Goal: Task Accomplishment & Management: Manage account settings

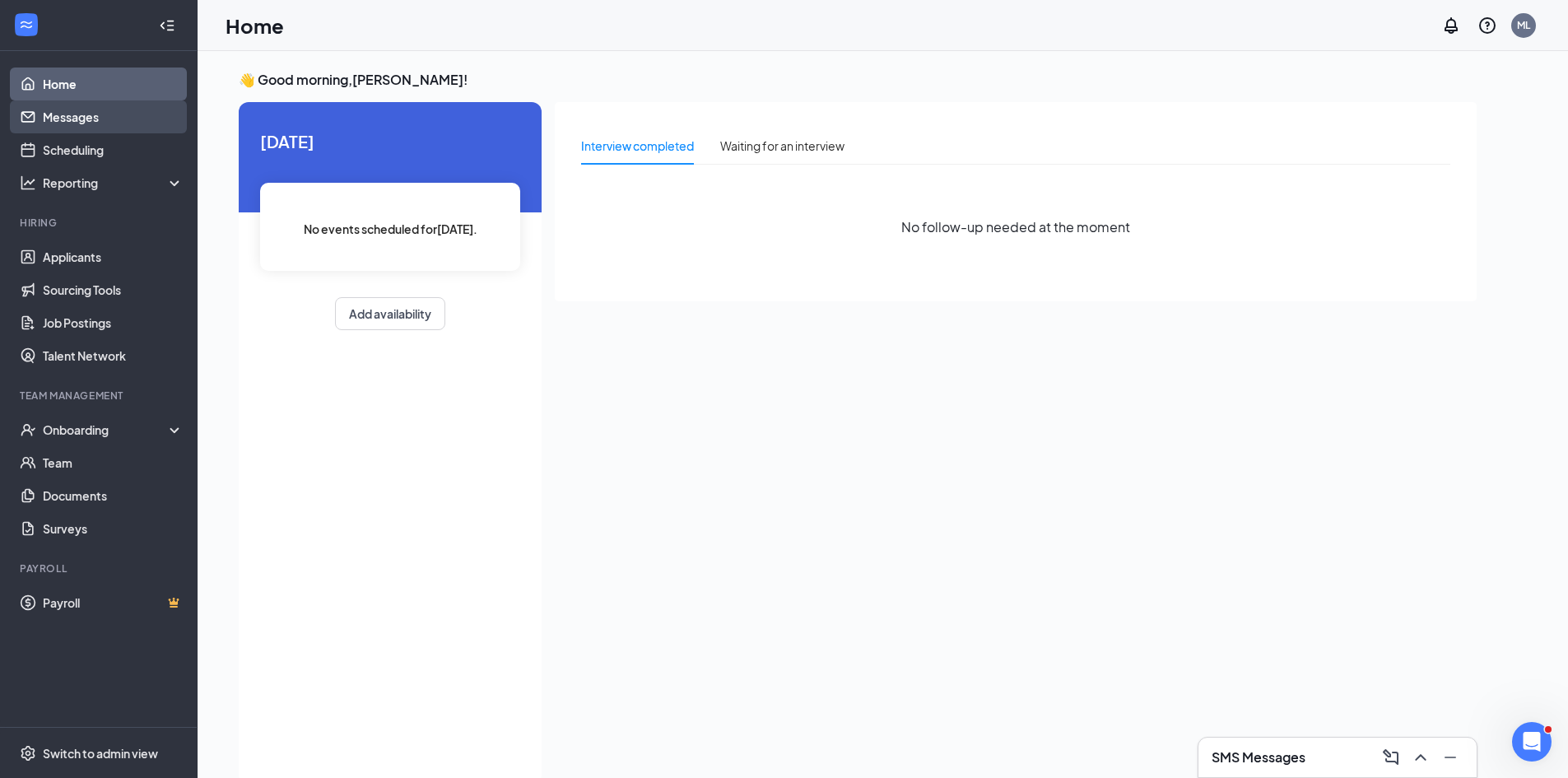
click at [98, 115] on link "Messages" at bounding box center [113, 117] width 141 height 33
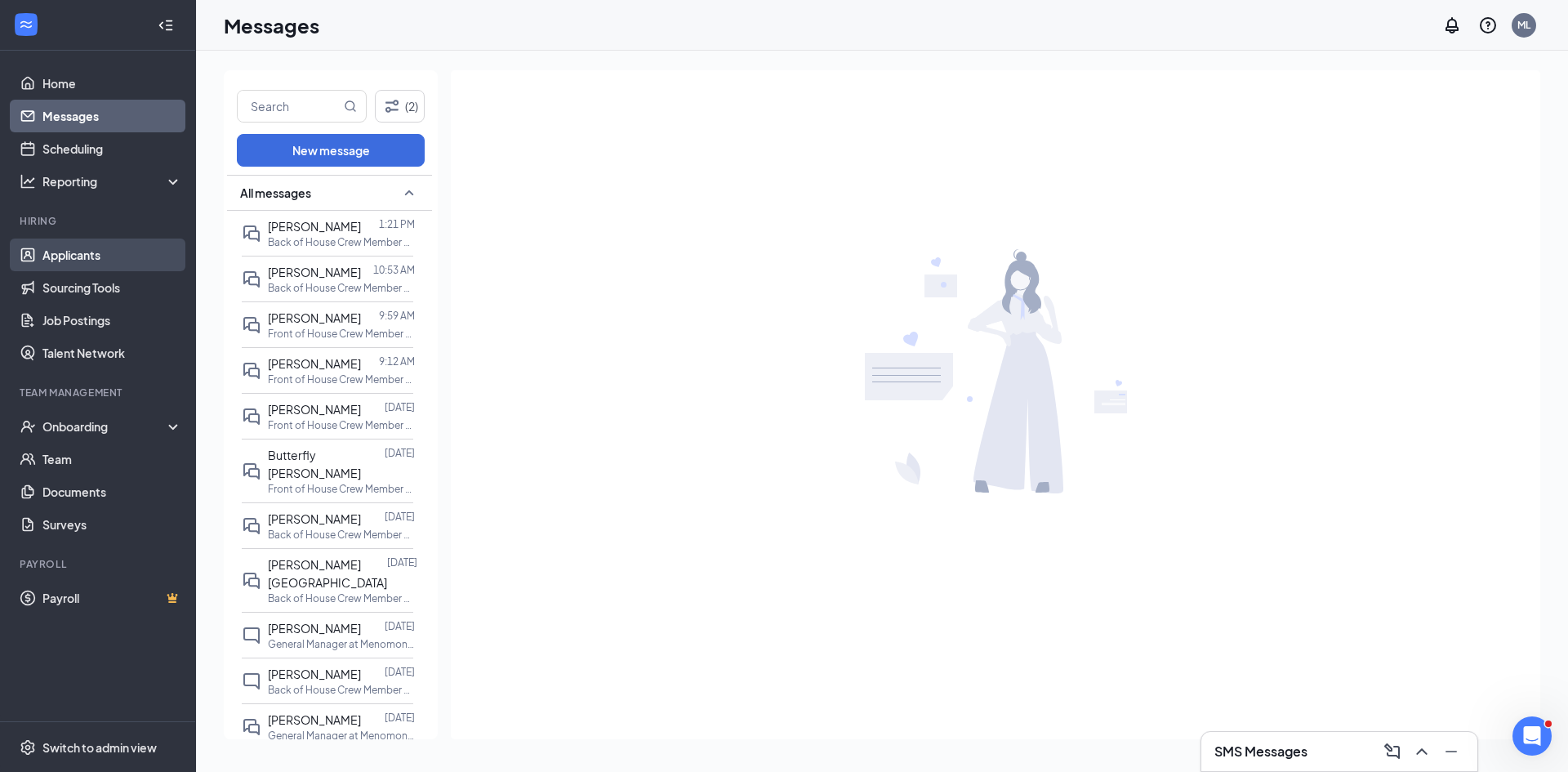
click at [78, 260] on link "Applicants" at bounding box center [112, 255] width 140 height 33
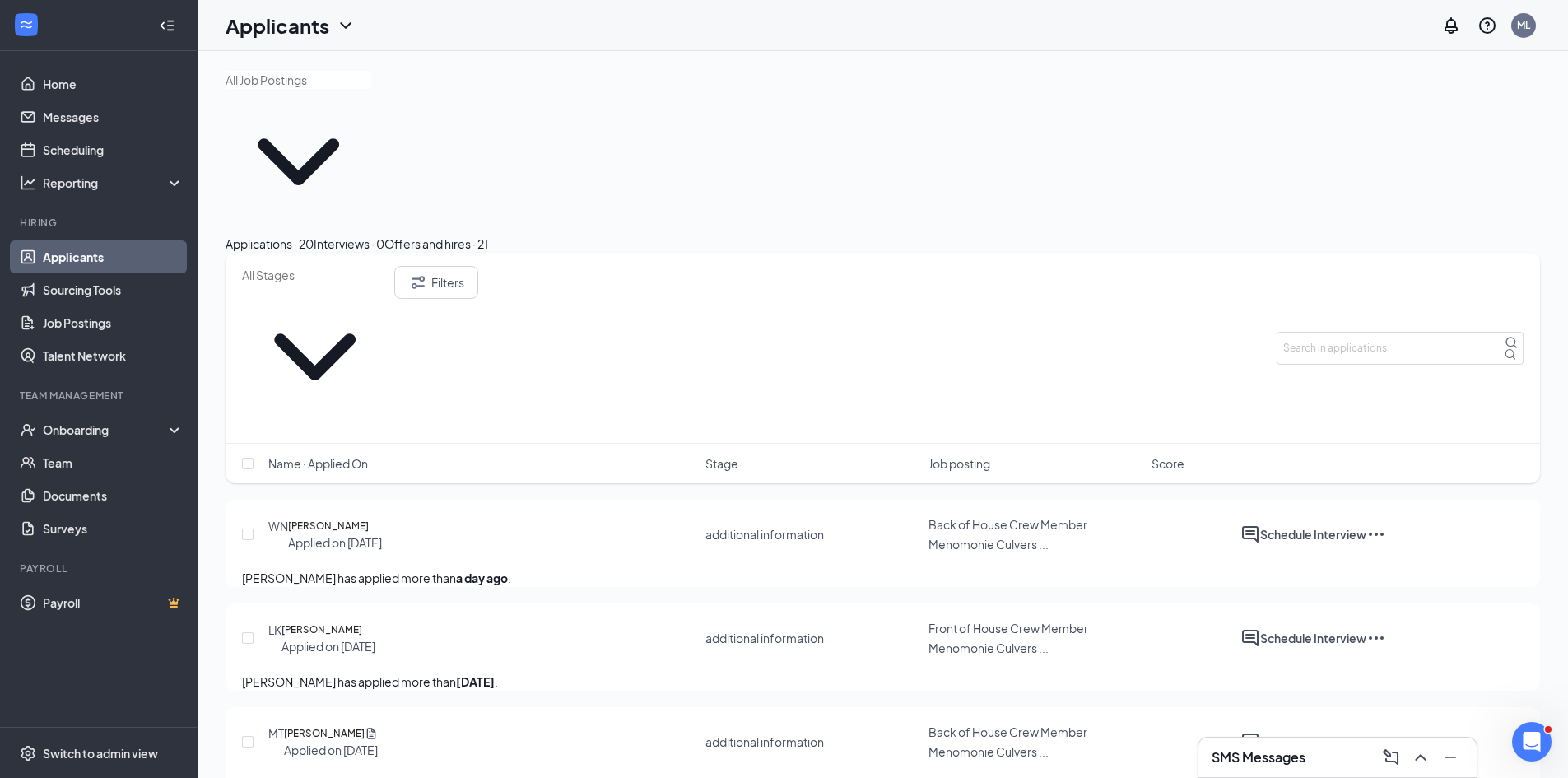
click at [334, 456] on span "Name · Applied On" at bounding box center [317, 463] width 99 height 16
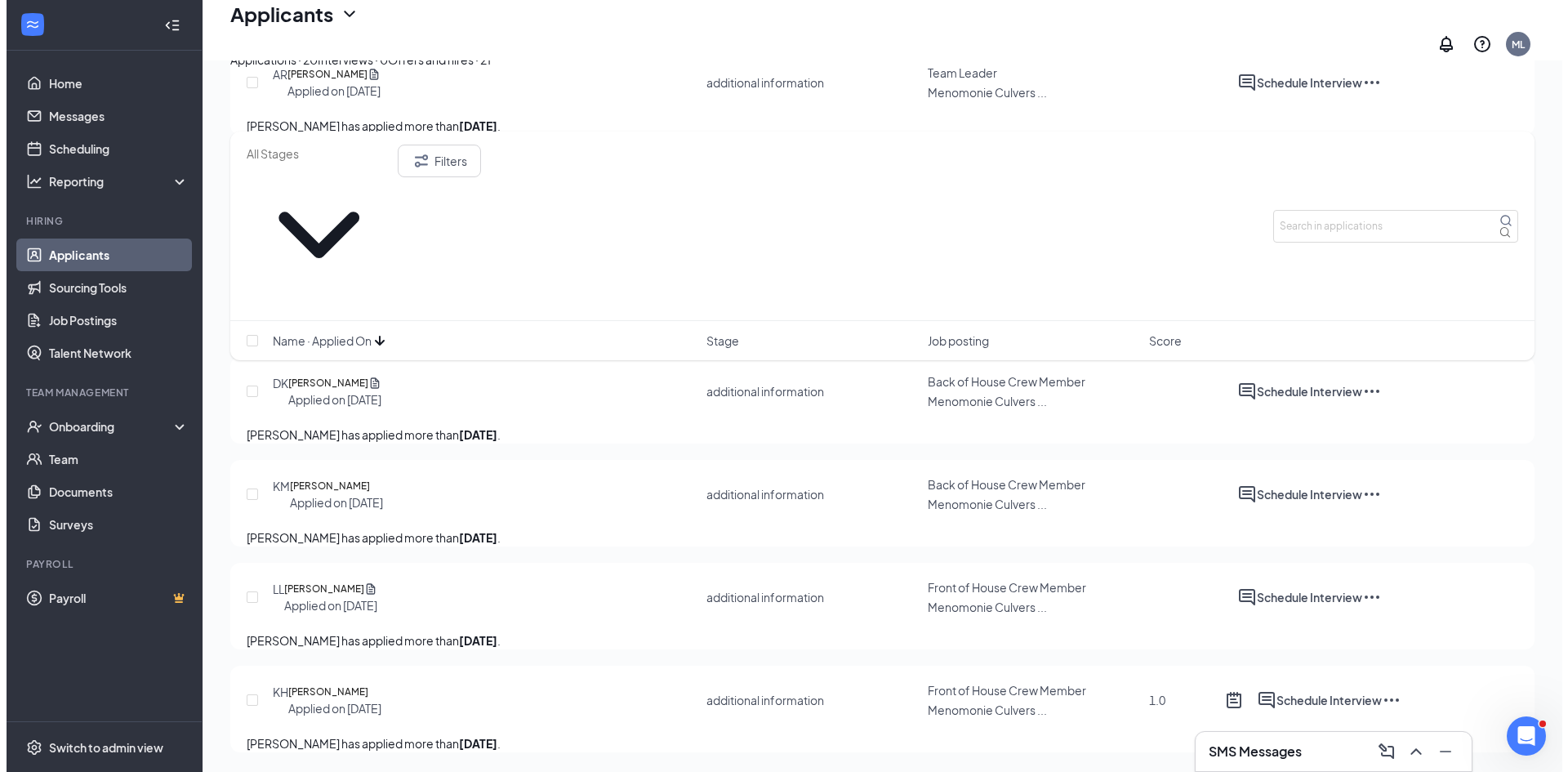
scroll to position [2097, 0]
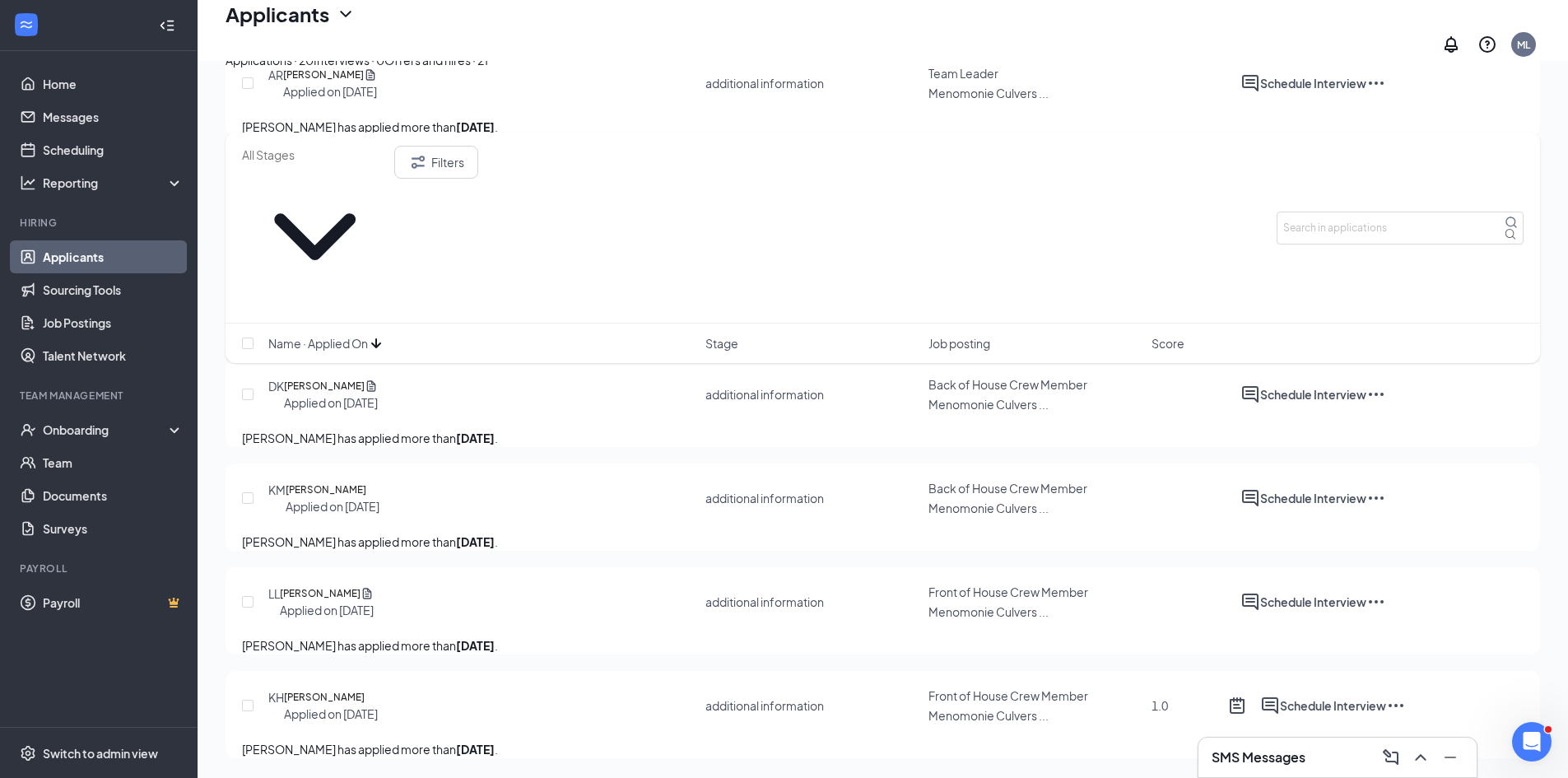
click at [1260, 592] on div at bounding box center [1251, 602] width 20 height 20
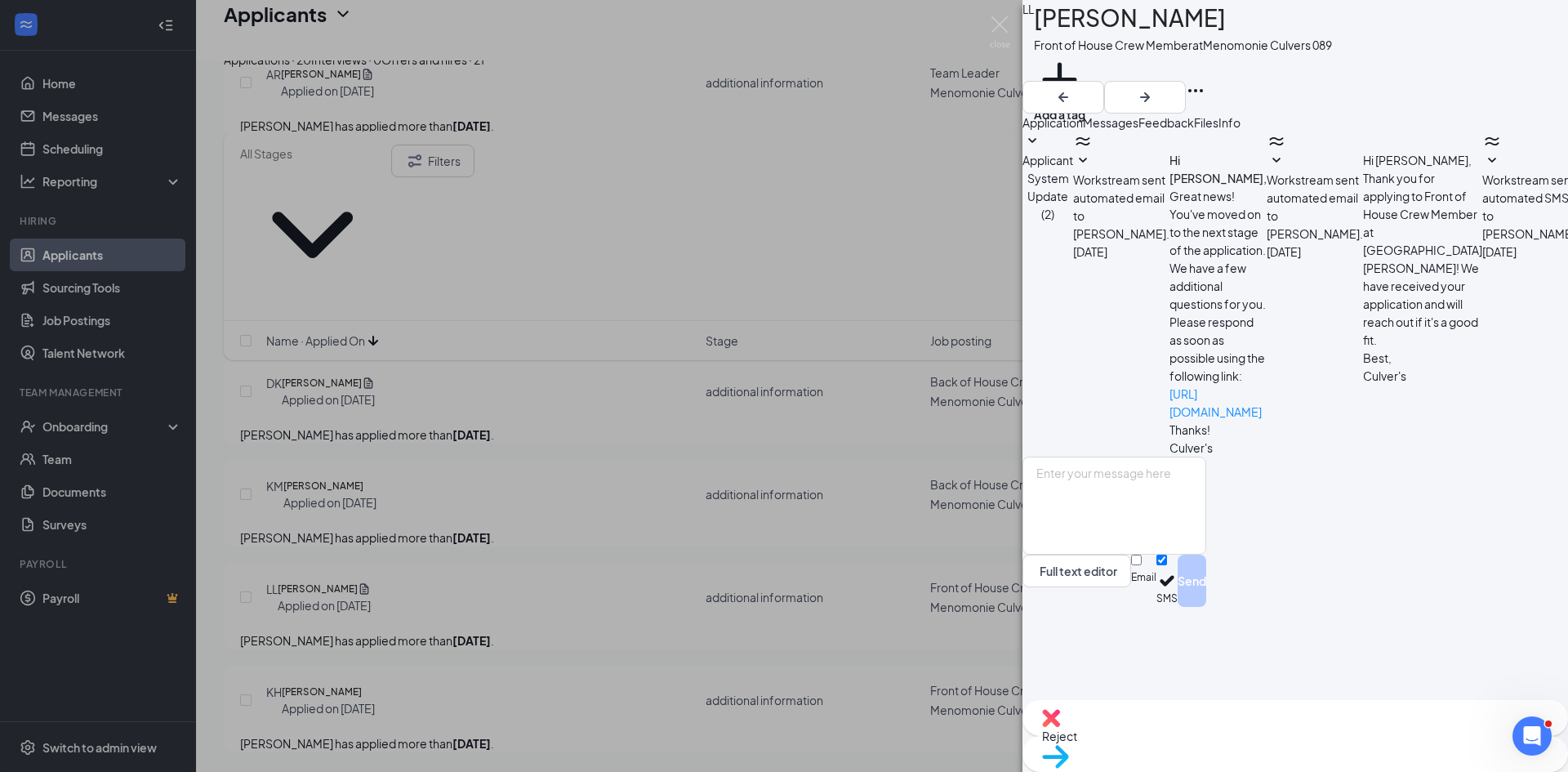
scroll to position [53, 0]
click at [1162, 731] on div "Reject" at bounding box center [1295, 718] width 545 height 36
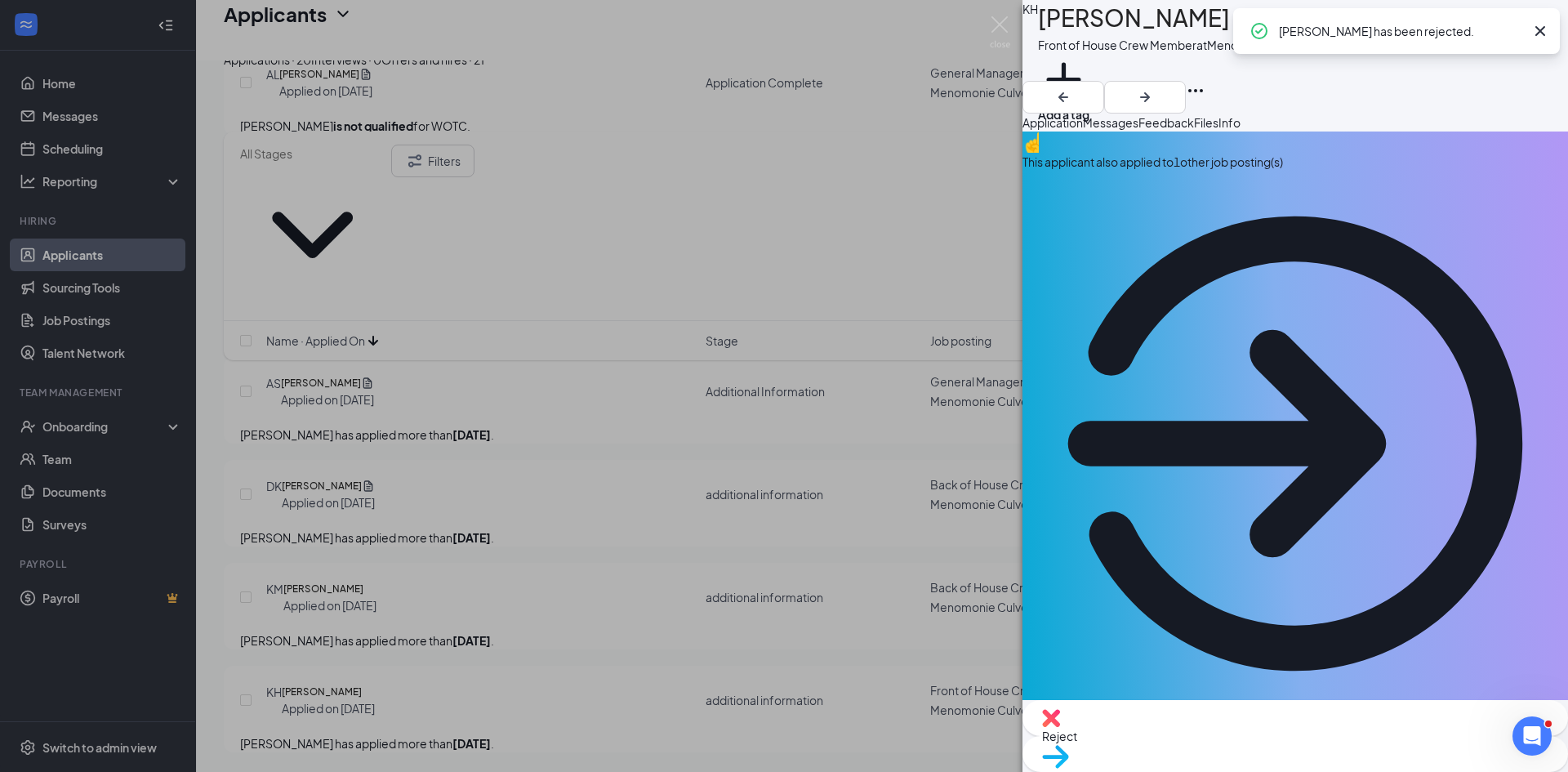
click at [647, 466] on div "KH Kieran Hansen Front of House Crew Member at Menomonie Culvers 089 Add a tag …" at bounding box center [784, 386] width 1568 height 772
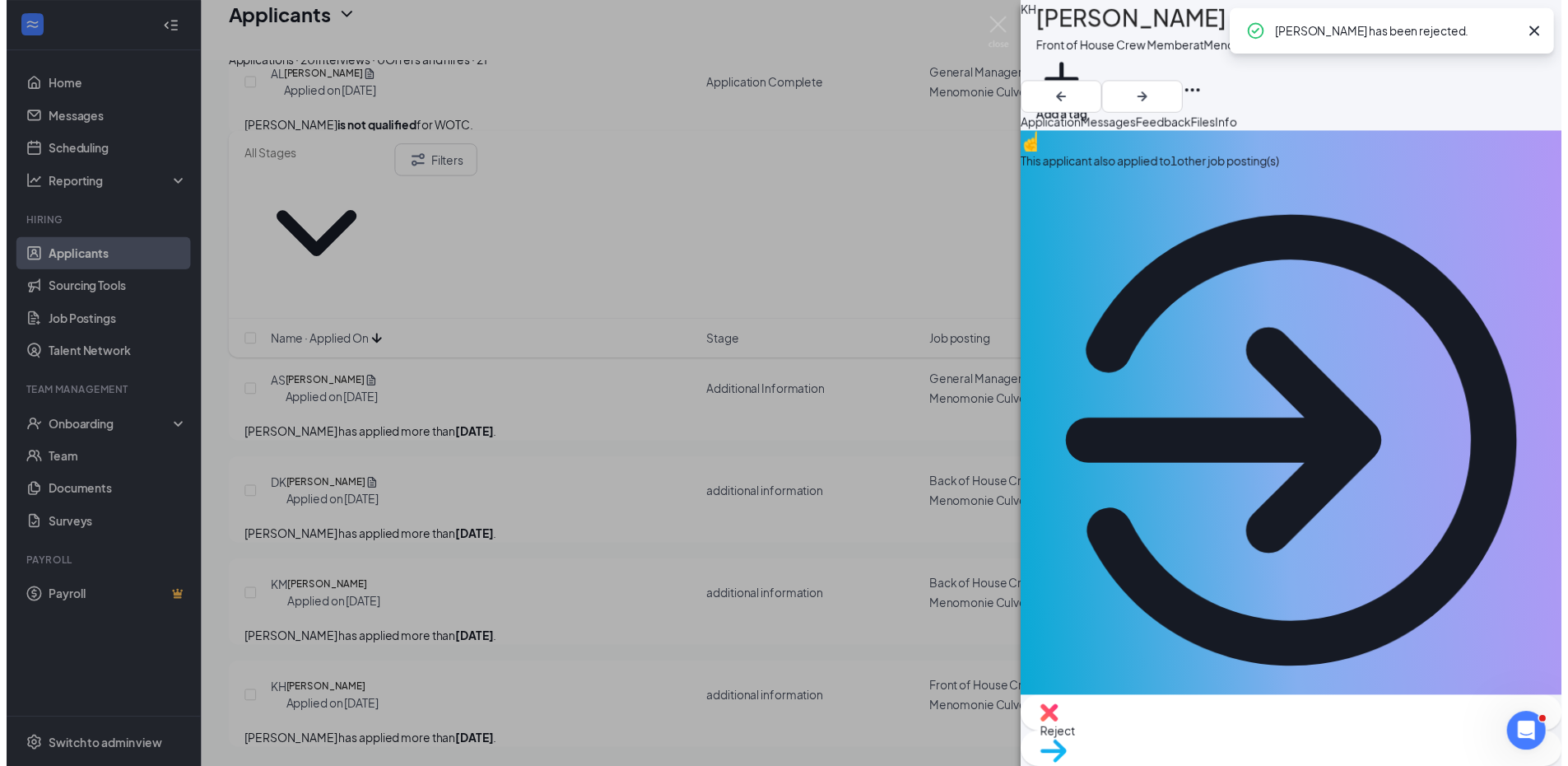
scroll to position [1997, 0]
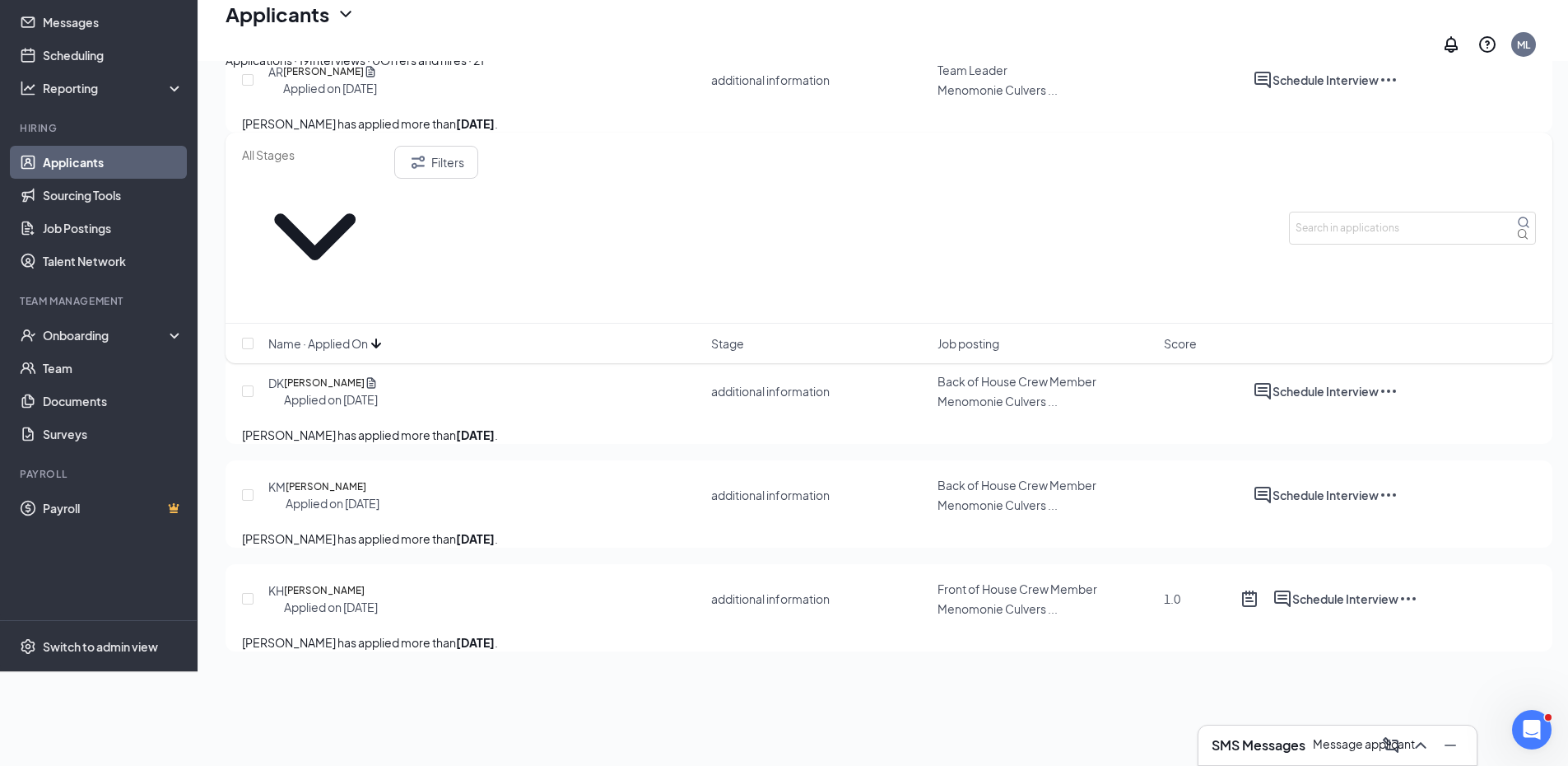
click at [1272, 505] on icon "ActiveChat" at bounding box center [1263, 495] width 20 height 20
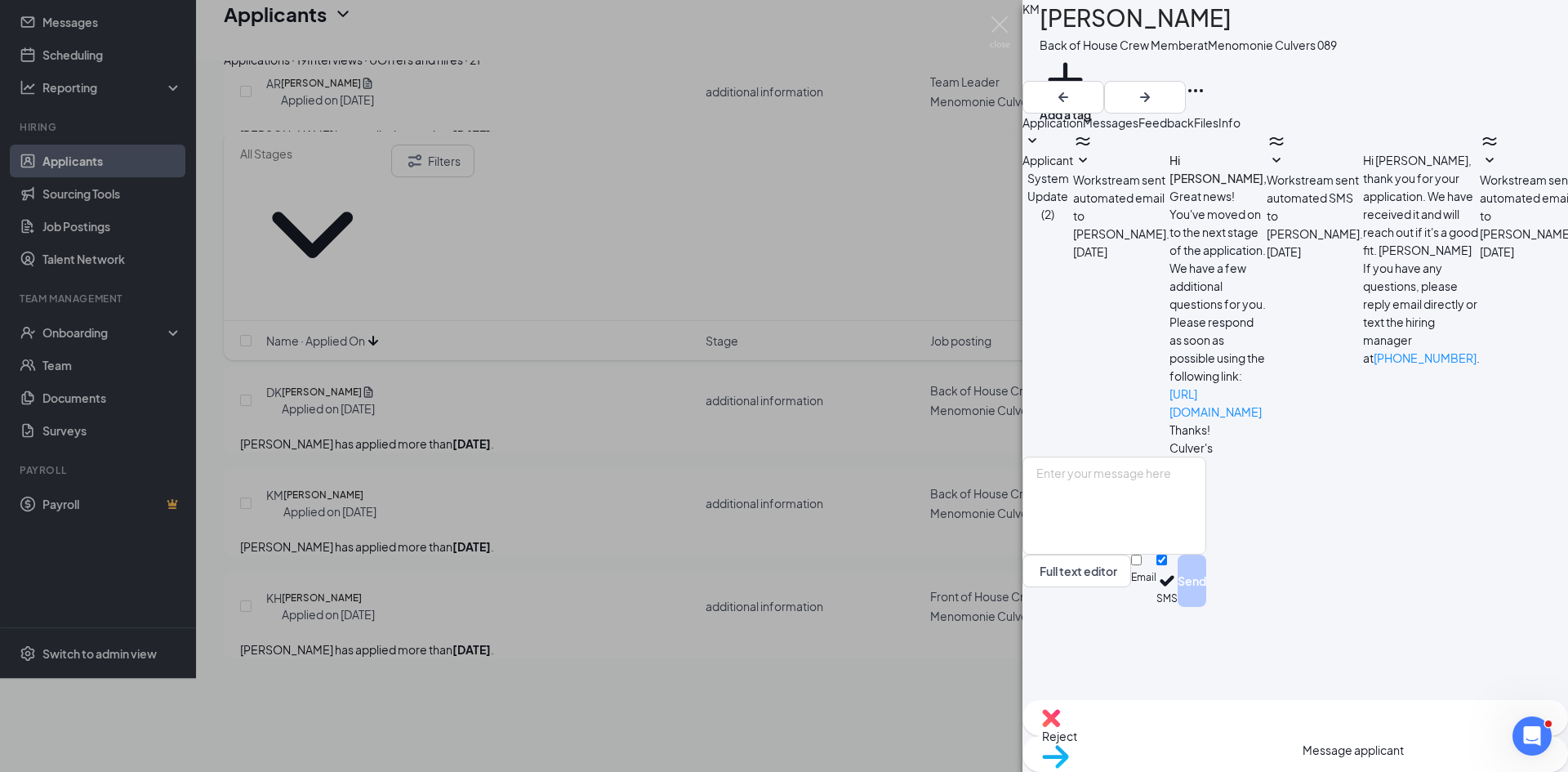
scroll to position [175, 0]
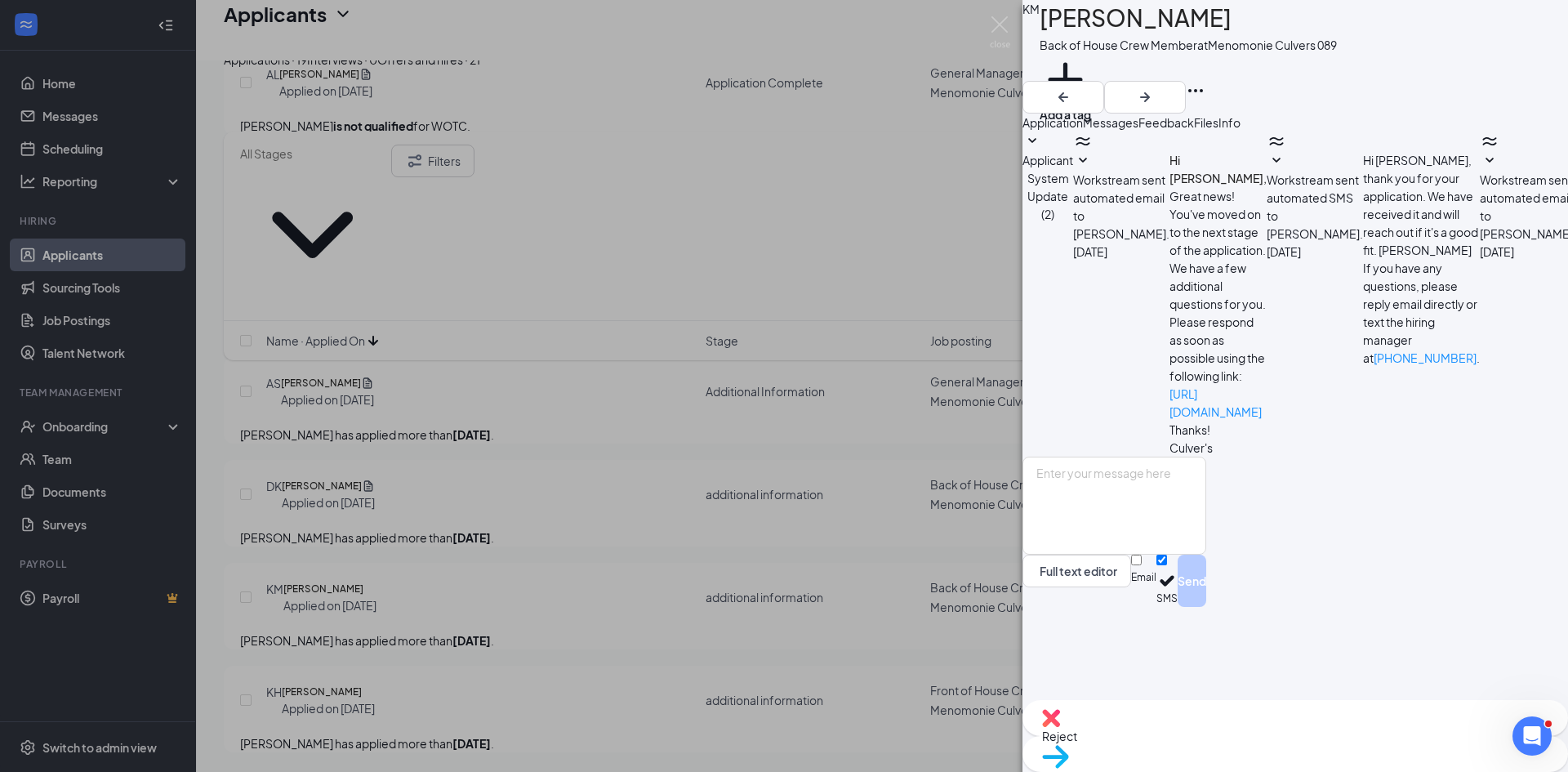
click at [1207, 744] on span "Reject" at bounding box center [1295, 735] width 507 height 18
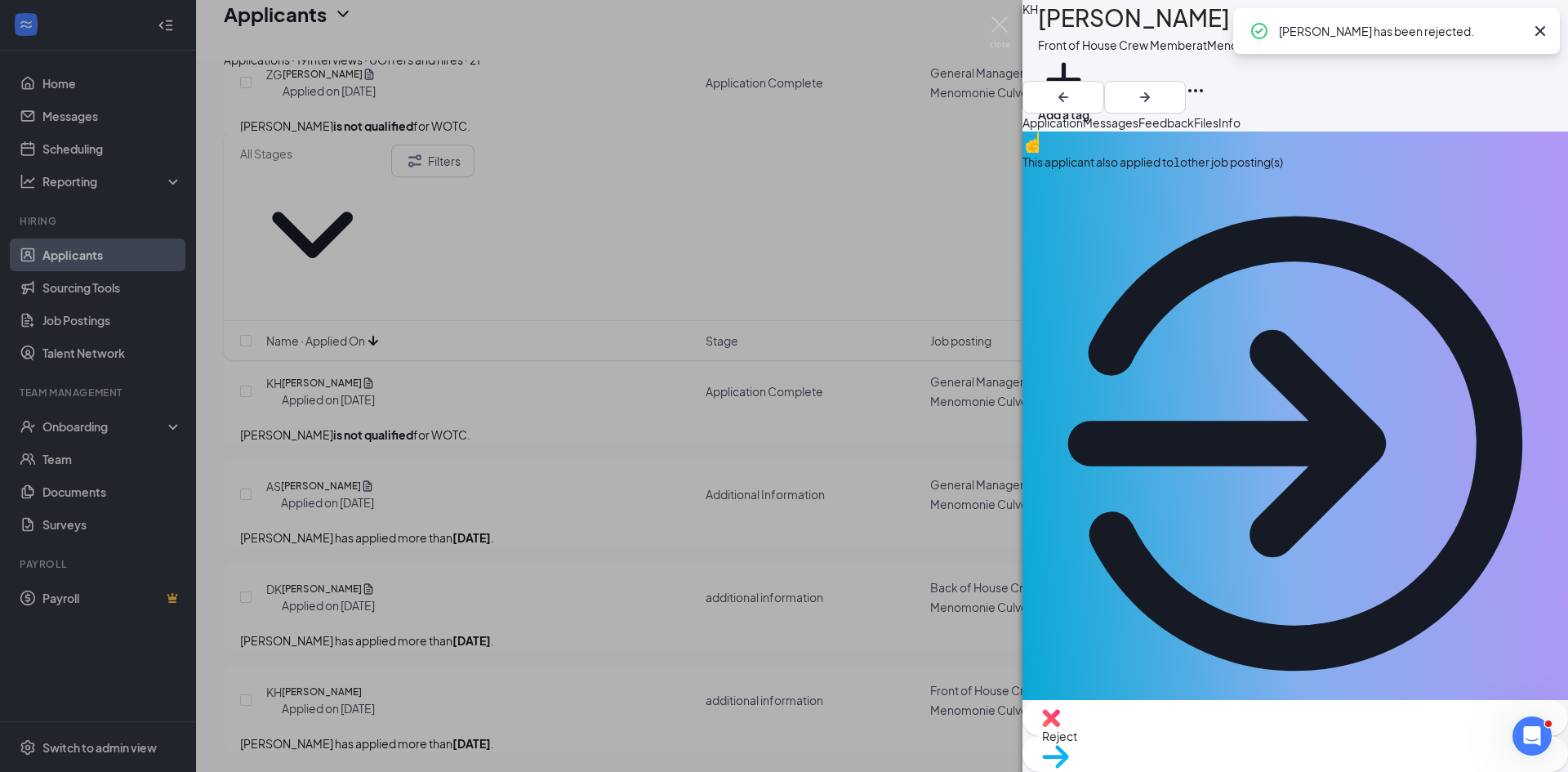
click at [548, 482] on div "KH Kieran Hansen Front of House Crew Member at Menomonie Culvers 089 Add a tag …" at bounding box center [784, 386] width 1568 height 772
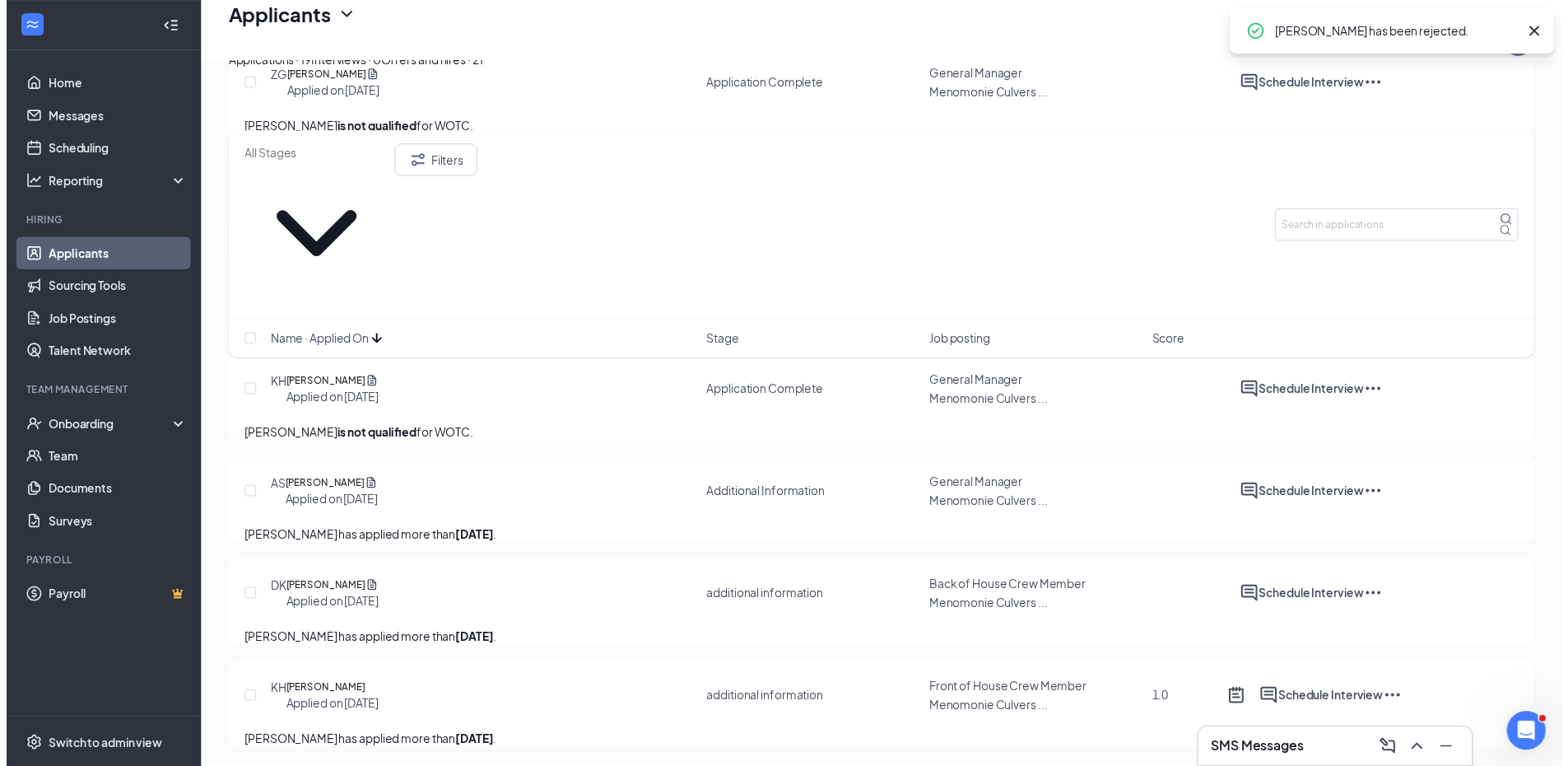
scroll to position [1869, 0]
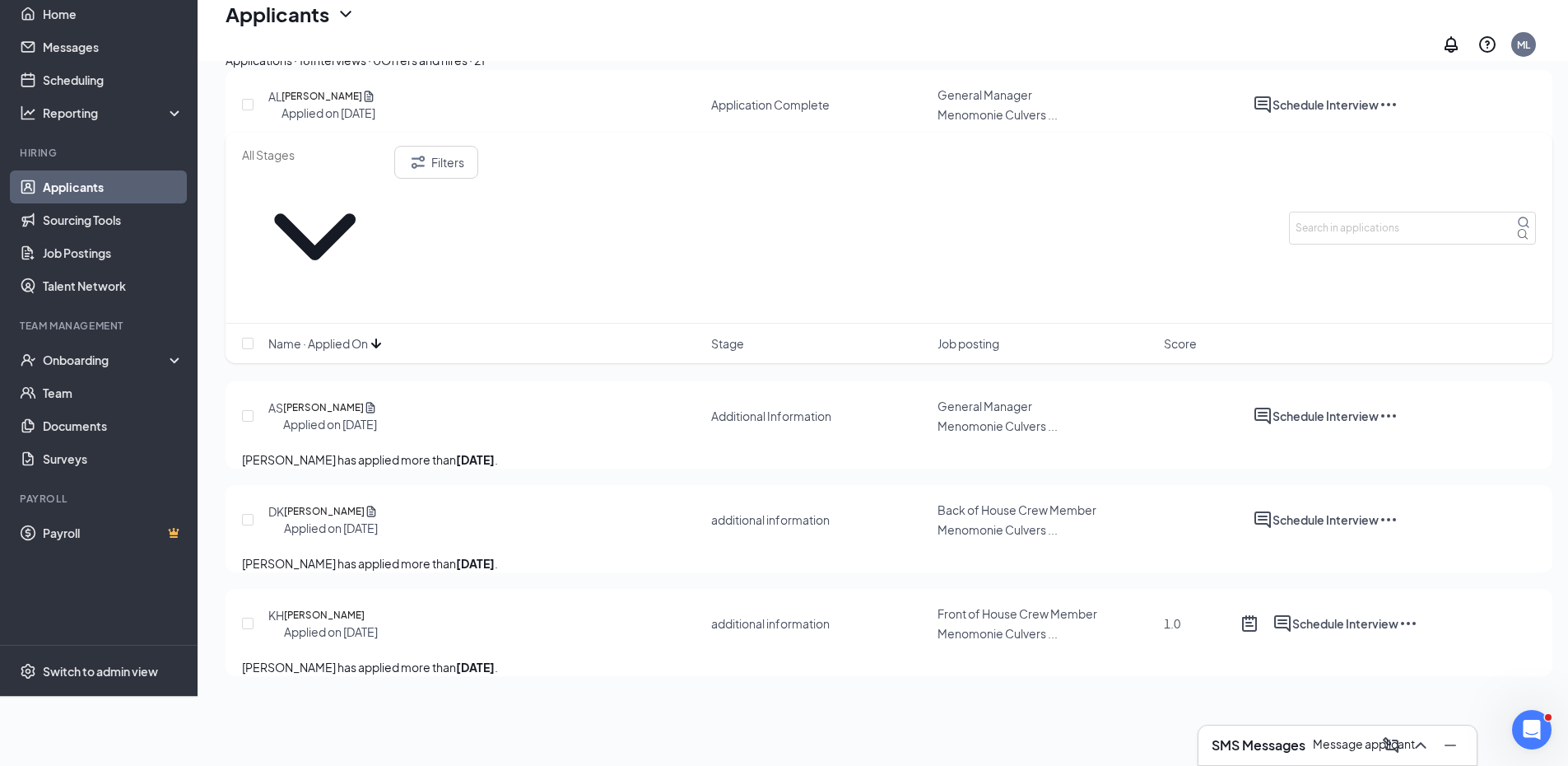
click at [1272, 530] on icon "ActiveChat" at bounding box center [1263, 520] width 20 height 20
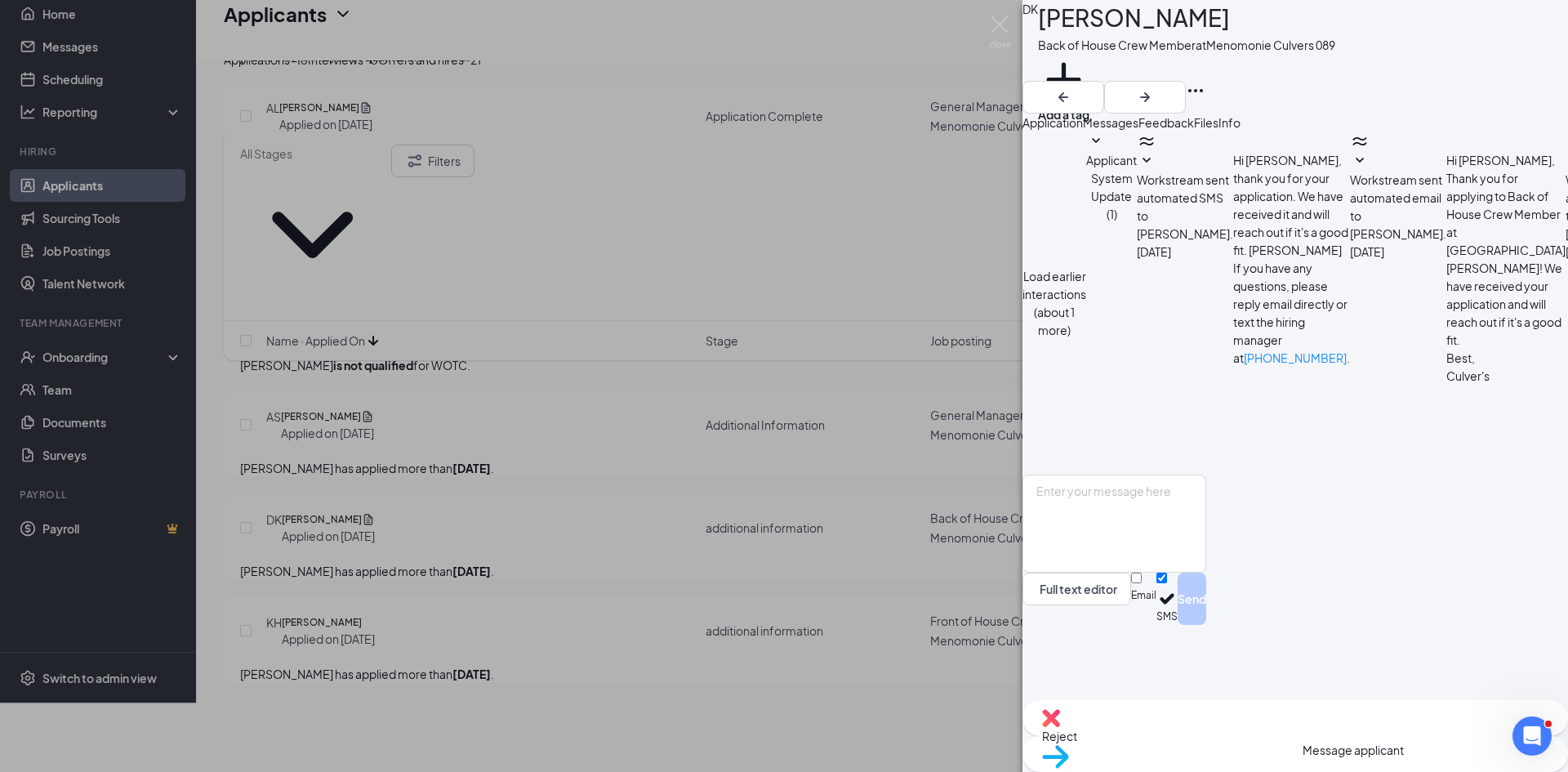
scroll to position [482, 0]
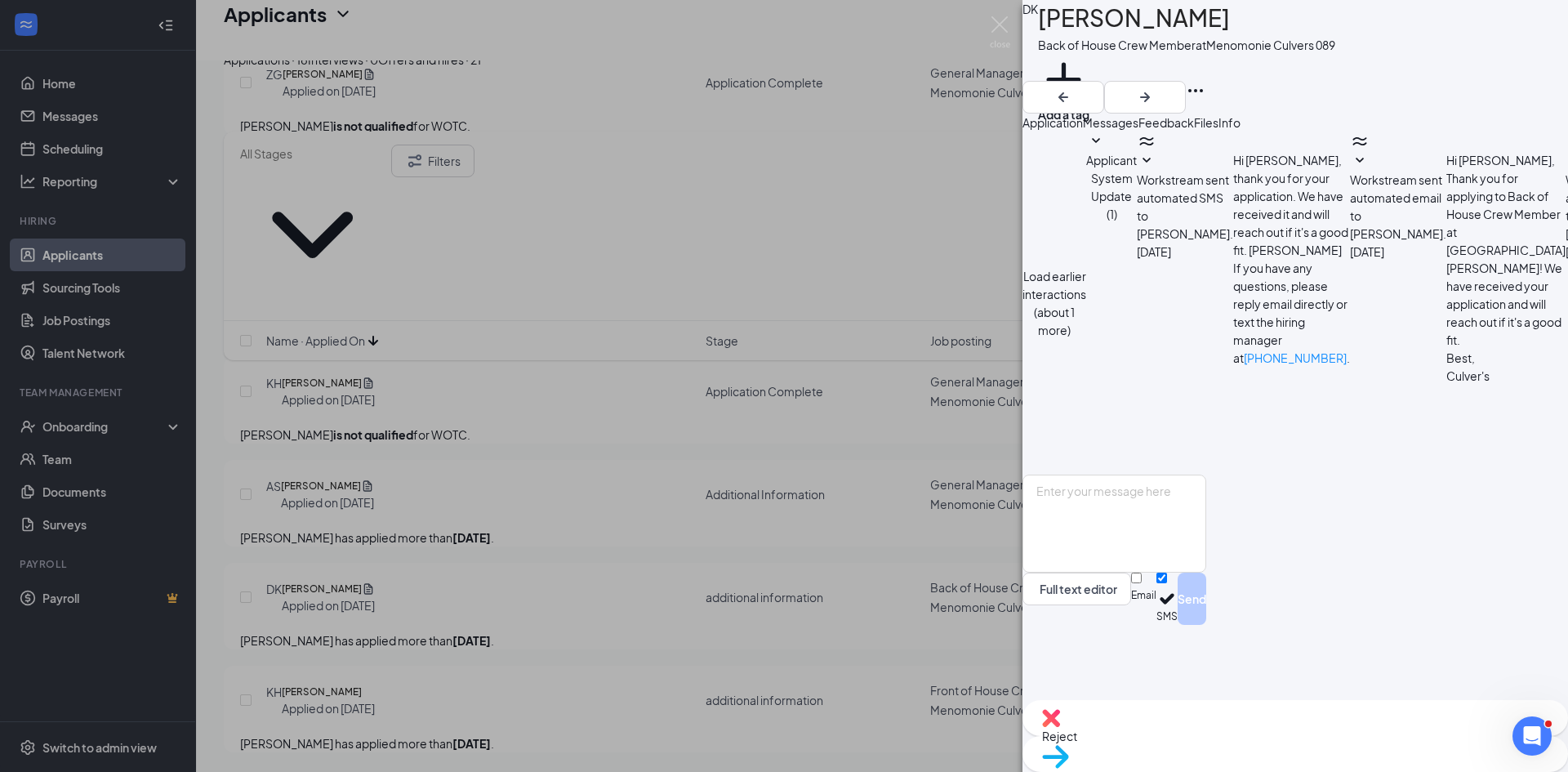
click at [1213, 737] on span "Reject" at bounding box center [1295, 735] width 507 height 18
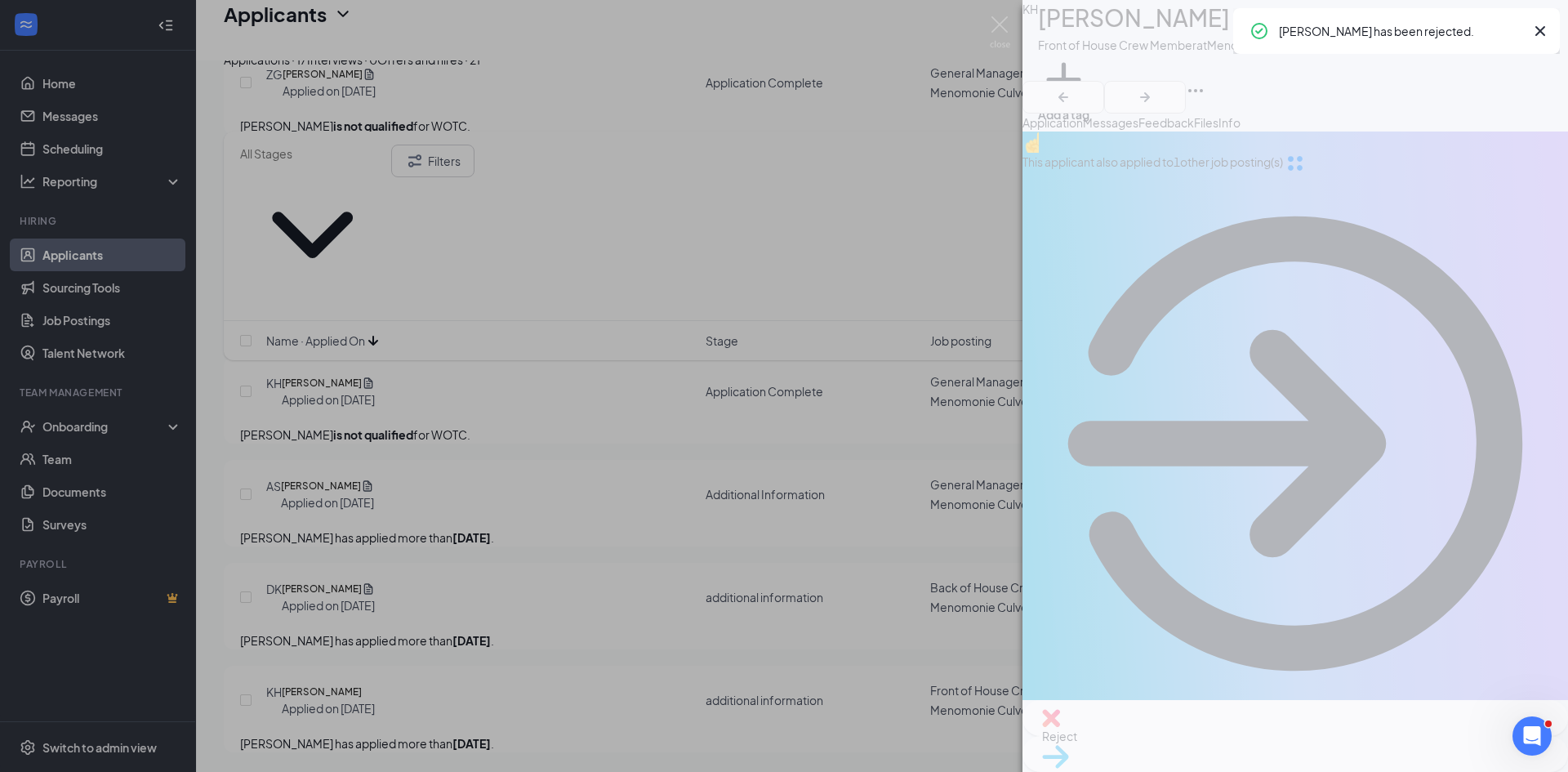
scroll to position [1714, 0]
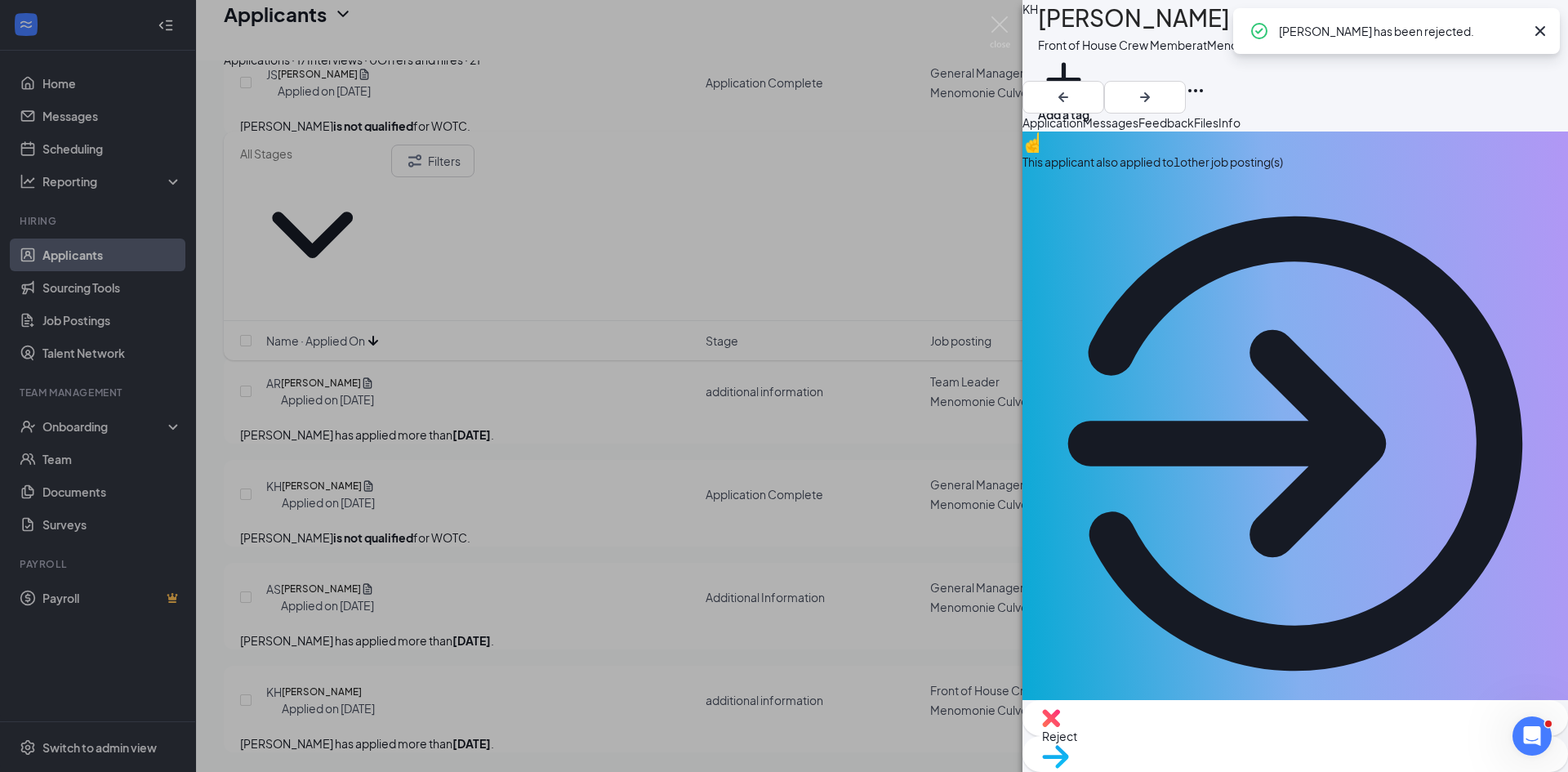
click at [637, 572] on div "KH Kieran Hansen Front of House Crew Member at Menomonie Culvers 089 Add a tag …" at bounding box center [784, 386] width 1568 height 772
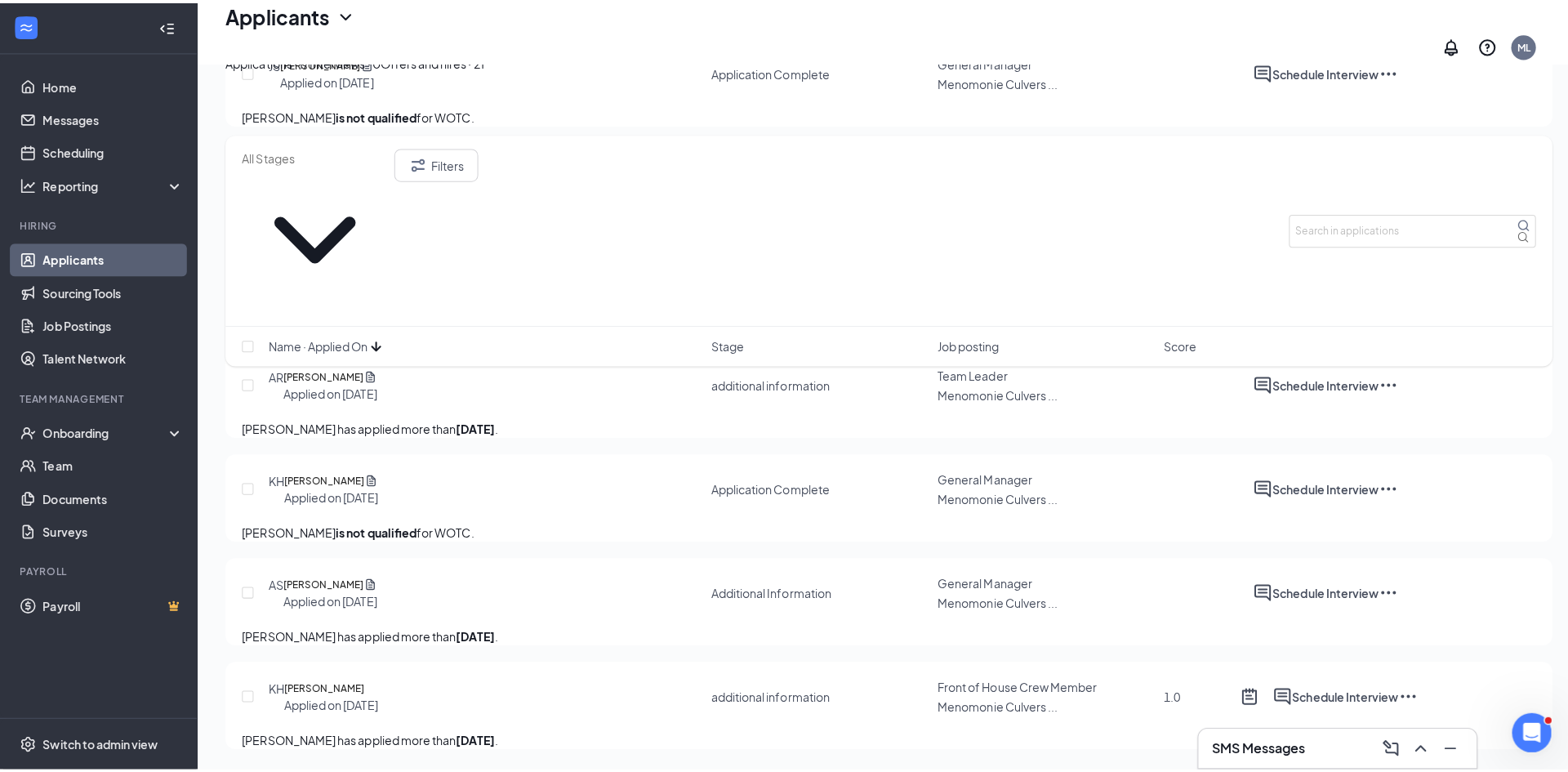
scroll to position [1563, 0]
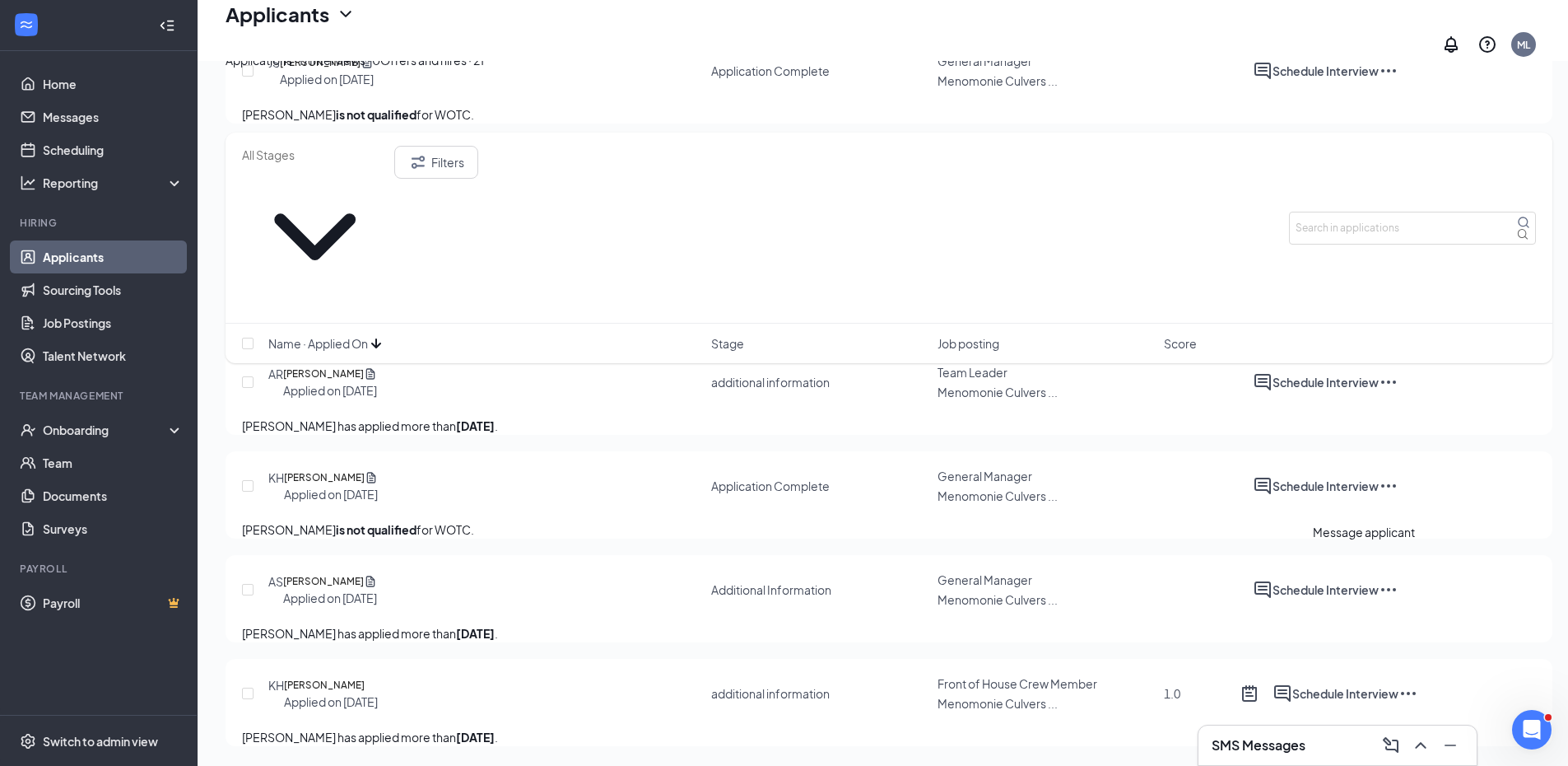
click at [1272, 392] on icon "ActiveChat" at bounding box center [1263, 382] width 20 height 20
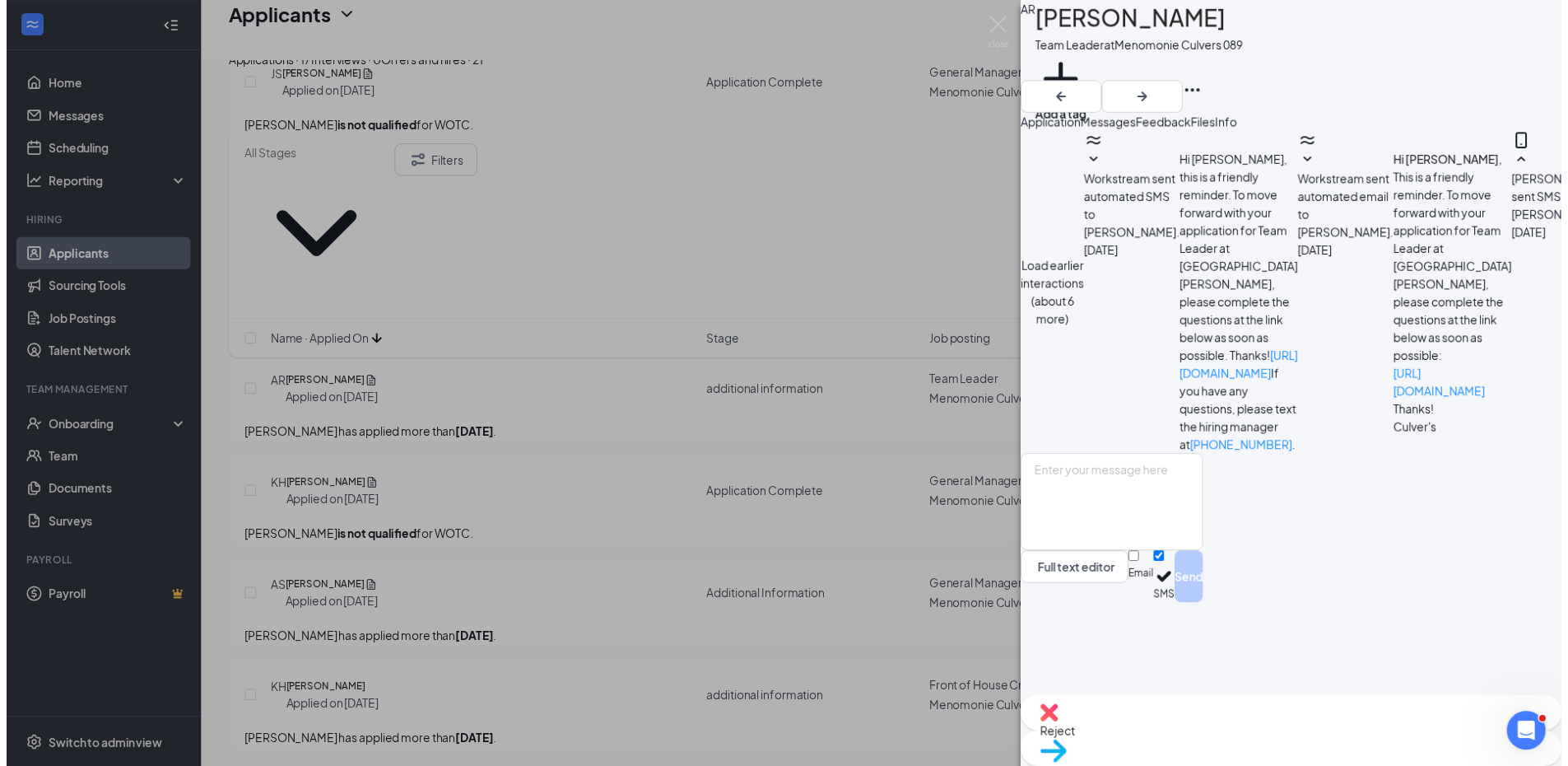
scroll to position [598, 0]
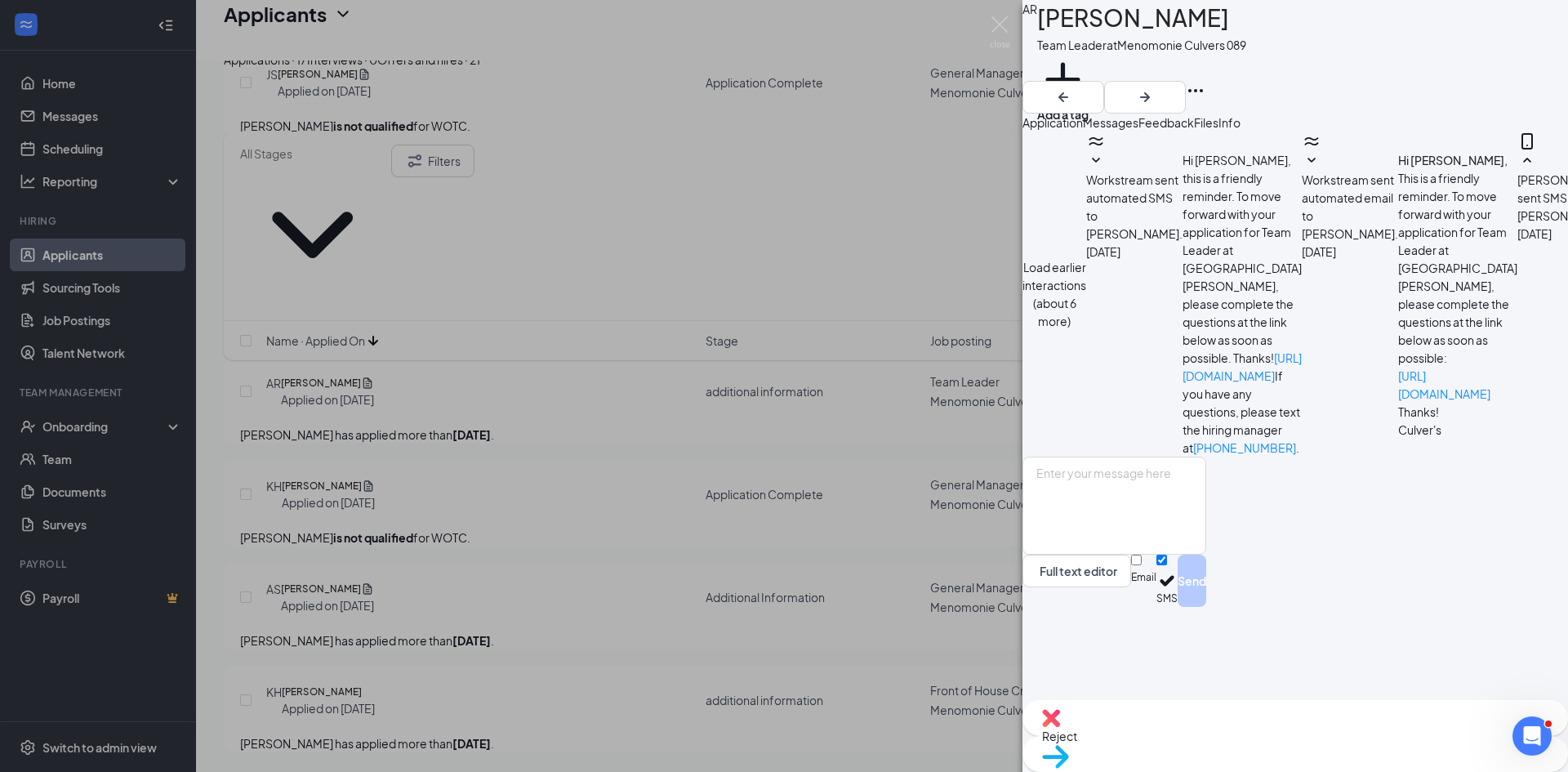
click at [1231, 744] on span "Reject" at bounding box center [1295, 735] width 507 height 18
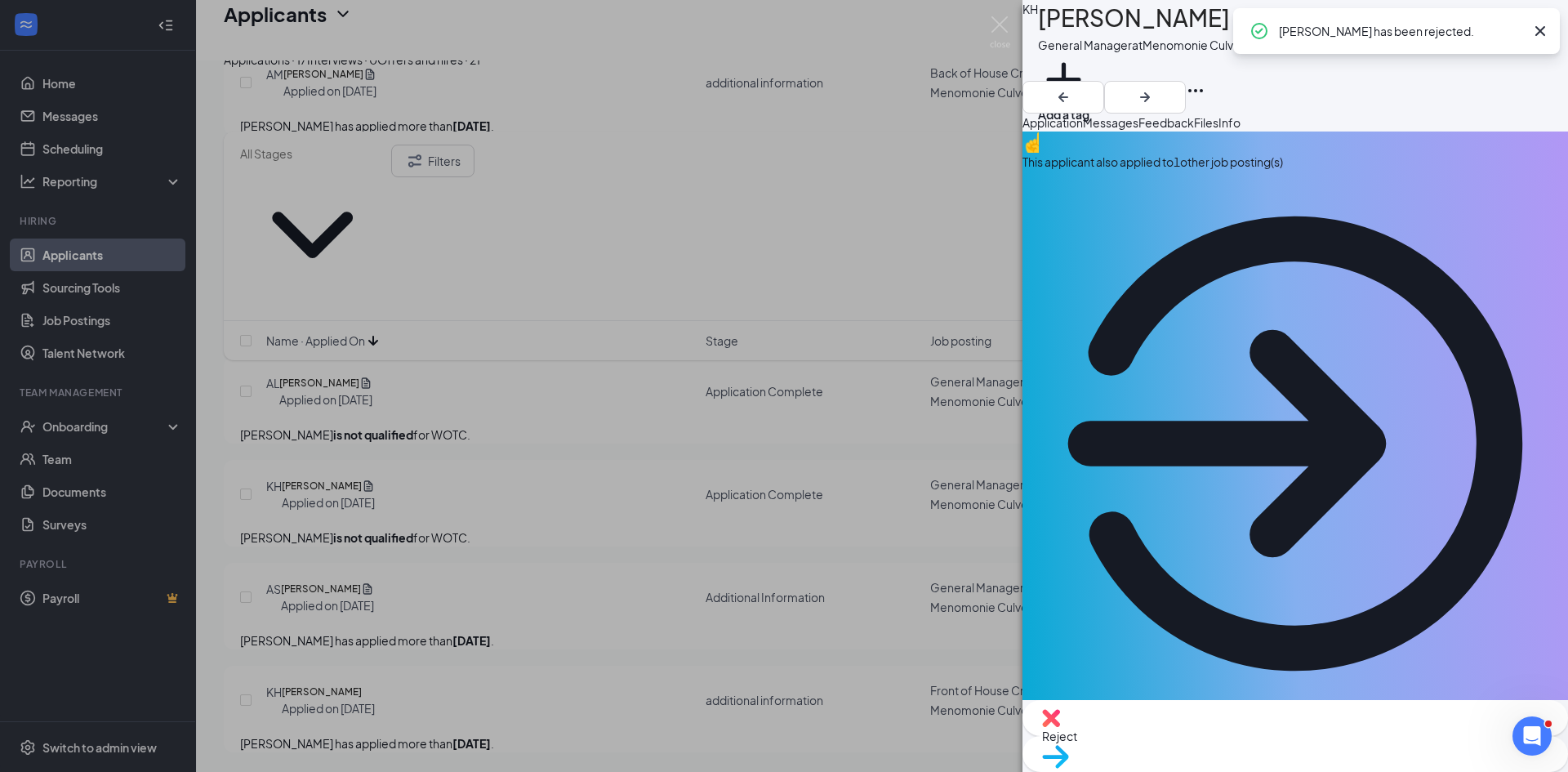
click at [648, 503] on div "KH Kieran Hansen General Manager at Menomonie Culvers 089 Add a tag Application…" at bounding box center [784, 386] width 1568 height 772
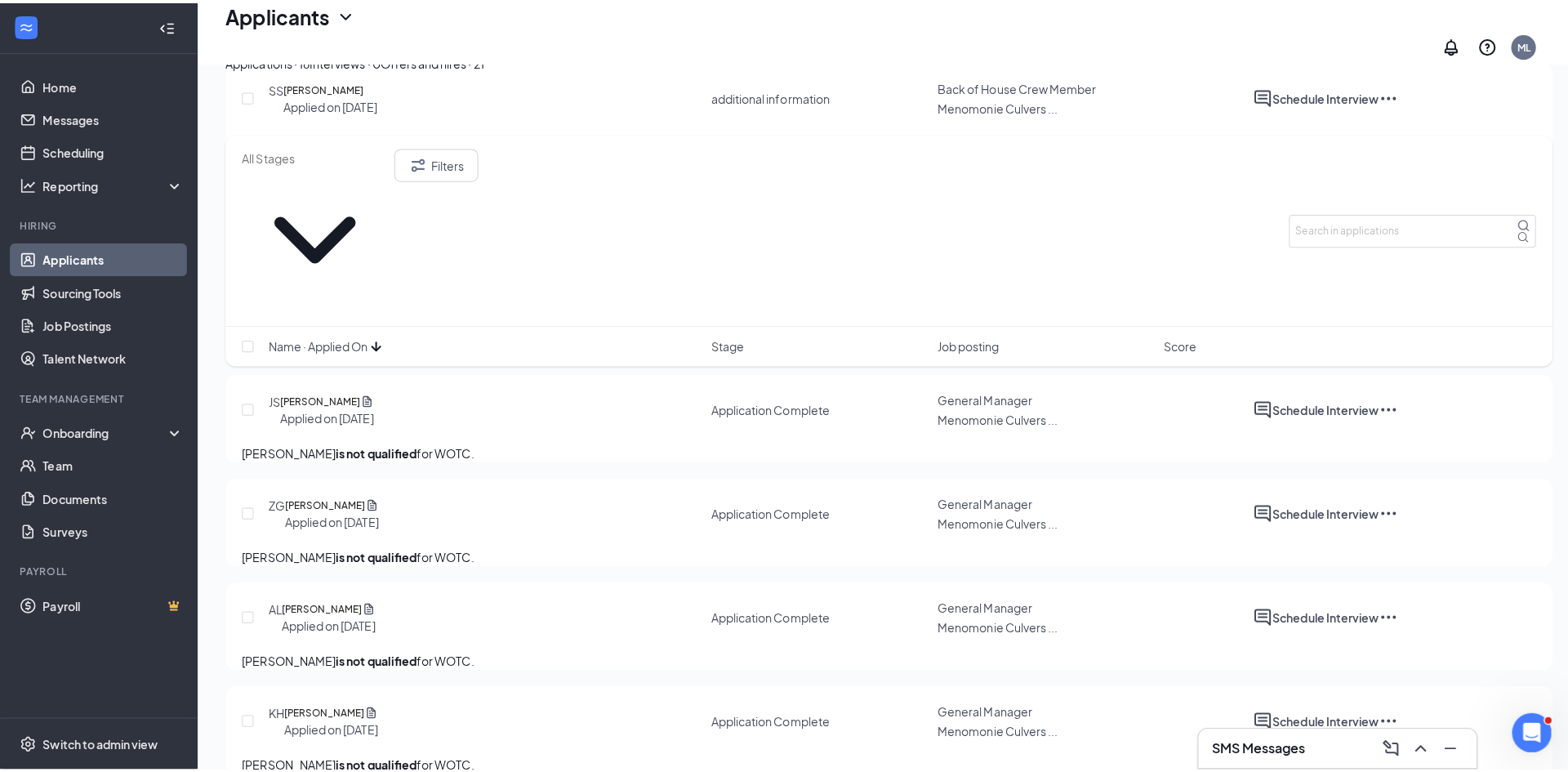
scroll to position [1073, 0]
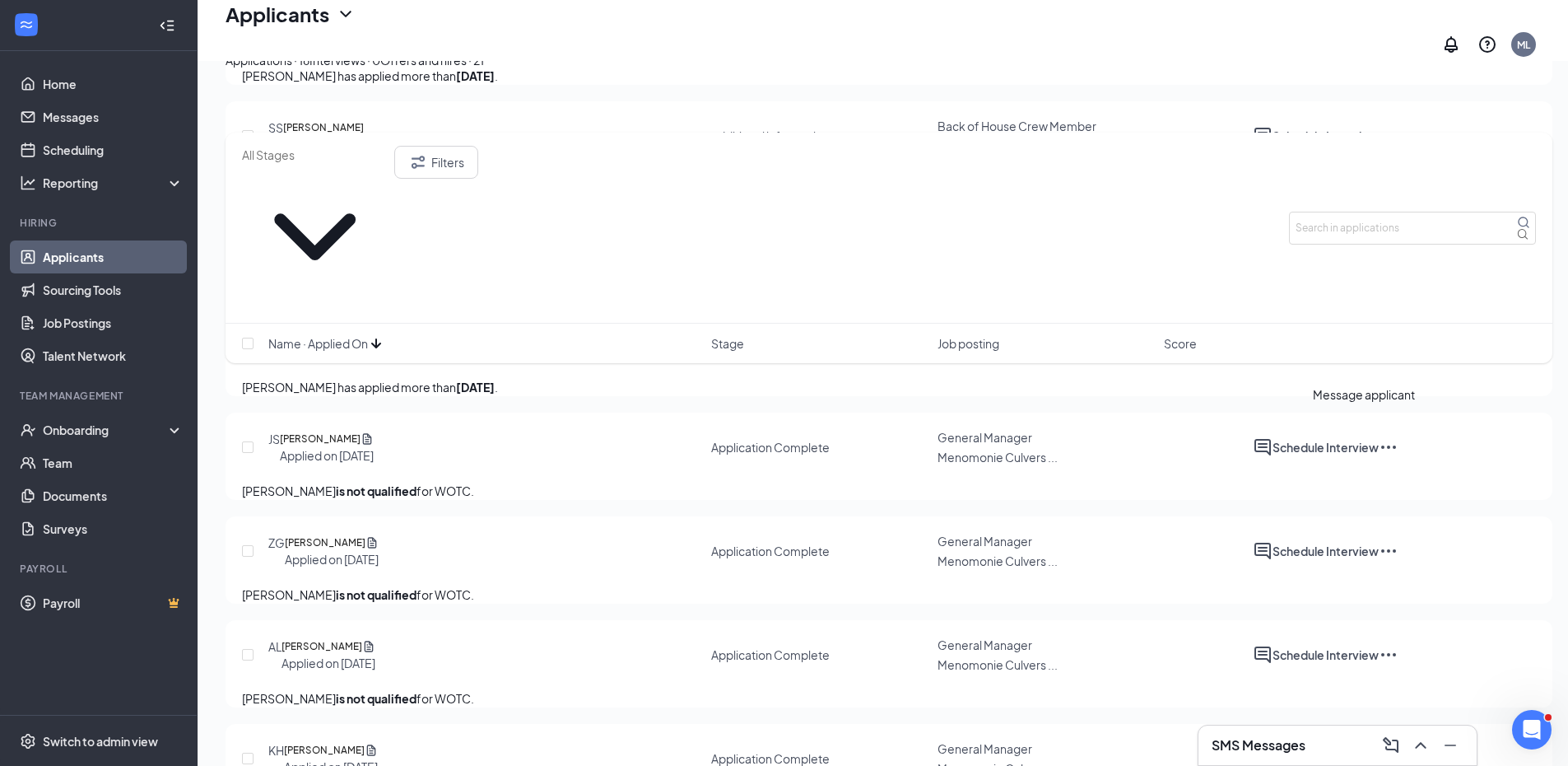
click at [1272, 354] on icon "ActiveChat" at bounding box center [1263, 343] width 20 height 20
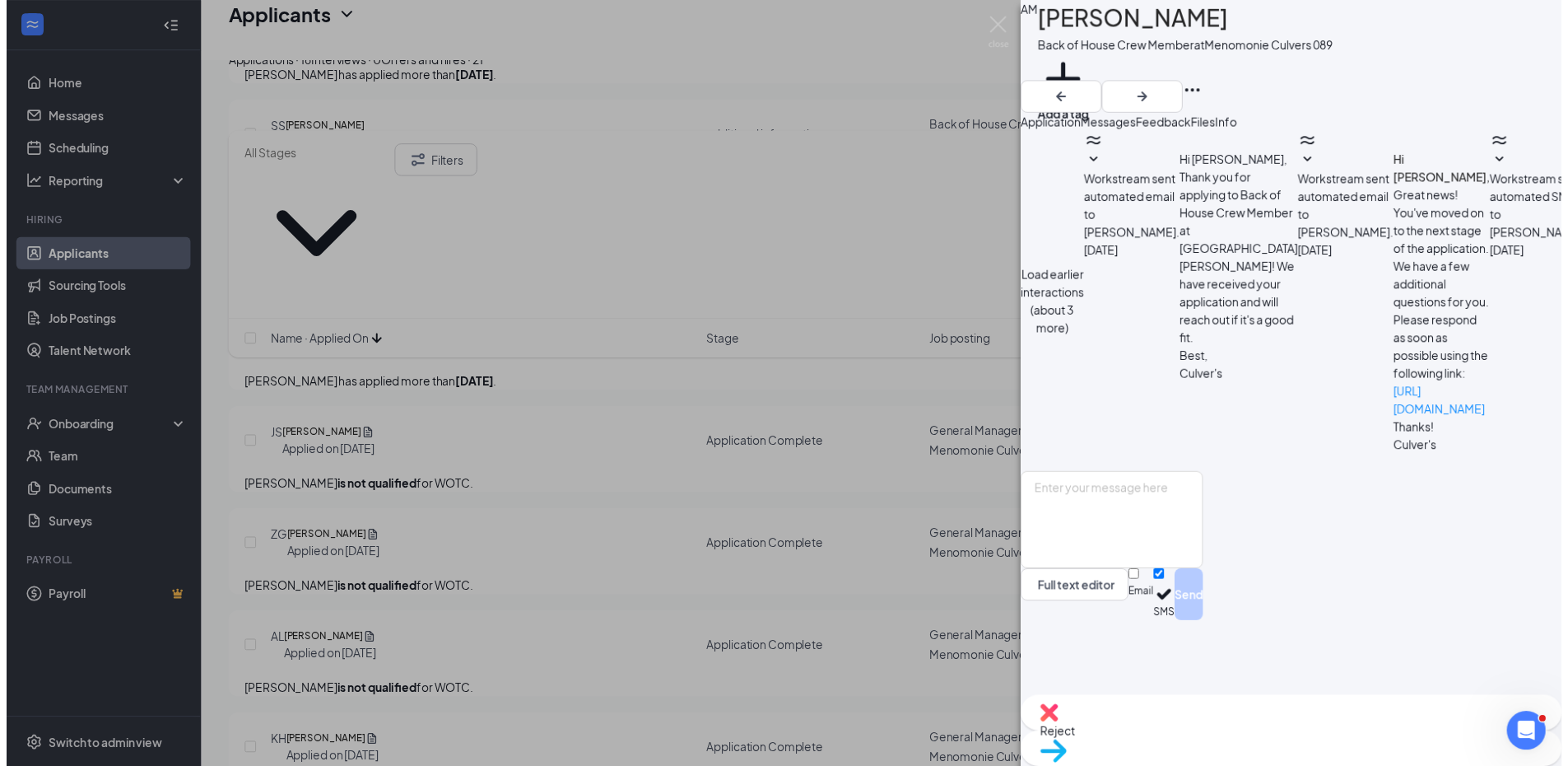
scroll to position [549, 0]
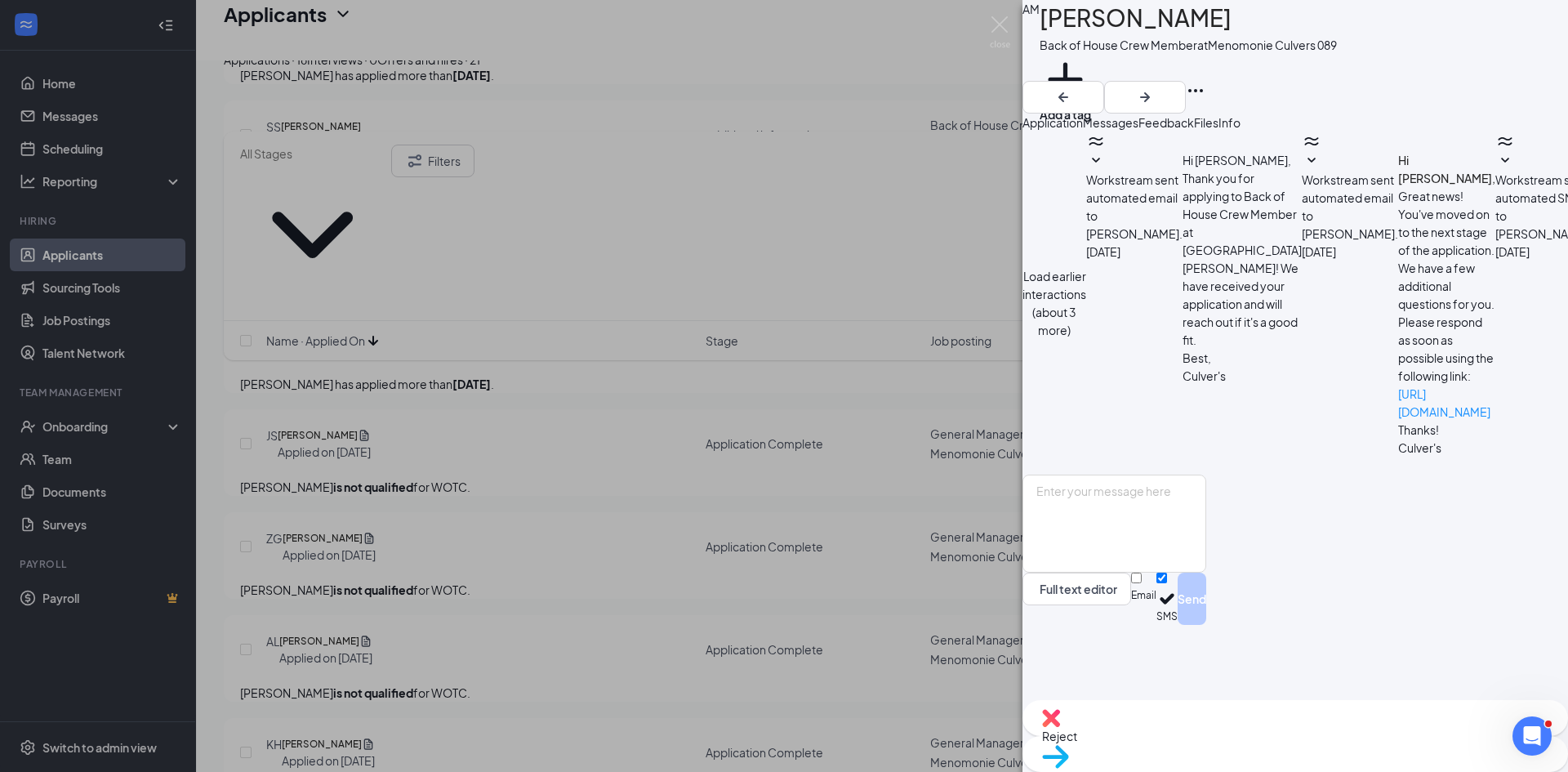
click at [1208, 744] on span "Reject" at bounding box center [1295, 735] width 507 height 18
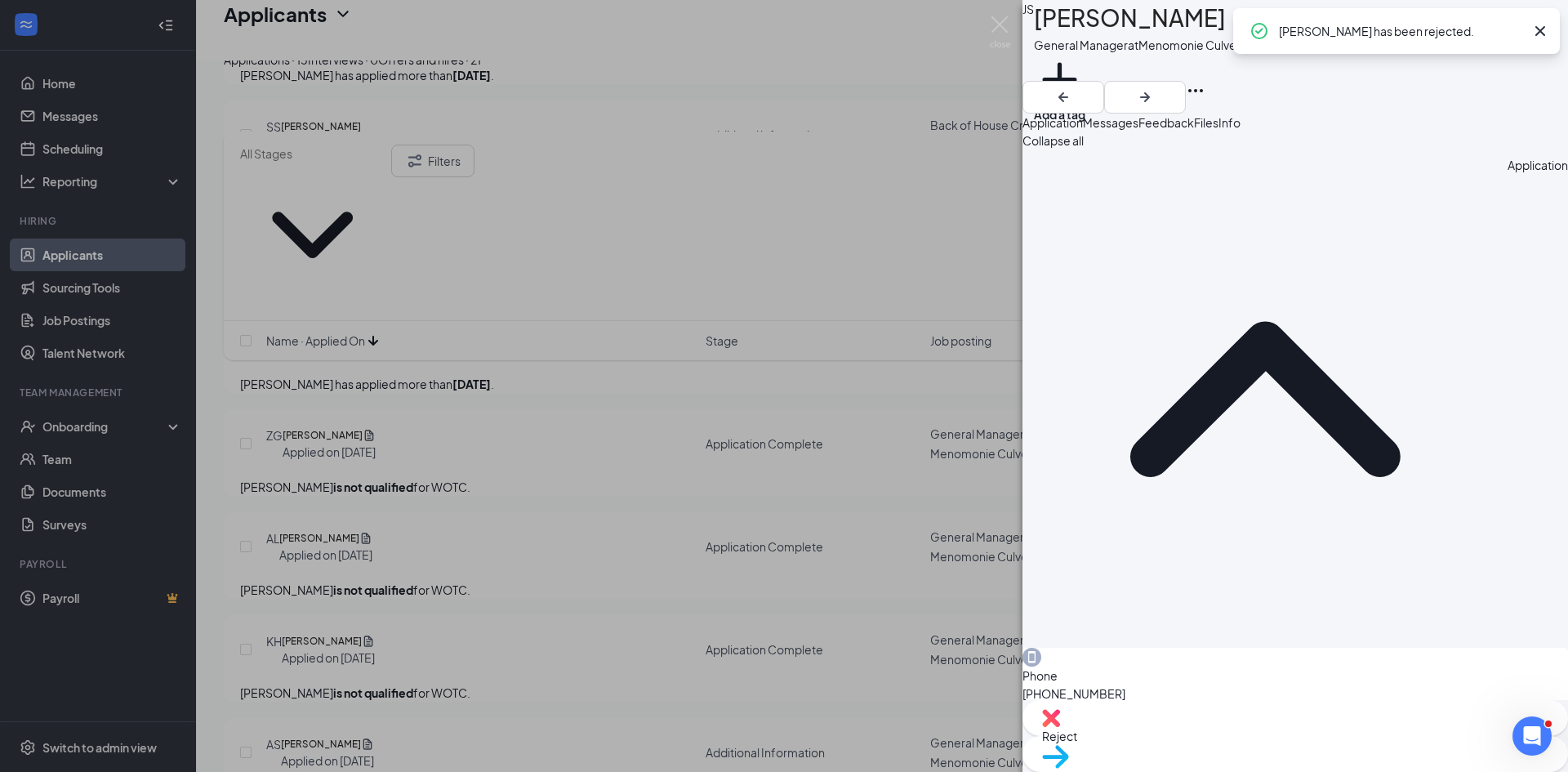
click at [599, 448] on div "JS JENNIFER STRUCHEN General Manager at Menomonie Culvers 089 Add a tag Applica…" at bounding box center [784, 386] width 1568 height 772
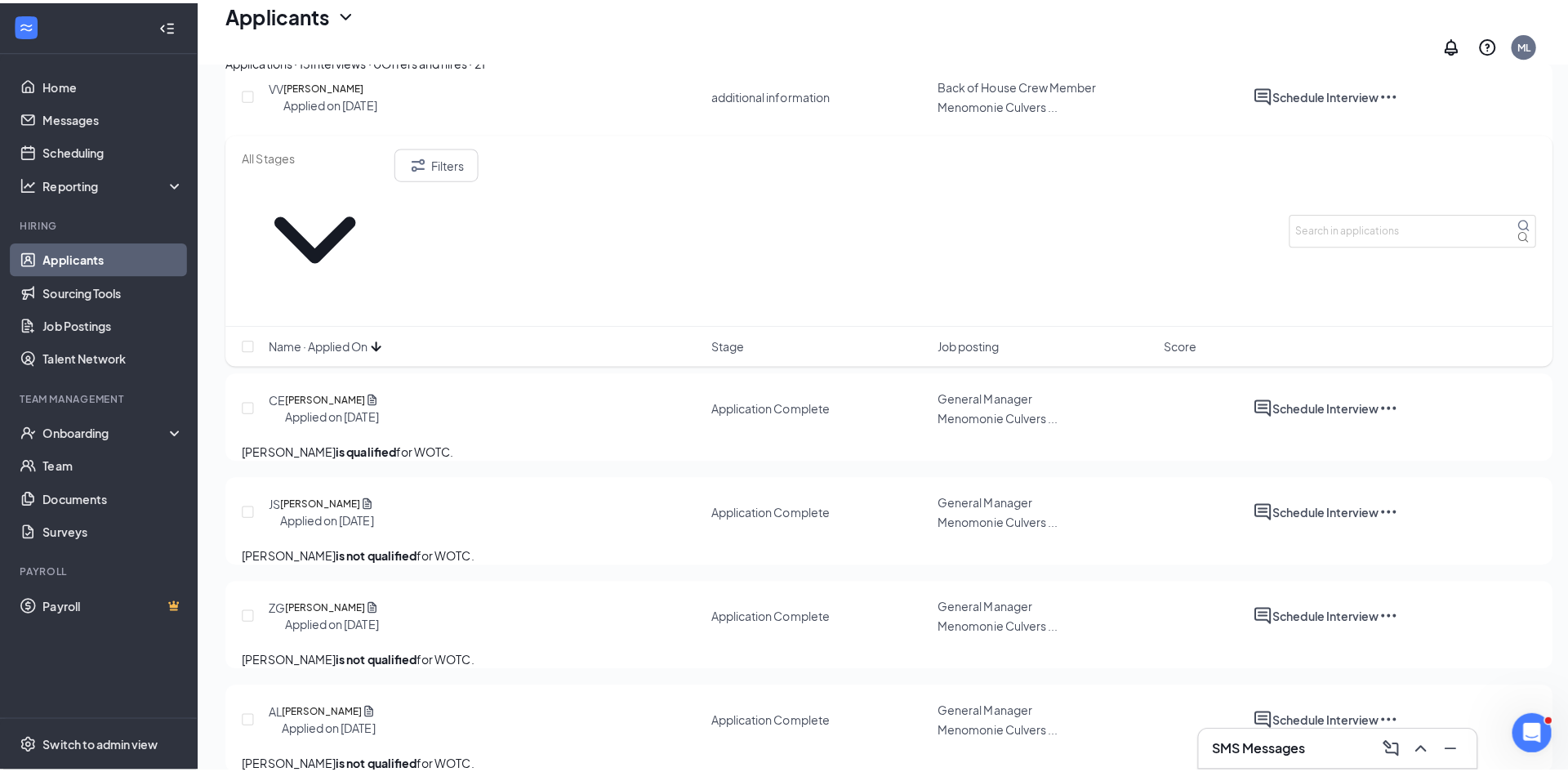
scroll to position [827, 0]
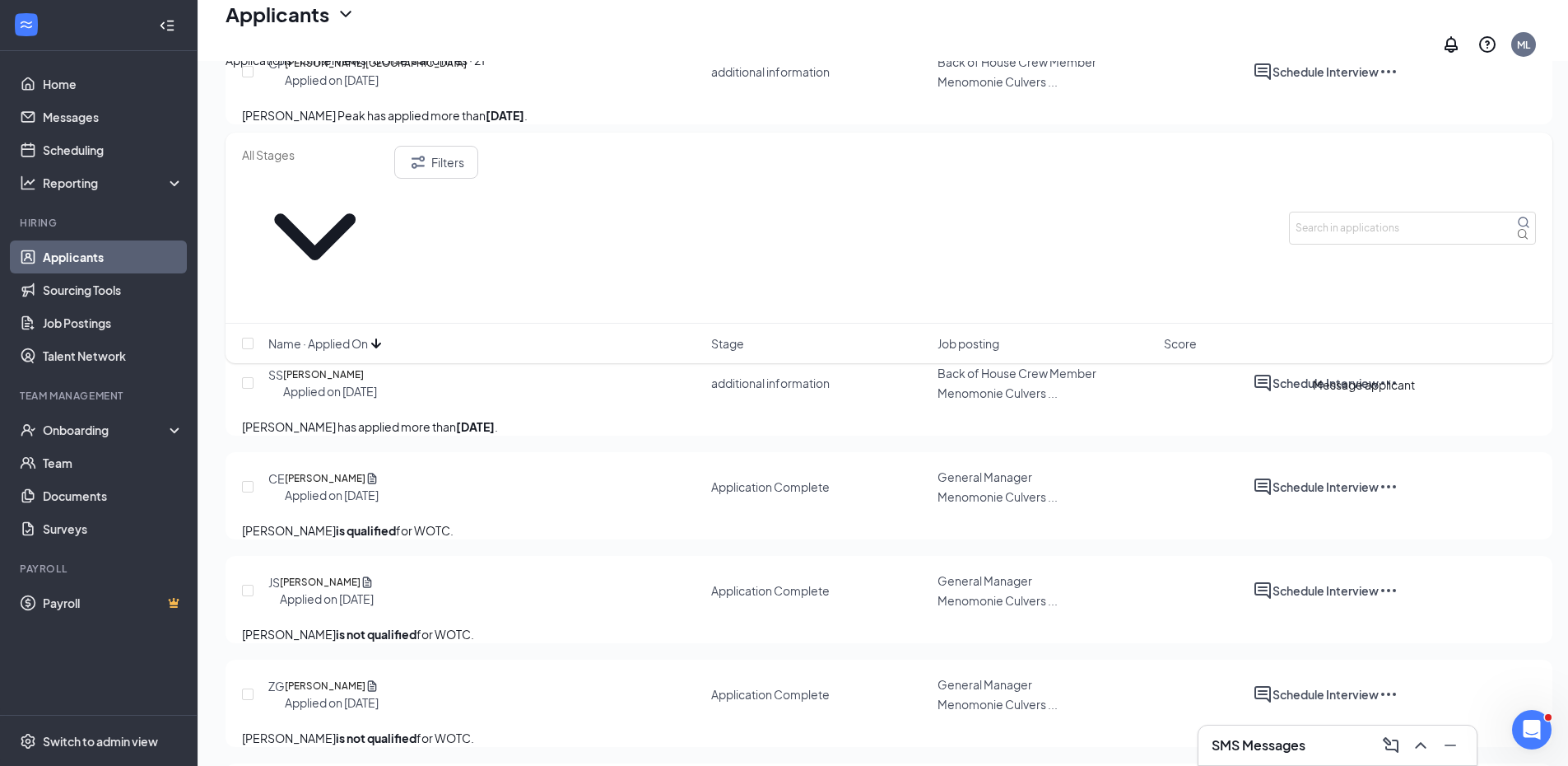
click at [1272, 392] on icon "ActiveChat" at bounding box center [1263, 383] width 20 height 20
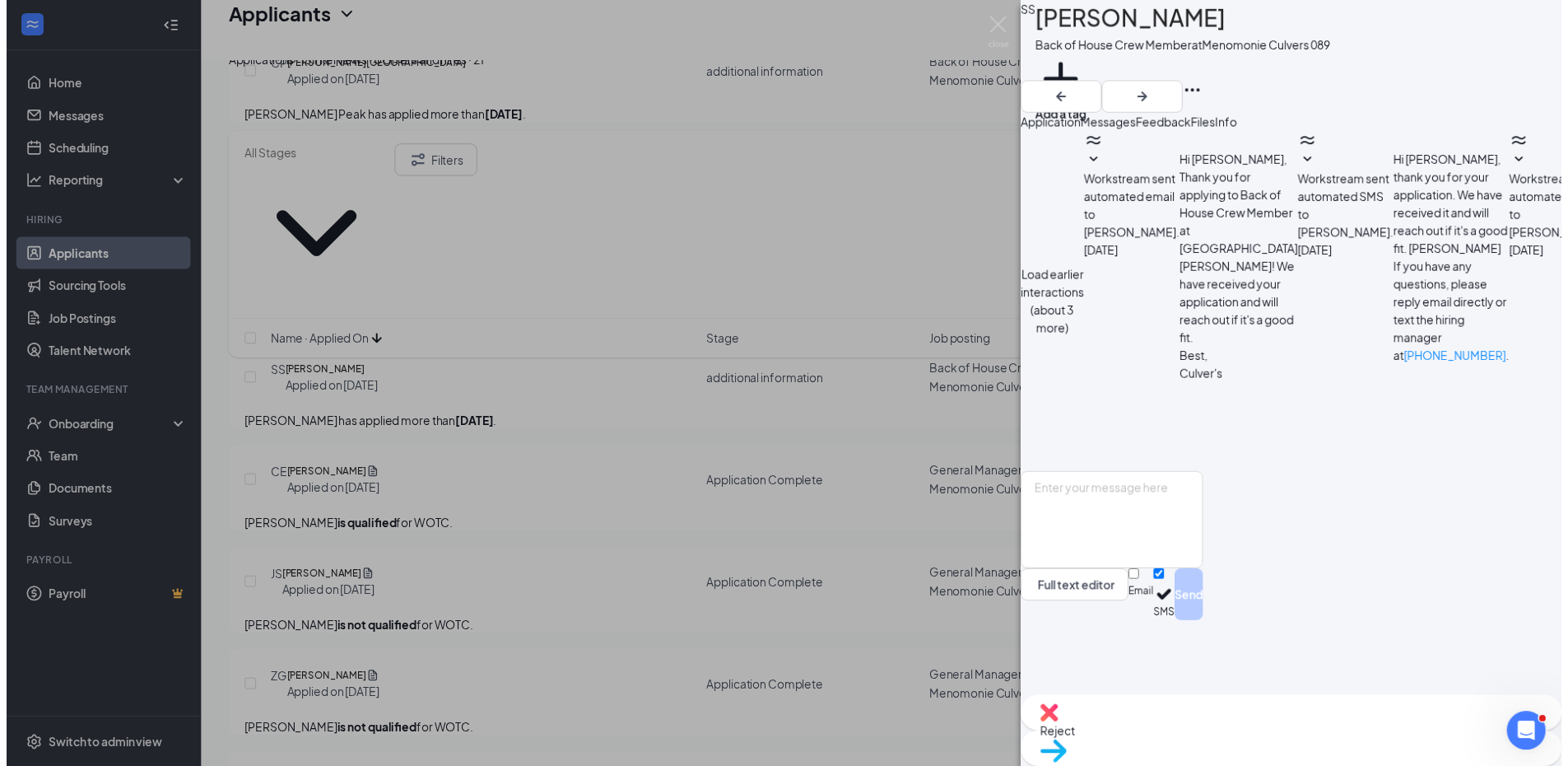
scroll to position [641, 0]
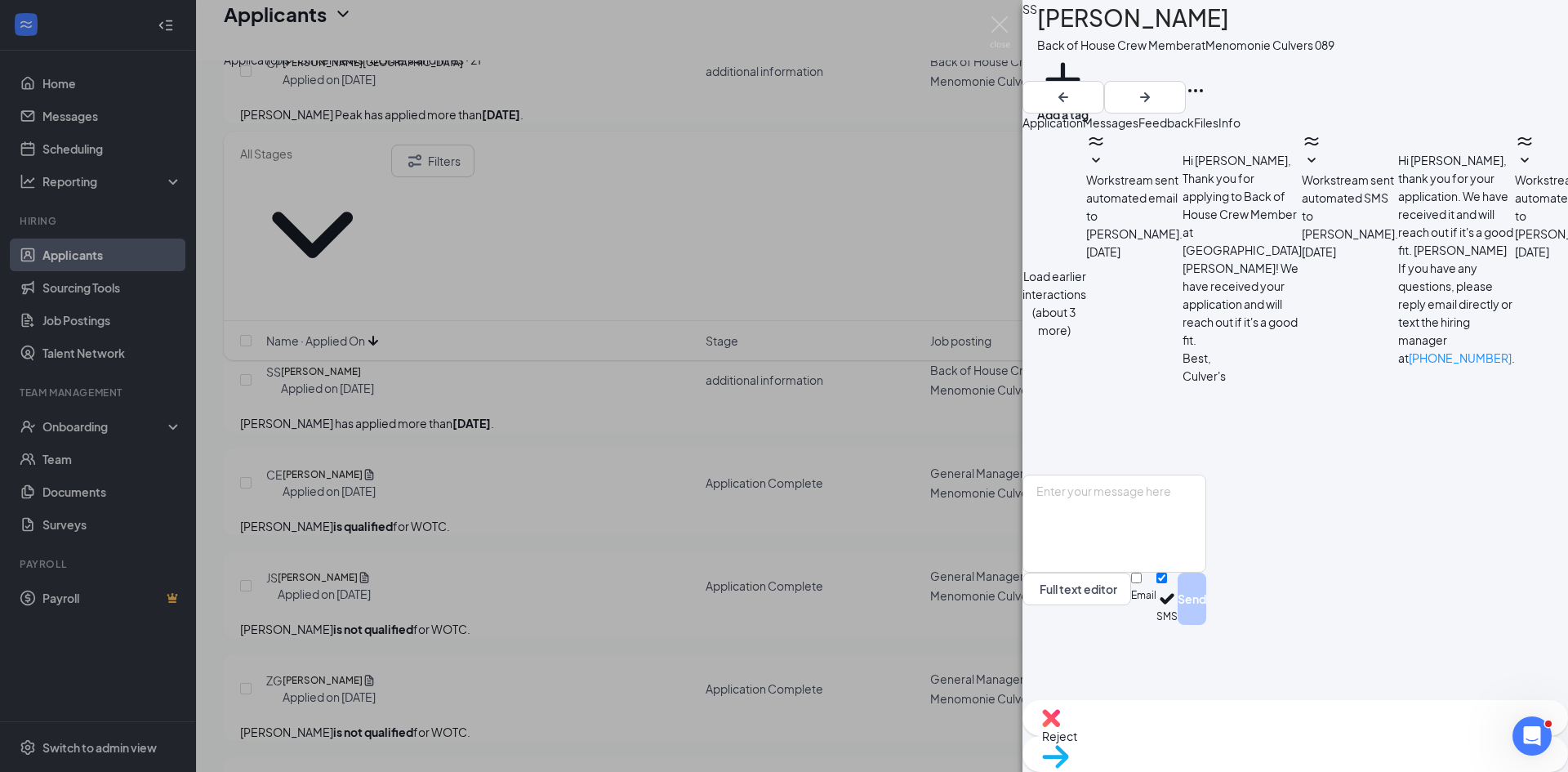
click at [729, 458] on div "SS Samantha Schlehlein Back of House Crew Member at Menomonie Culvers 089 Add a…" at bounding box center [784, 386] width 1568 height 772
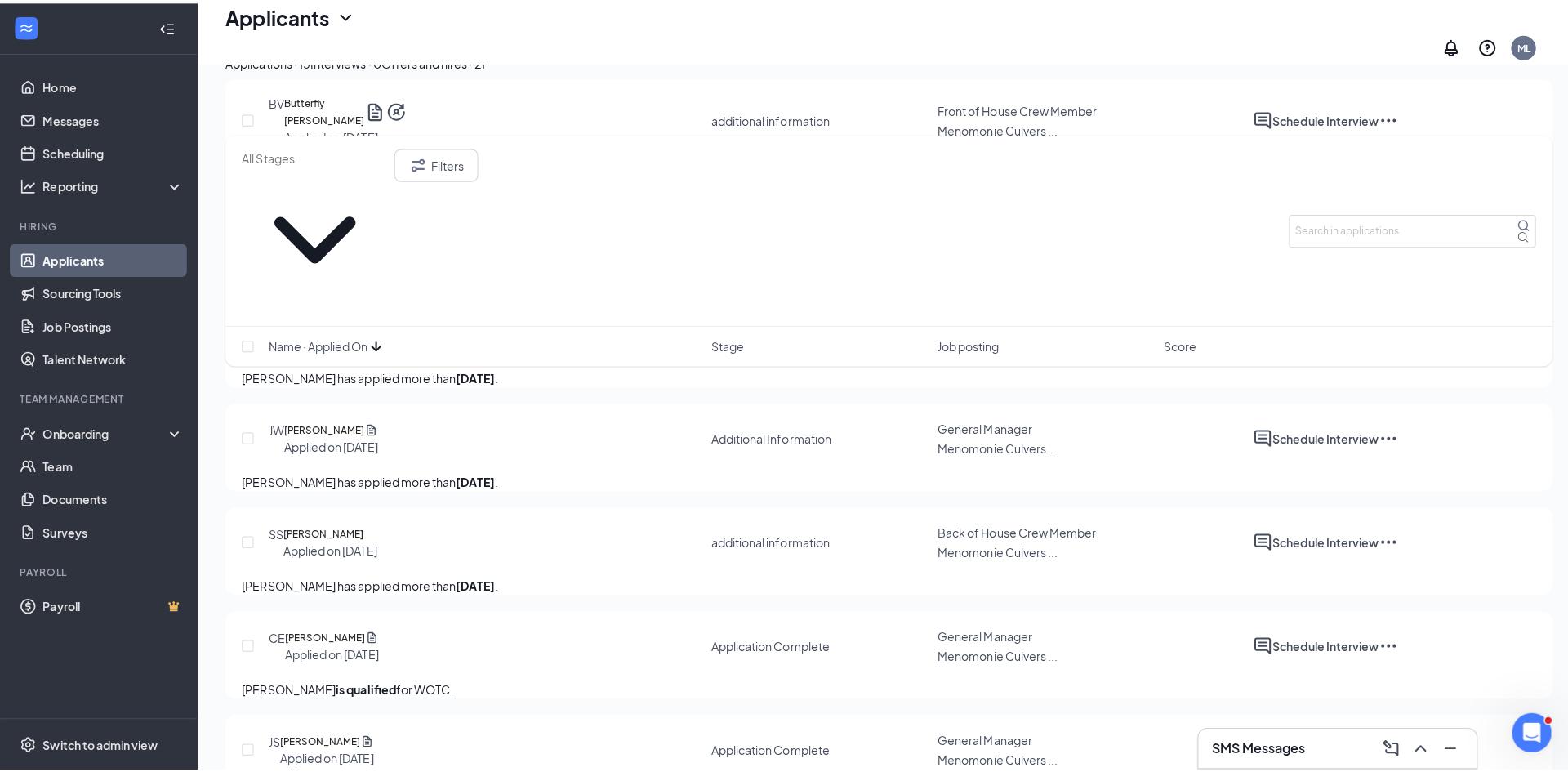
scroll to position [664, 0]
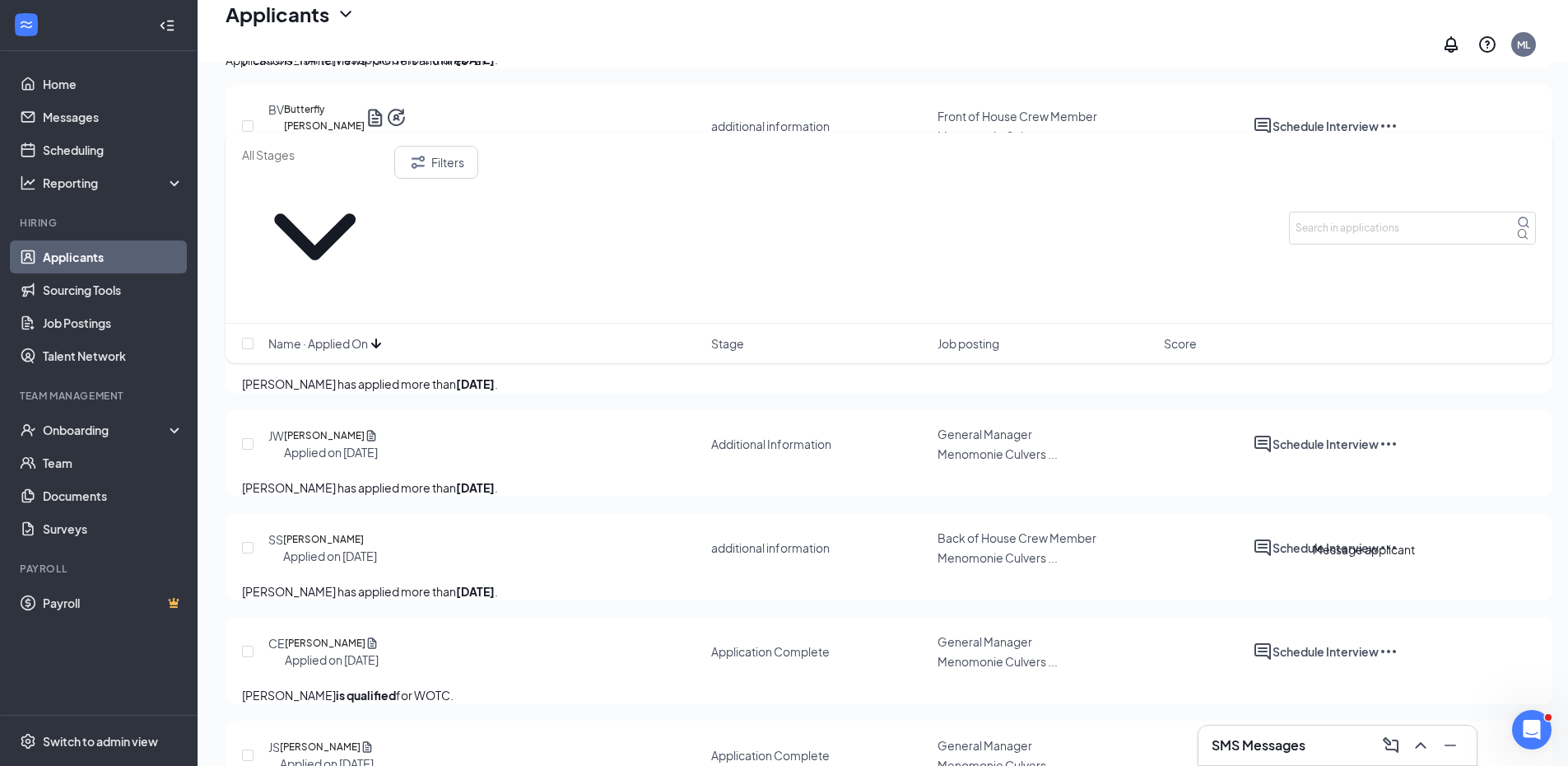
click at [1272, 557] on icon "ActiveChat" at bounding box center [1263, 547] width 20 height 20
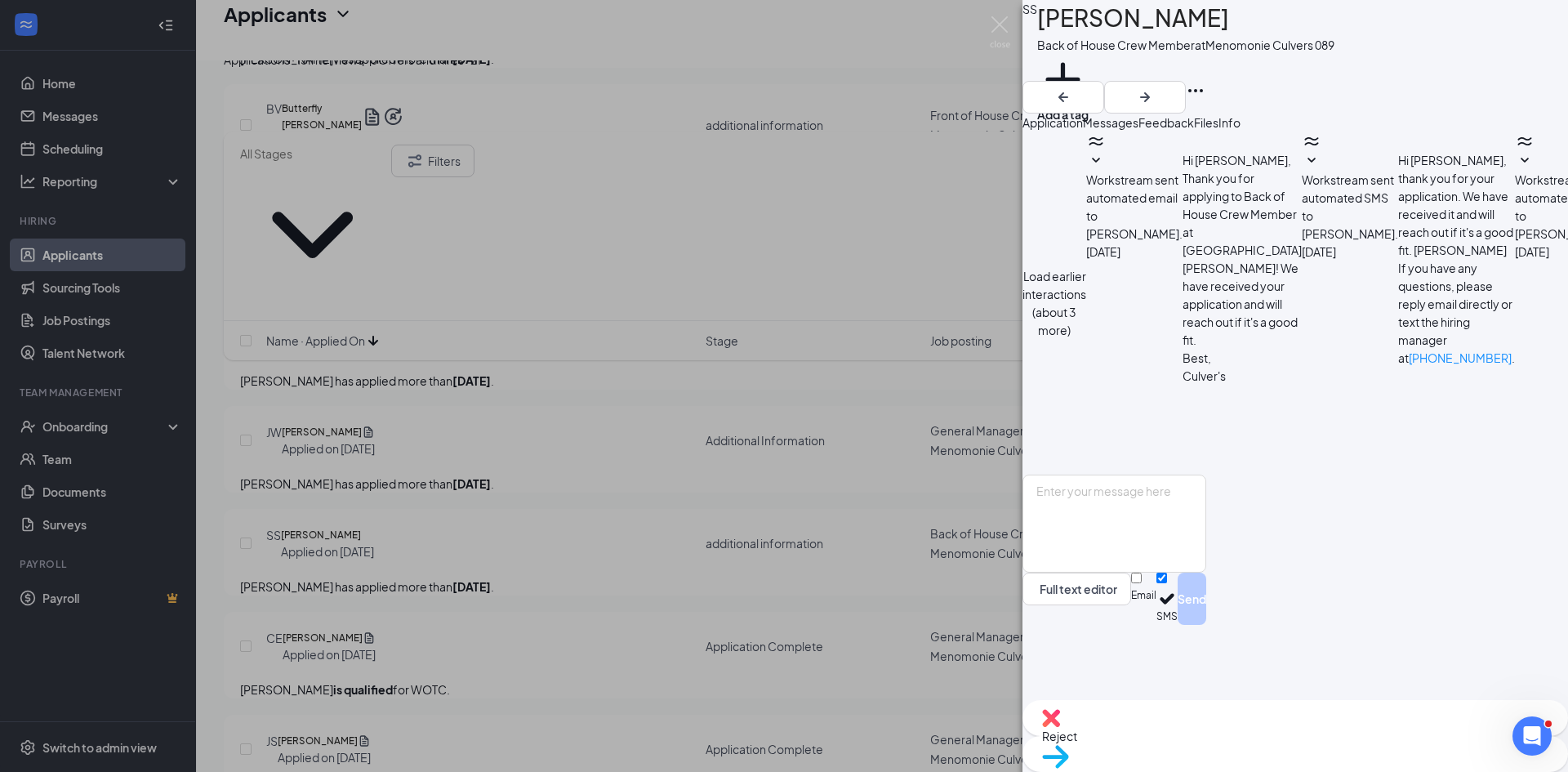
scroll to position [636, 0]
click at [1162, 573] on textarea at bounding box center [1115, 524] width 184 height 98
click at [1206, 573] on textarea "Hey did you have some availability this week for an interview?" at bounding box center [1115, 524] width 184 height 98
click at [1200, 573] on textarea "Hey did you have some availability this week for an interview?" at bounding box center [1115, 524] width 184 height 98
click at [1206, 573] on textarea "Hey did you have some availability this week for an interview?" at bounding box center [1115, 524] width 184 height 98
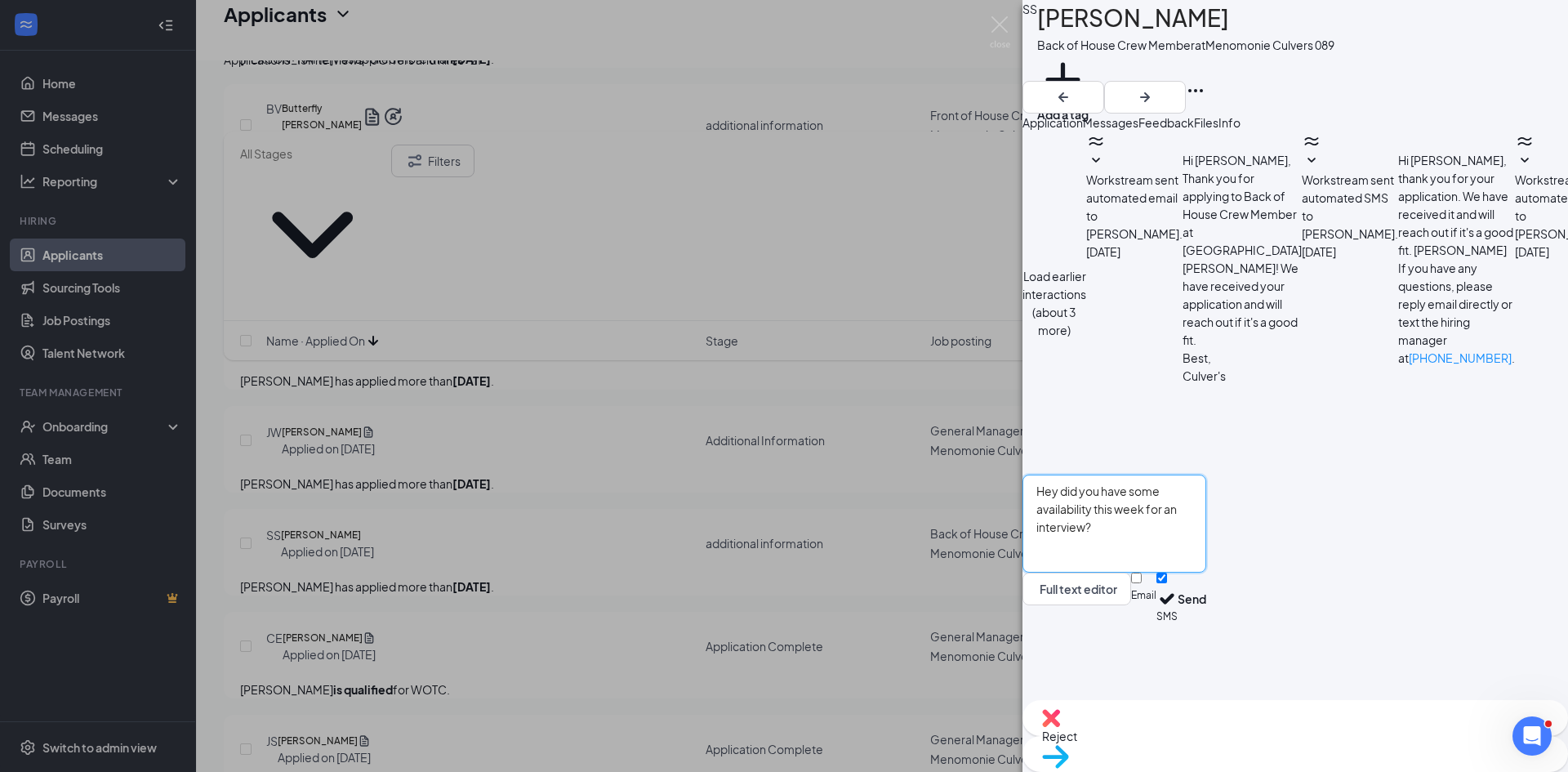
drag, startPoint x: 1403, startPoint y: 576, endPoint x: 1080, endPoint y: 597, distance: 323.7
click at [1080, 573] on textarea "Hey did you have some availability this week for an interview?" at bounding box center [1115, 524] width 184 height 98
type textarea "Hey did you have some availability this week for an interview?"
click at [1206, 625] on button "Send" at bounding box center [1192, 599] width 28 height 53
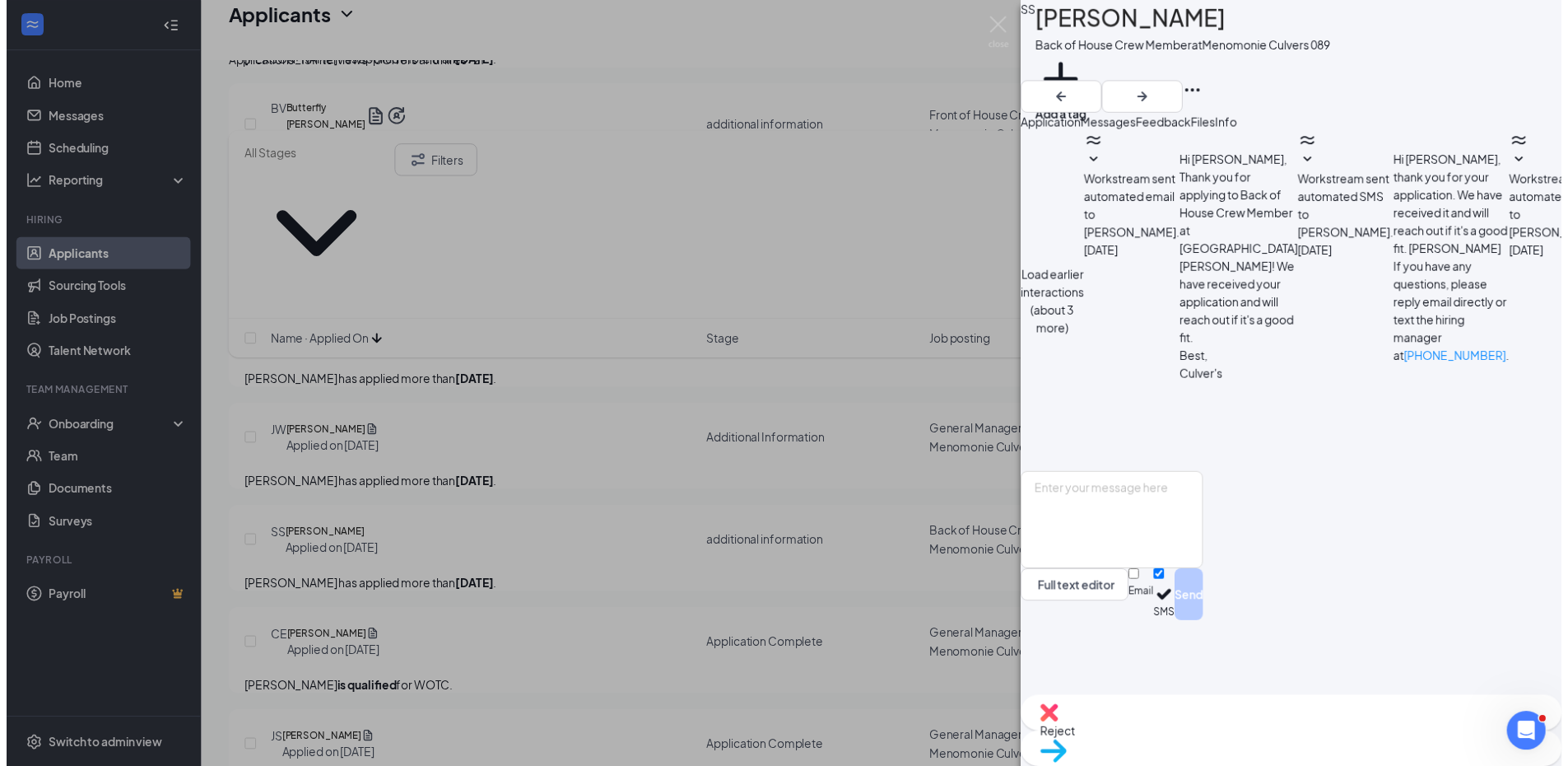
scroll to position [764, 0]
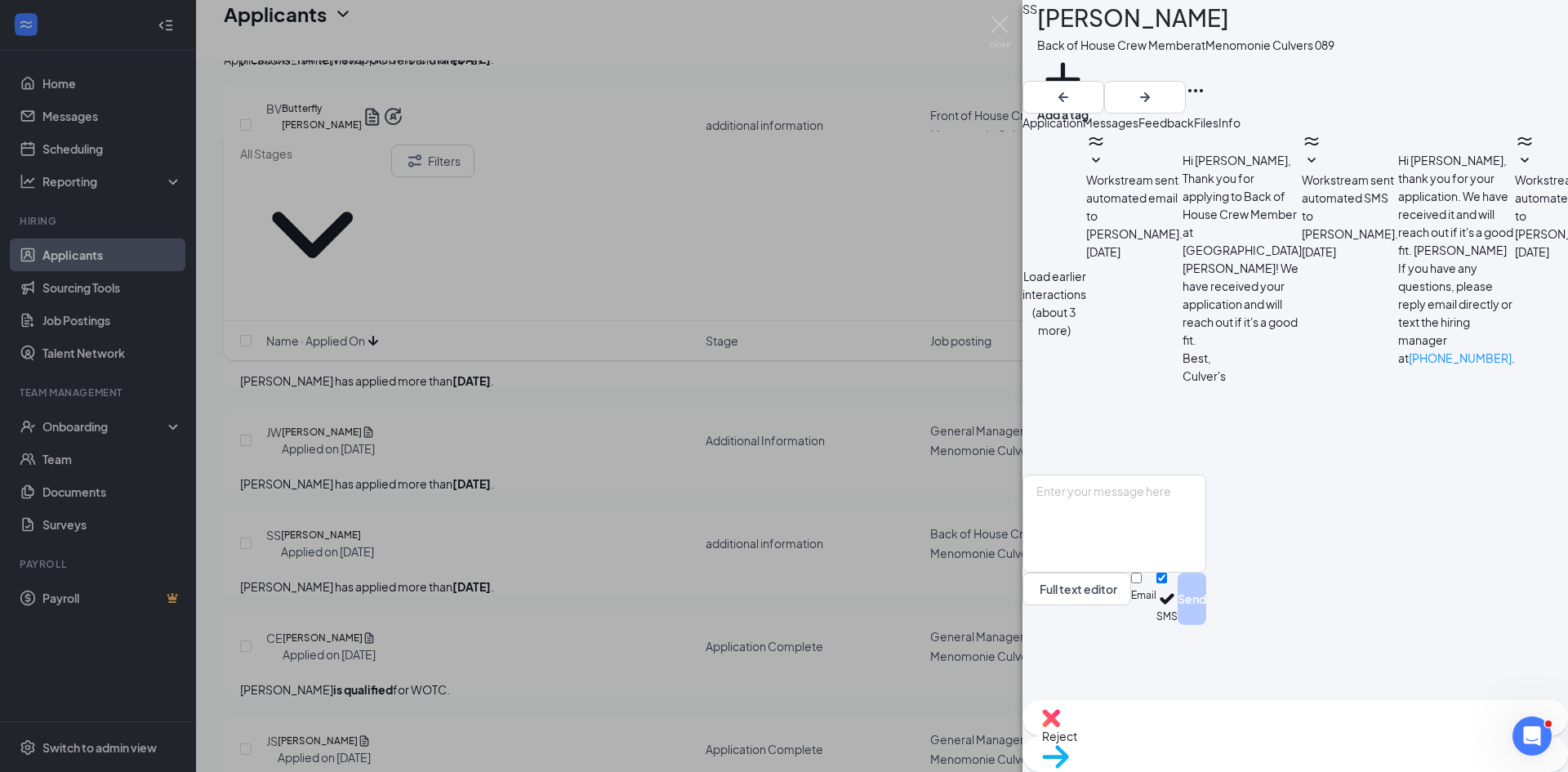
click at [588, 471] on div "SS Samantha Schlehlein Back of House Crew Member at Menomonie Culvers 089 Add a…" at bounding box center [784, 386] width 1568 height 772
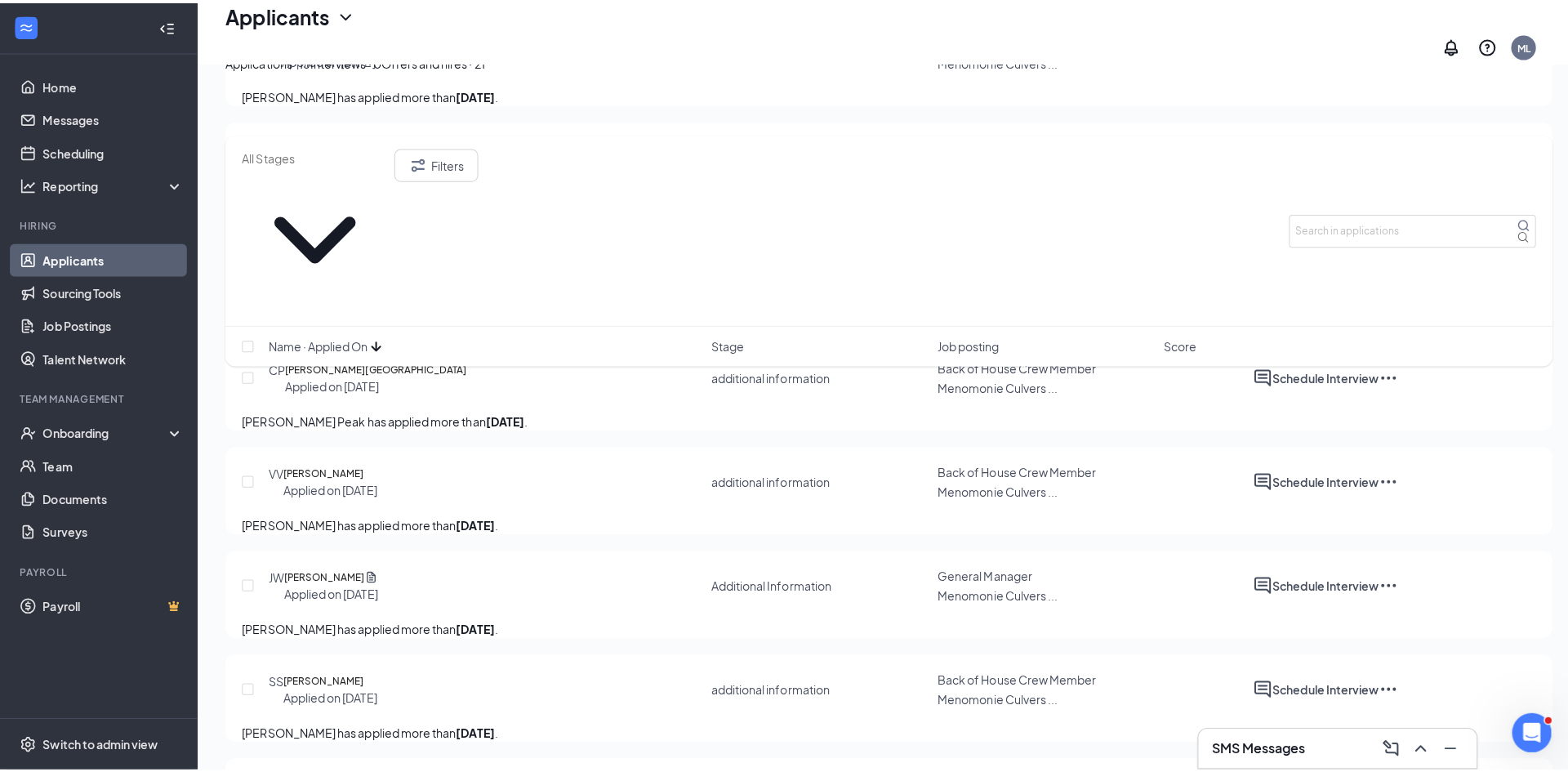
scroll to position [501, 0]
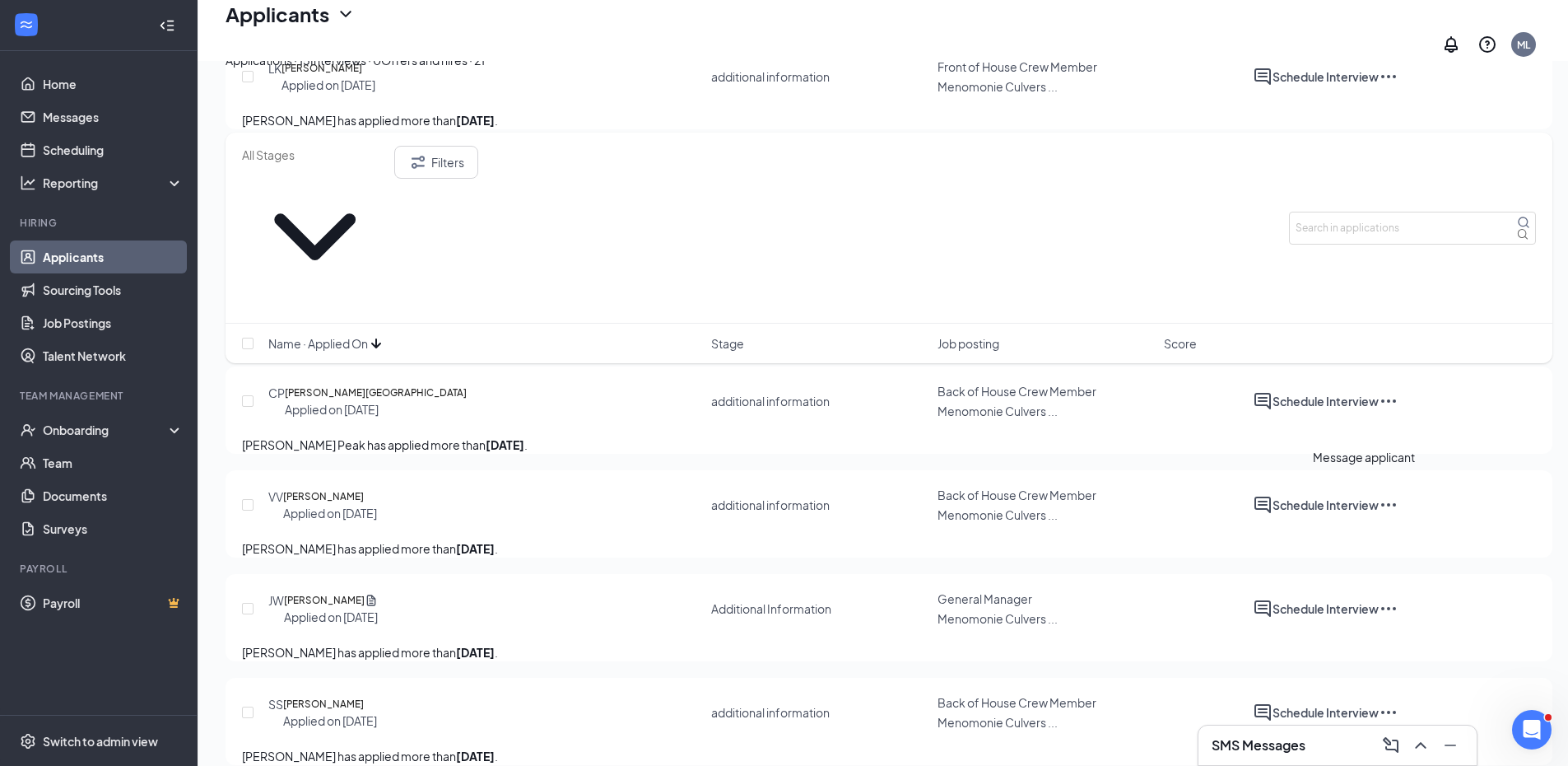
click at [1272, 496] on icon "ActiveChat" at bounding box center [1263, 504] width 20 height 20
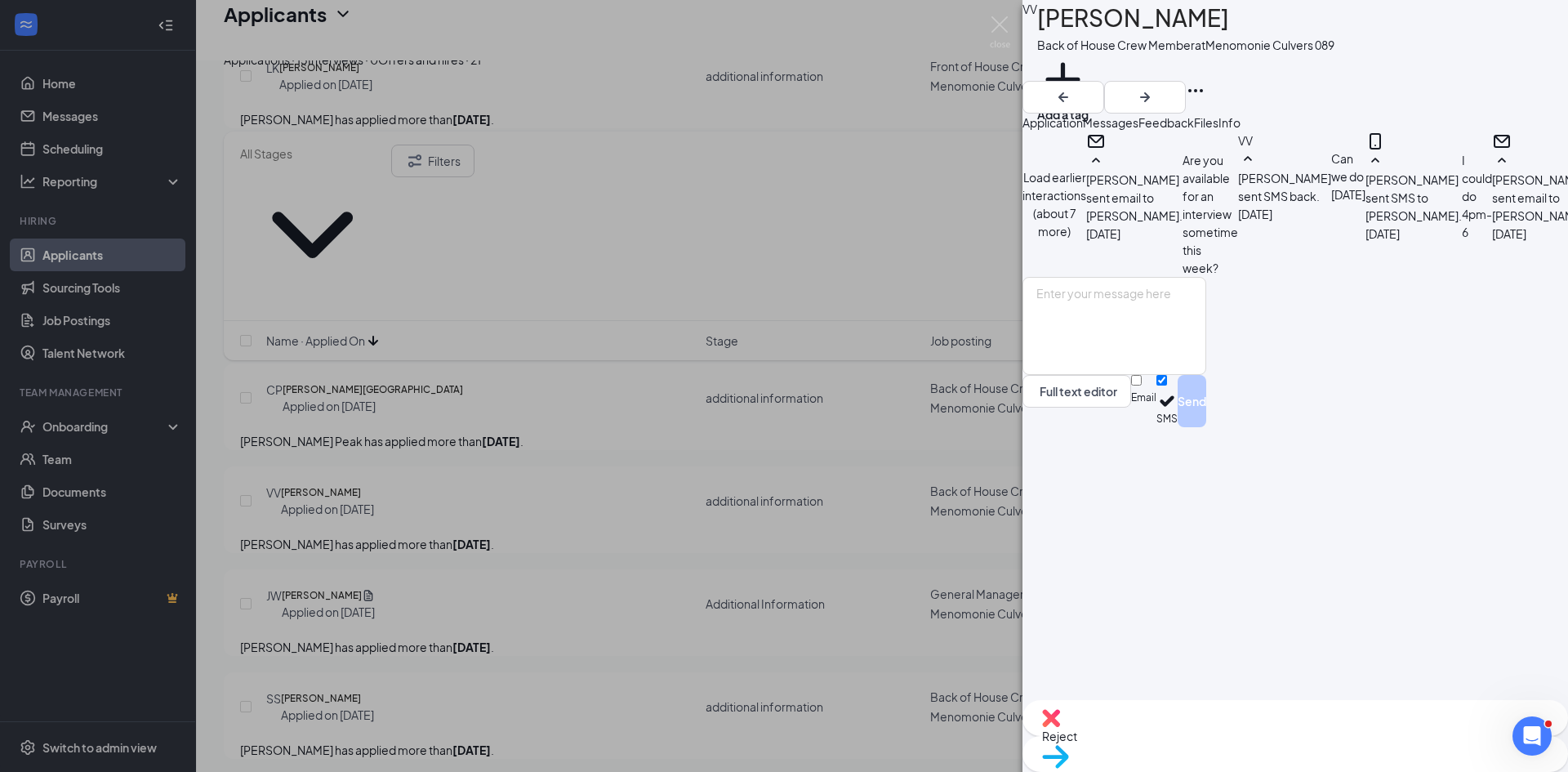
scroll to position [671, 0]
click at [1331, 744] on span "Move to stage" at bounding box center [1295, 778] width 507 height 18
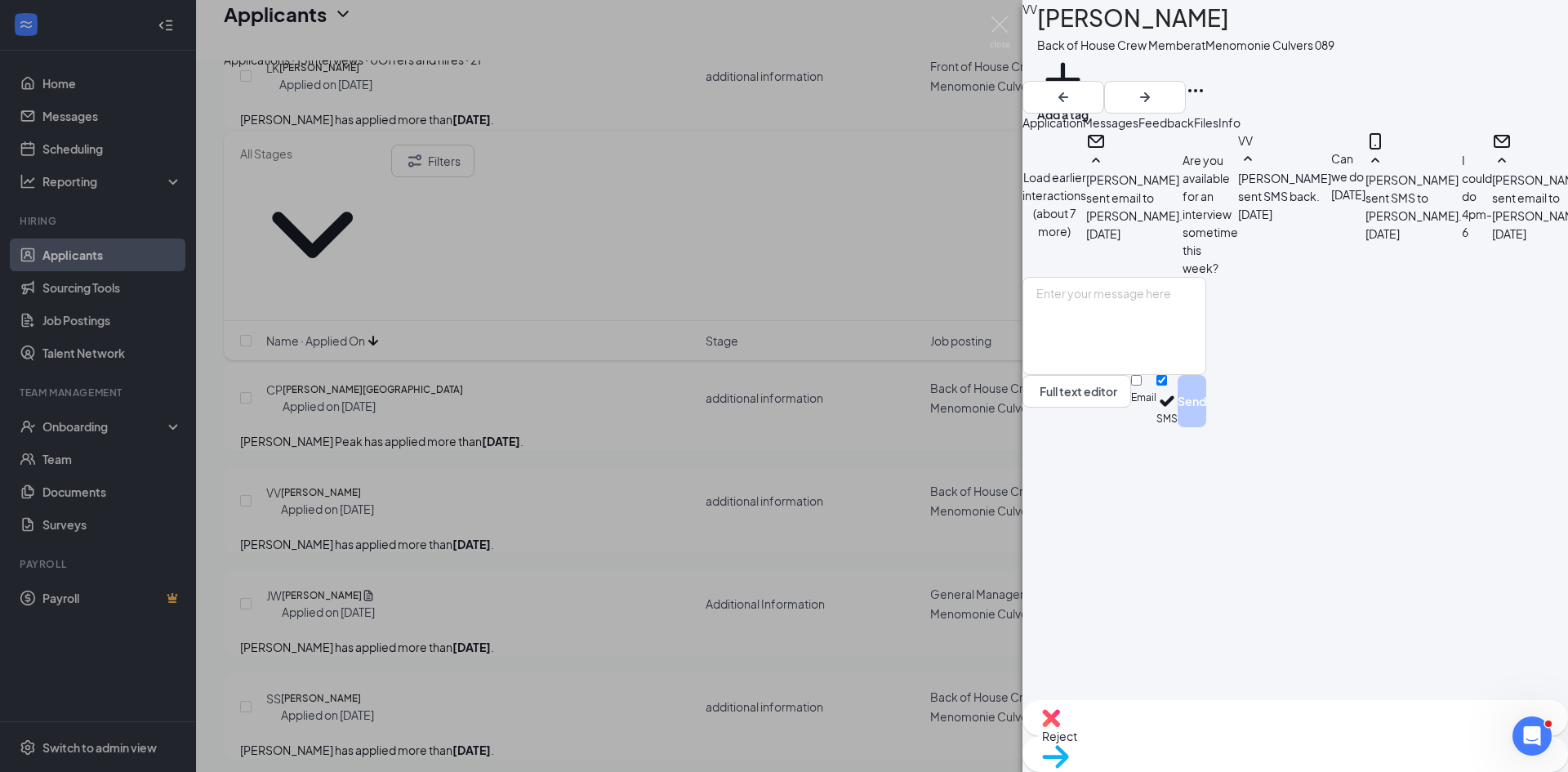
type input "Onsite Interview"
radio input "true"
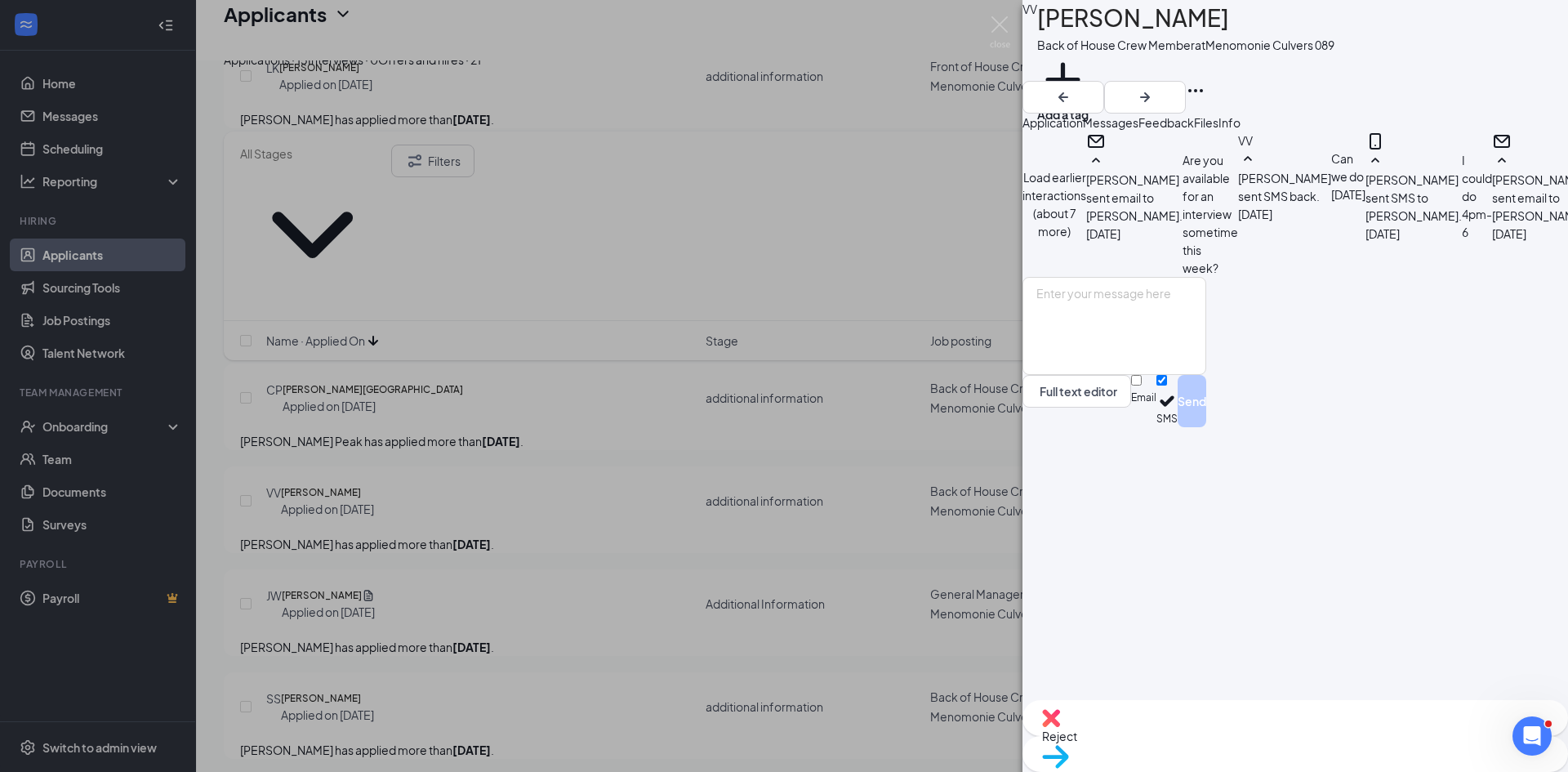
radio input "false"
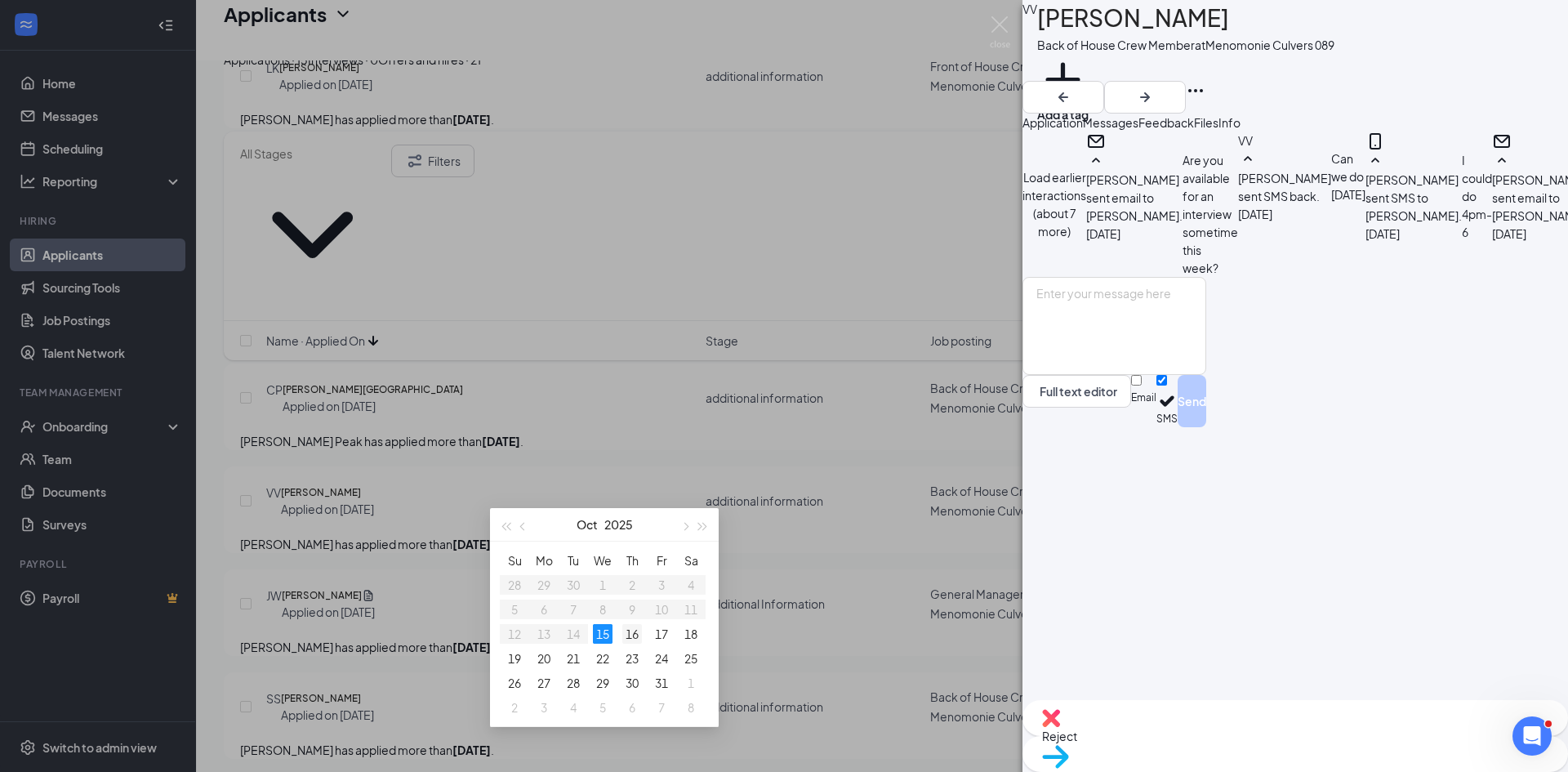
type input "Oct 16, 2025"
click at [635, 632] on div "16" at bounding box center [632, 634] width 20 height 20
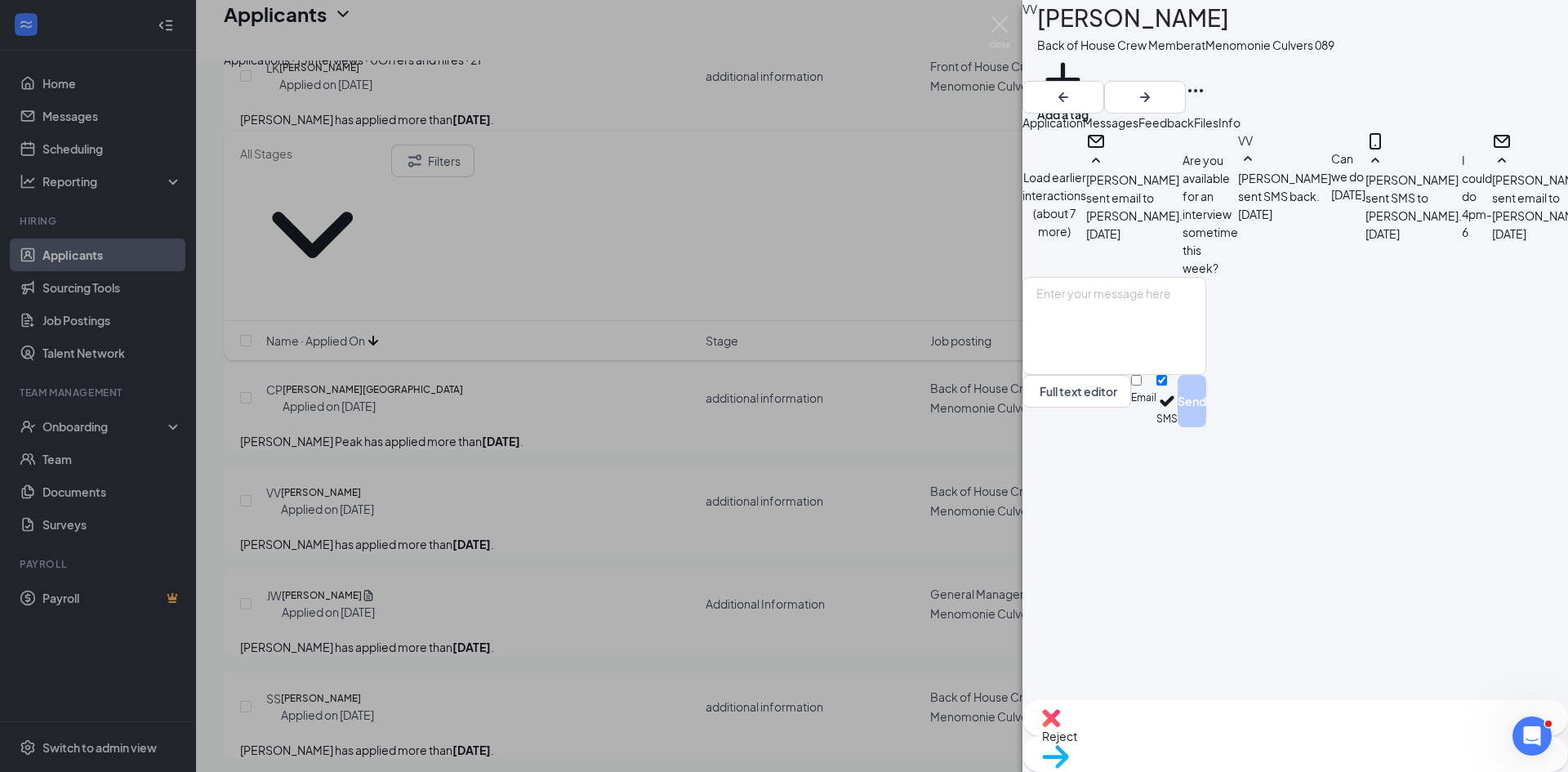
type input "04:00 PM"
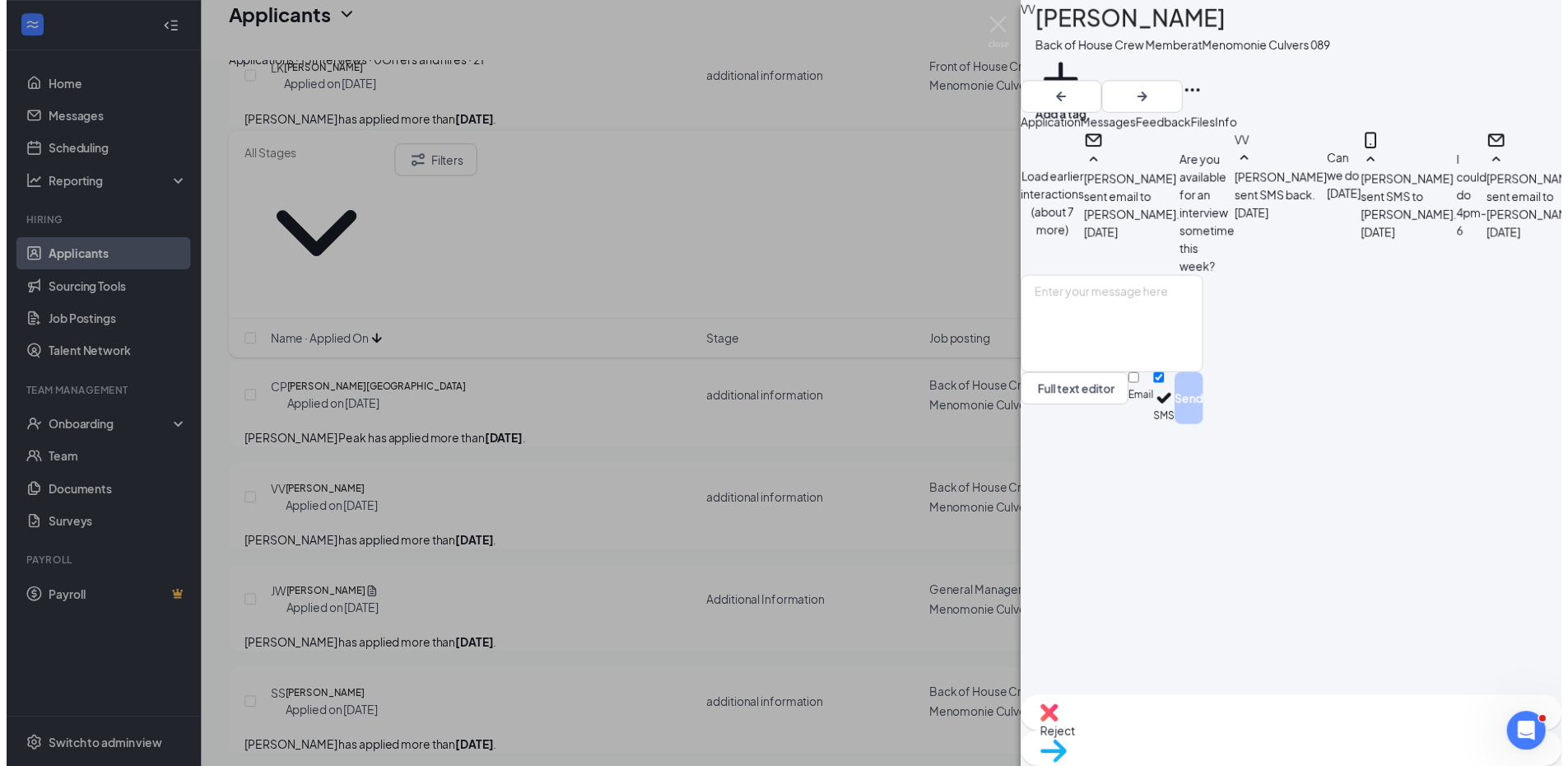
scroll to position [2389, 0]
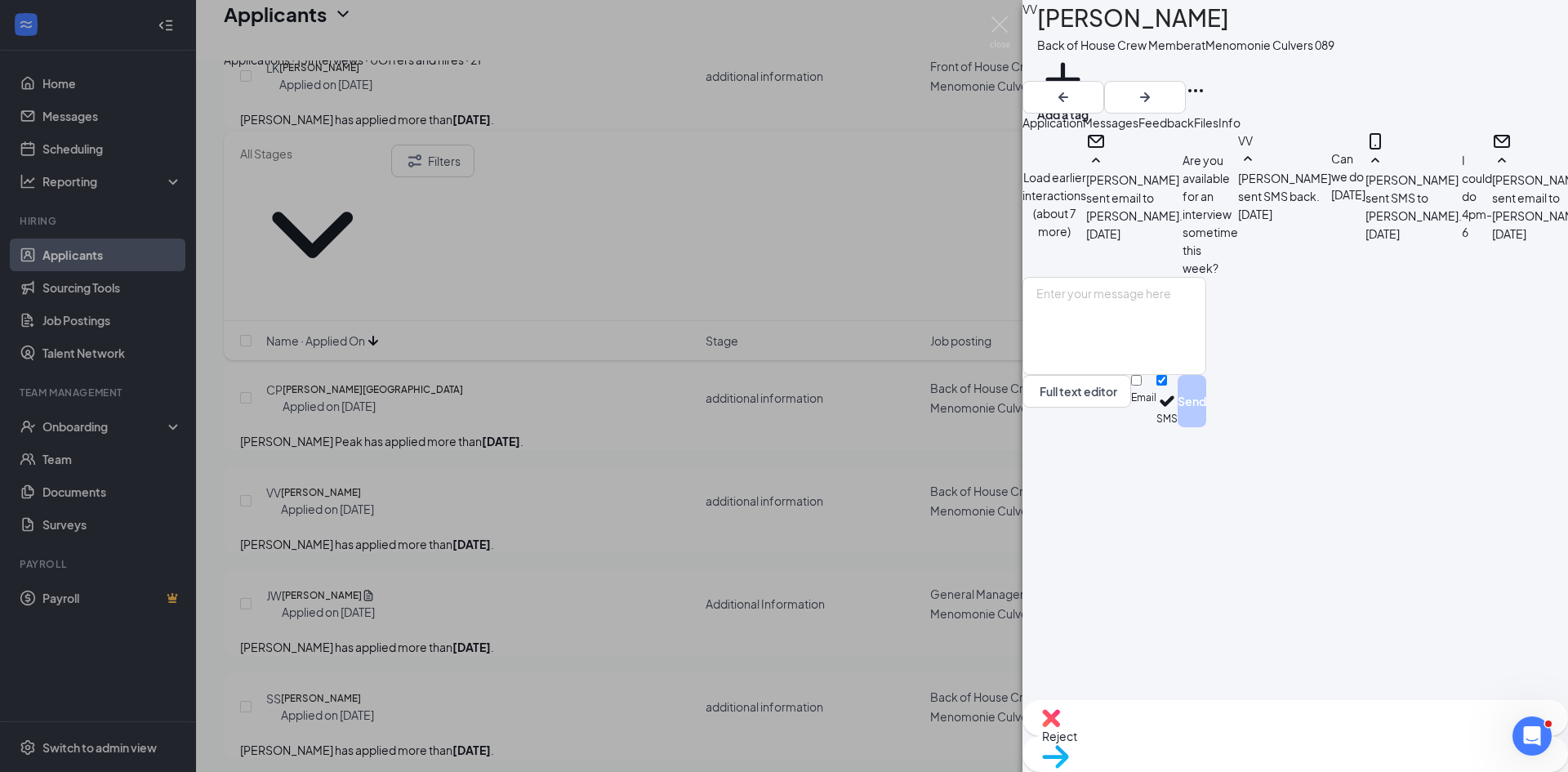
type input "04:15 PM"
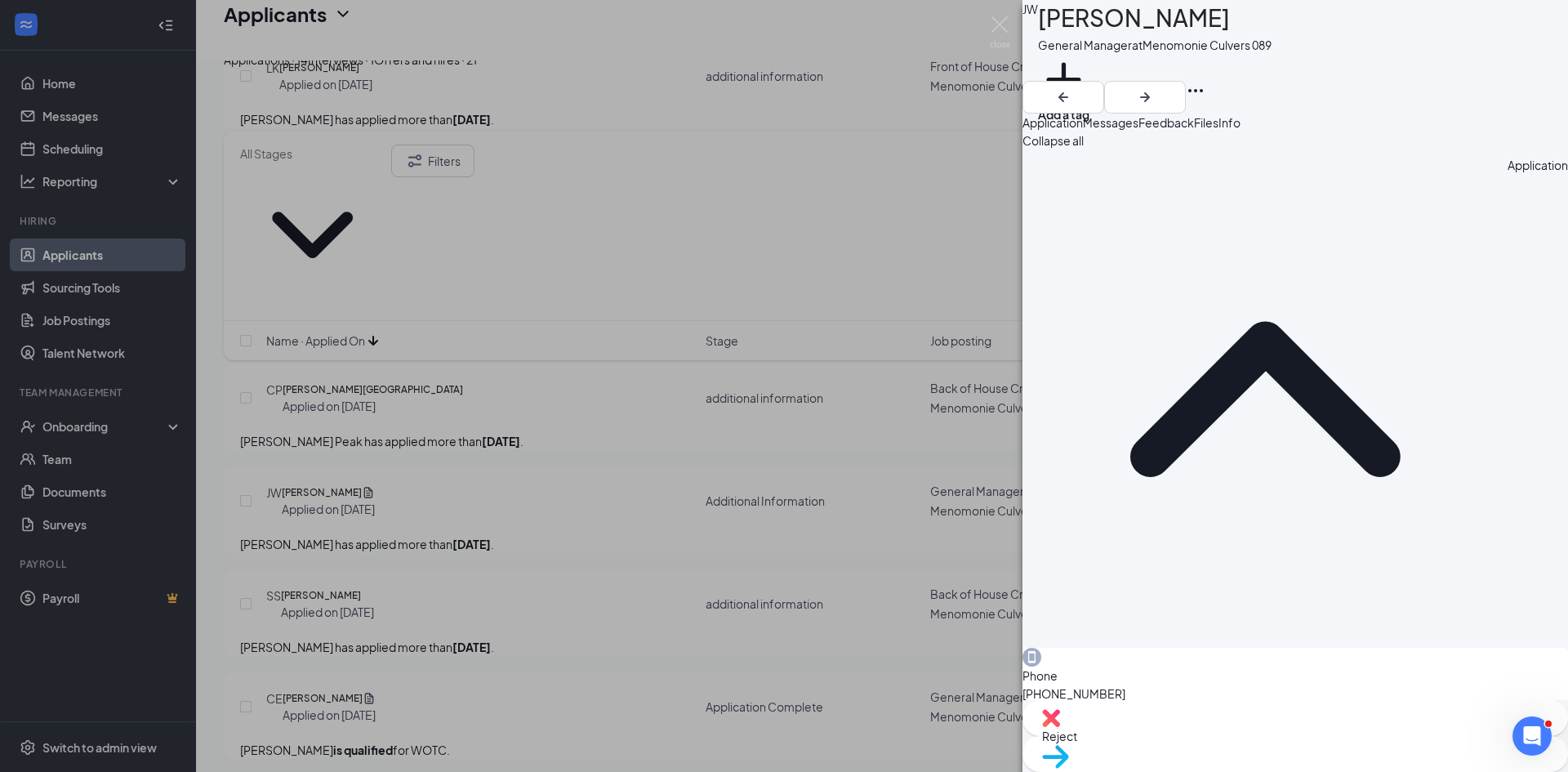
click at [526, 470] on div "JW Joseph Willert General Manager at Menomonie Culvers 089 Add a tag Applicatio…" at bounding box center [784, 386] width 1568 height 772
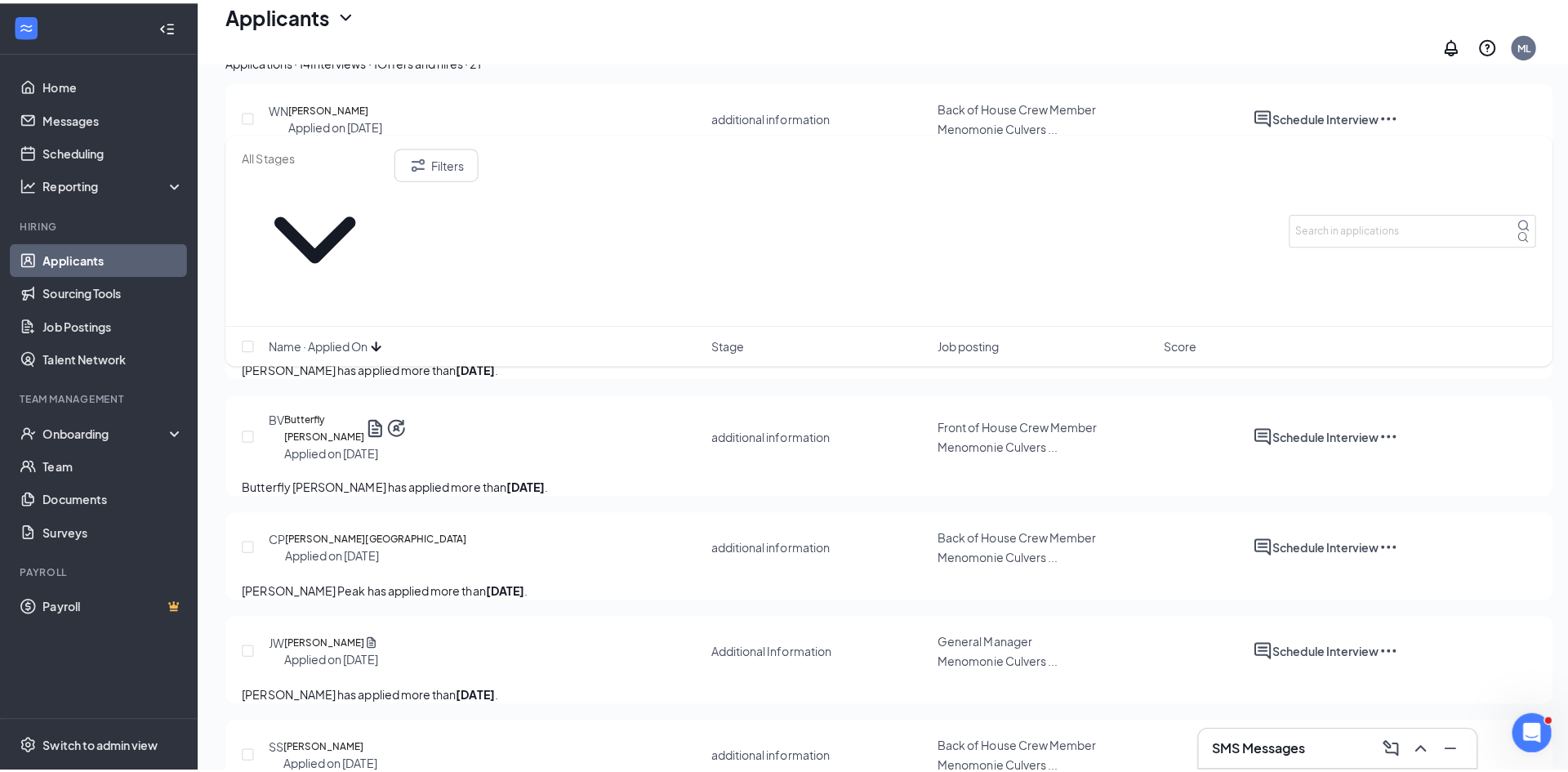
scroll to position [338, 0]
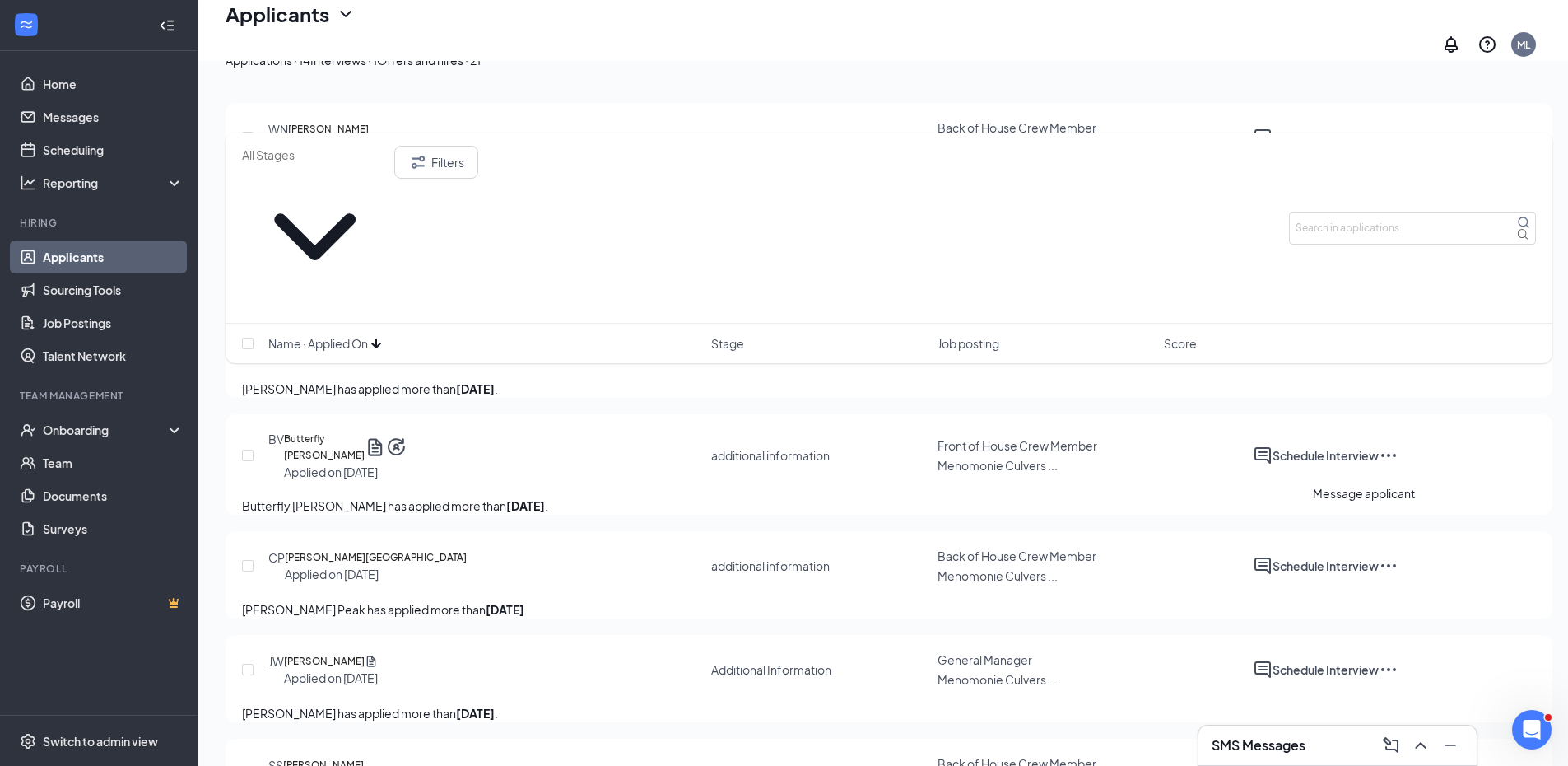
click at [1272, 556] on icon "ActiveChat" at bounding box center [1263, 566] width 20 height 20
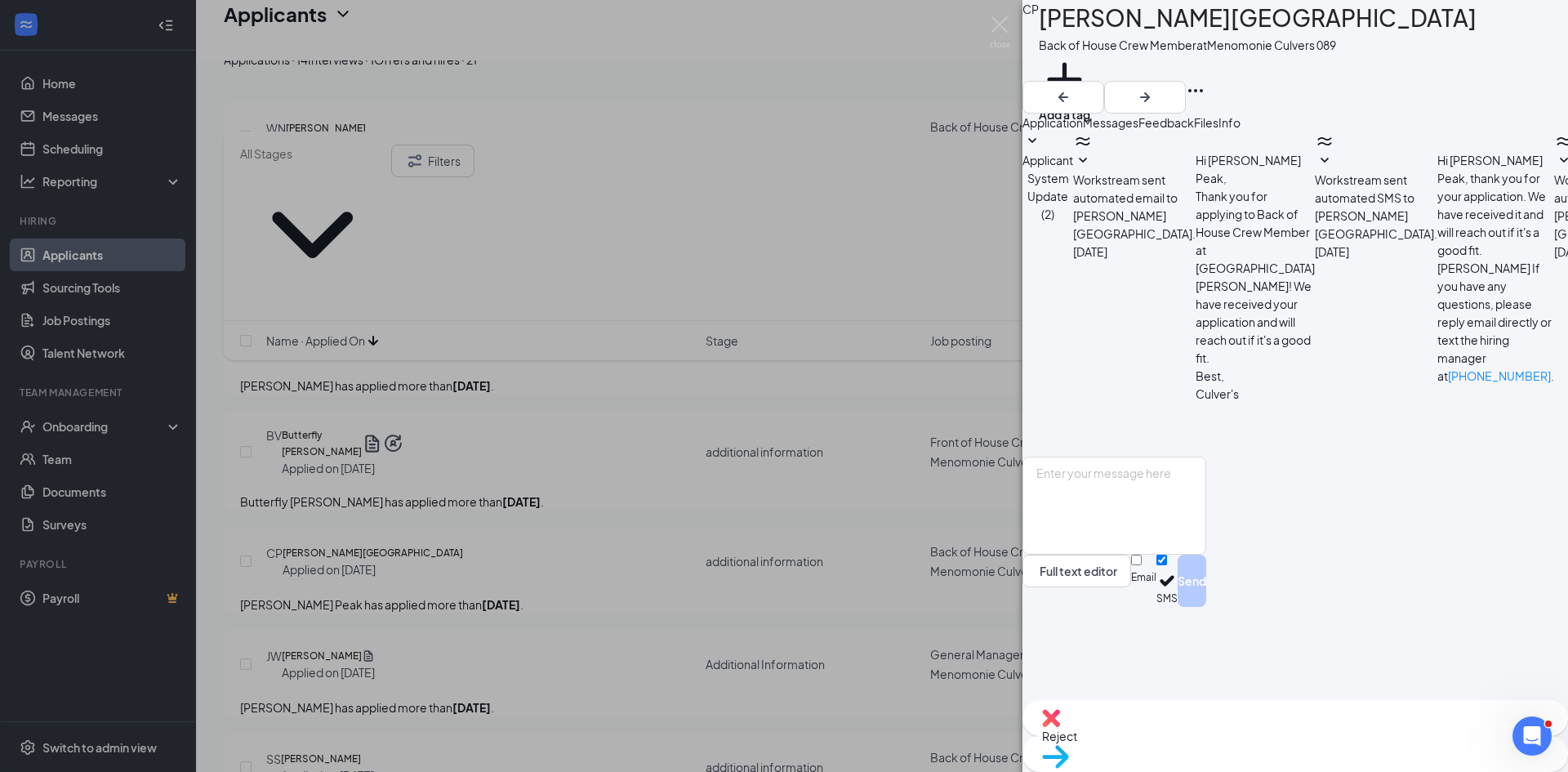
scroll to position [245, 0]
click at [1206, 555] on textarea at bounding box center [1115, 506] width 184 height 98
type textarea "Available tomorrow at 4:30?"
click at [1206, 607] on button "Send" at bounding box center [1192, 581] width 28 height 53
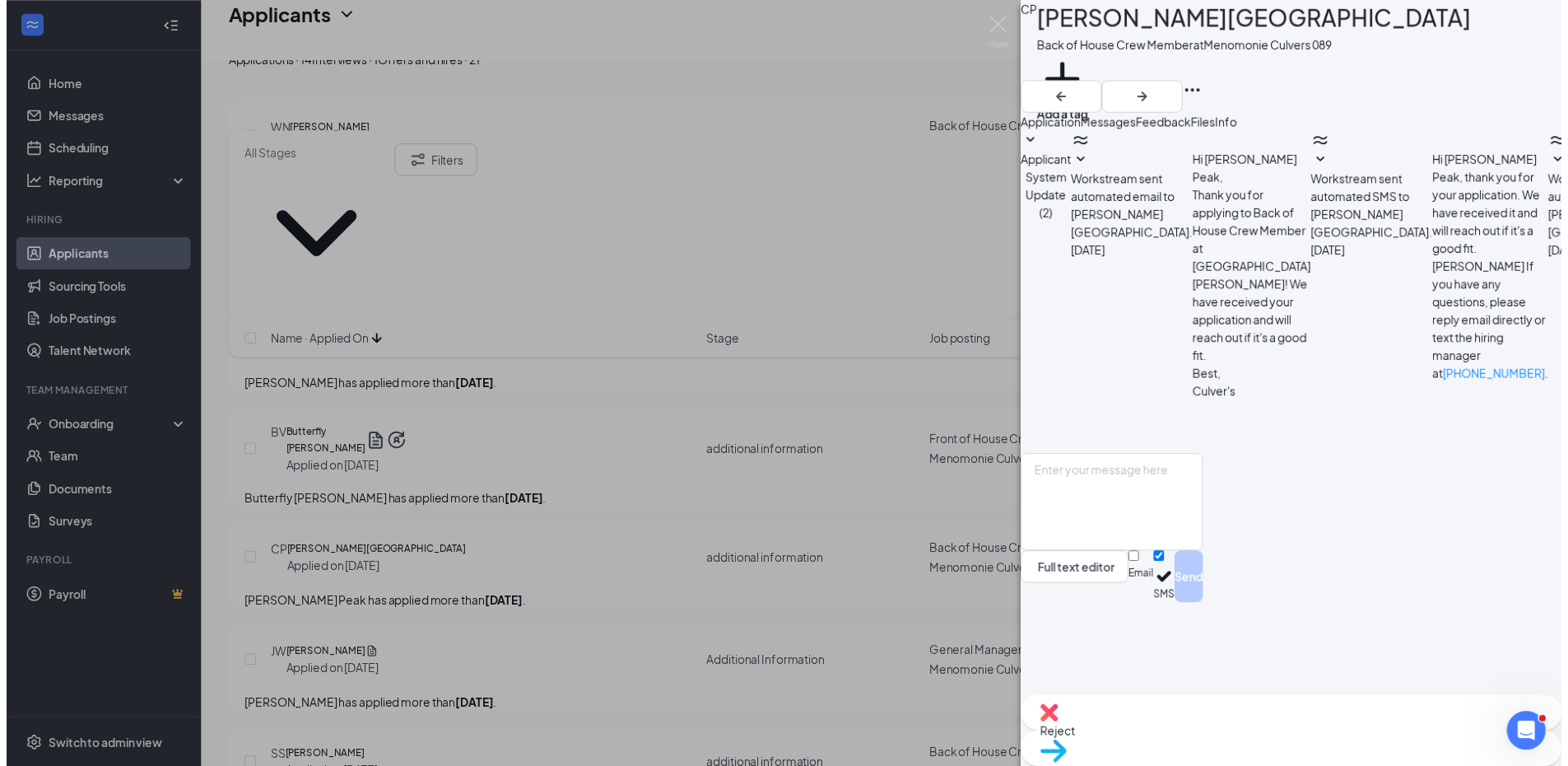
scroll to position [353, 0]
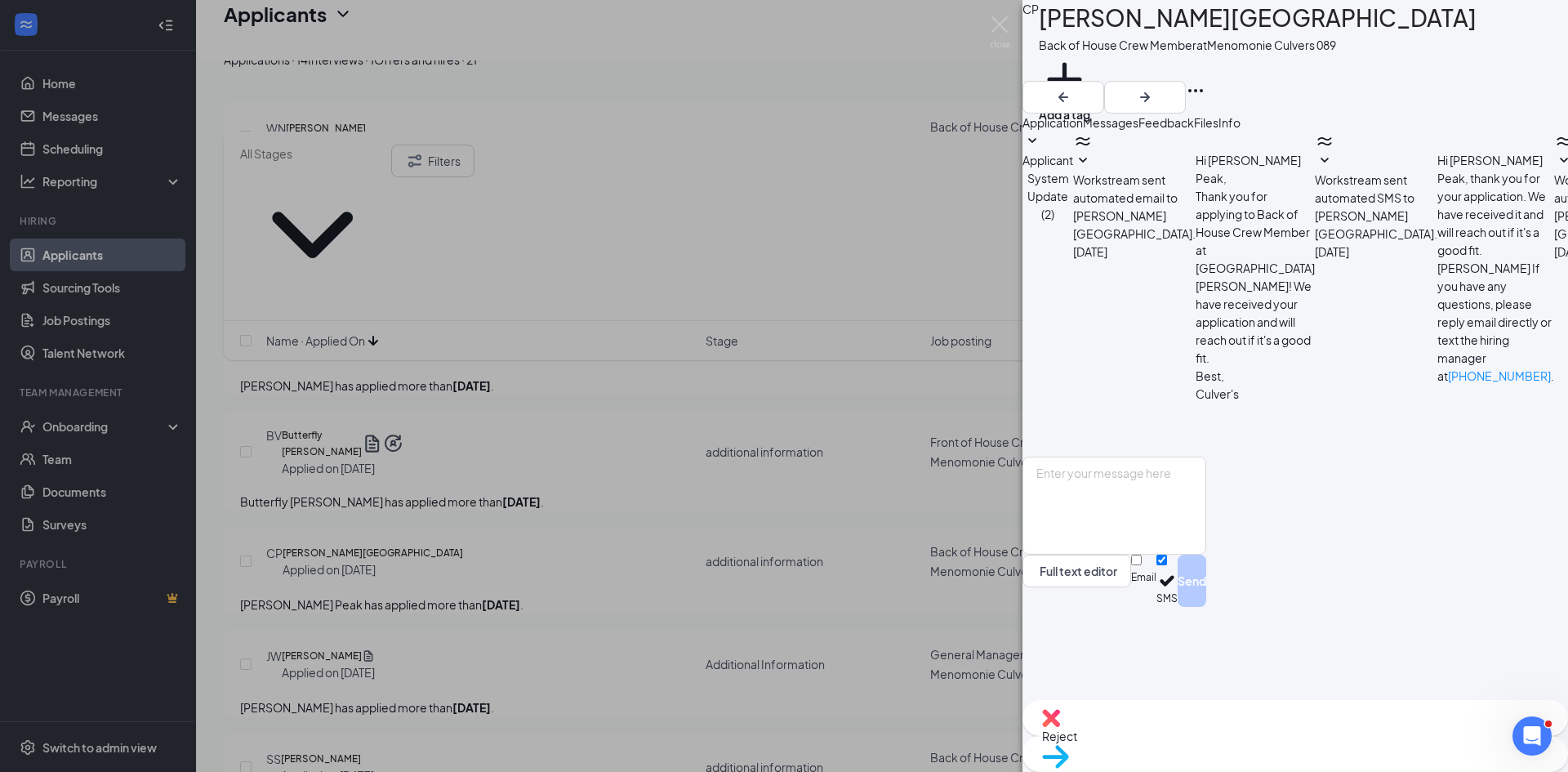
click at [552, 514] on div "CP Corinne Peak Back of House Crew Member at Menomonie Culvers 089 Add a tag Ap…" at bounding box center [784, 386] width 1568 height 772
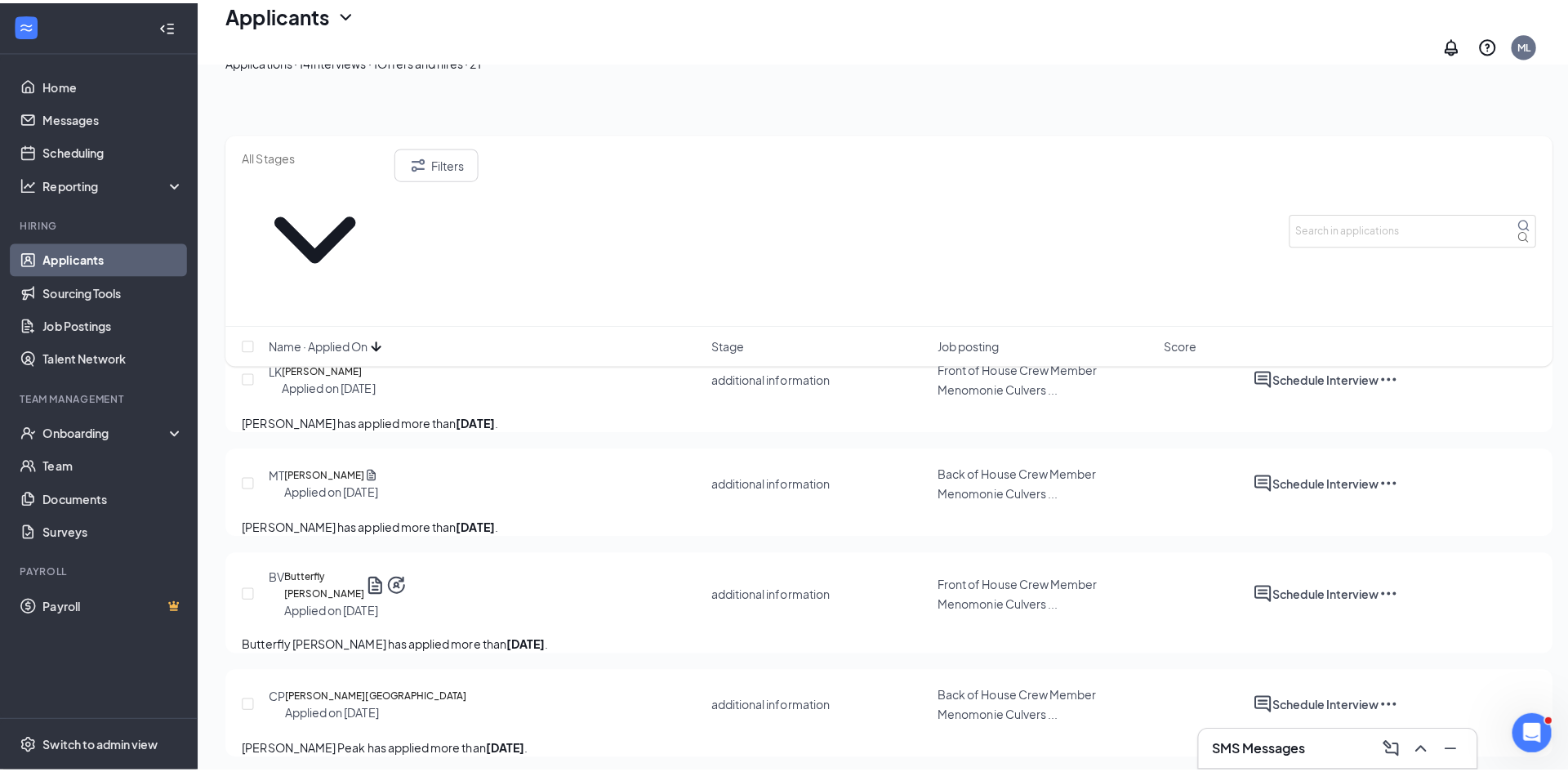
scroll to position [174, 0]
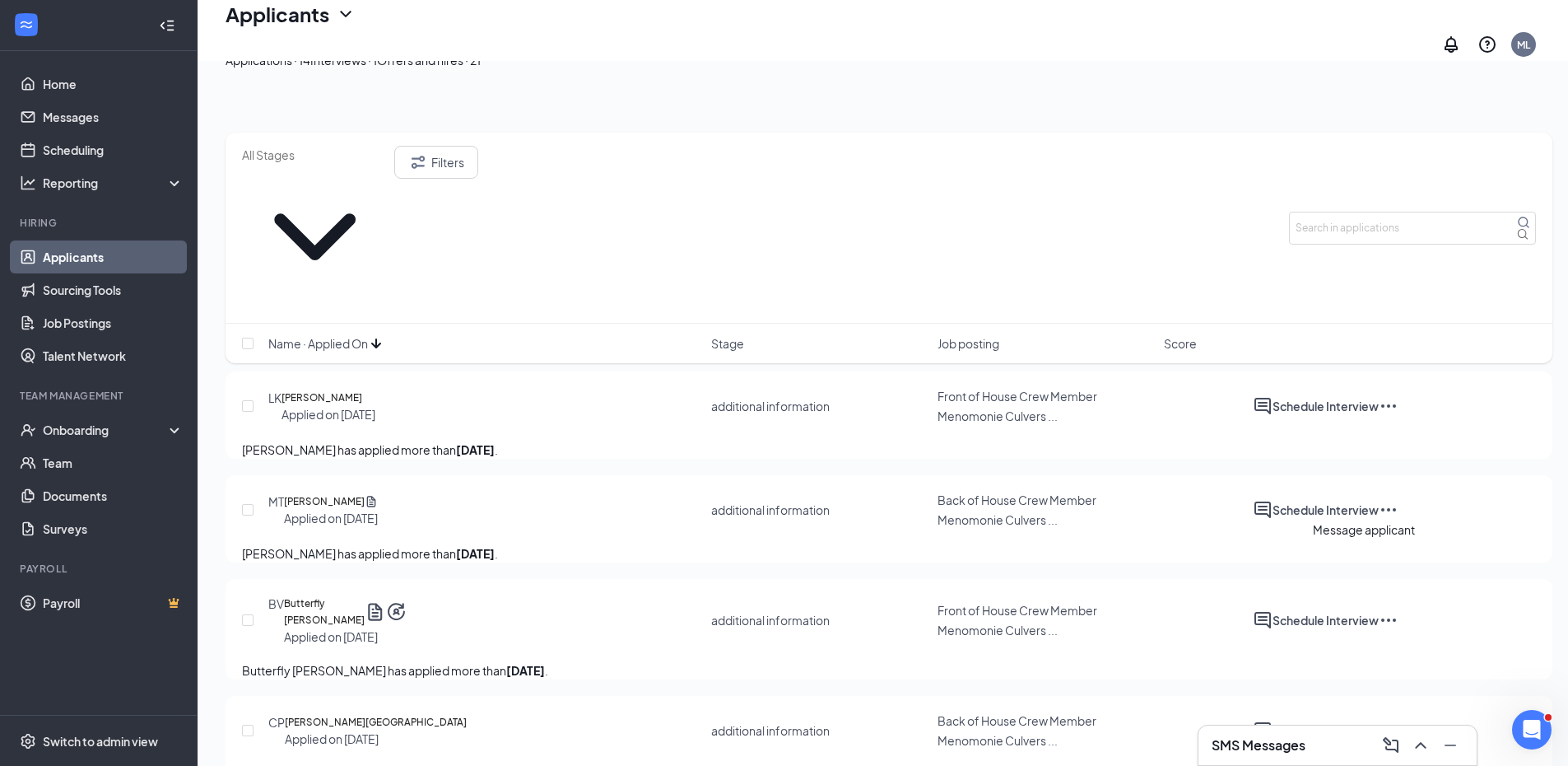
click at [1272, 611] on icon "ActiveChat" at bounding box center [1263, 620] width 20 height 20
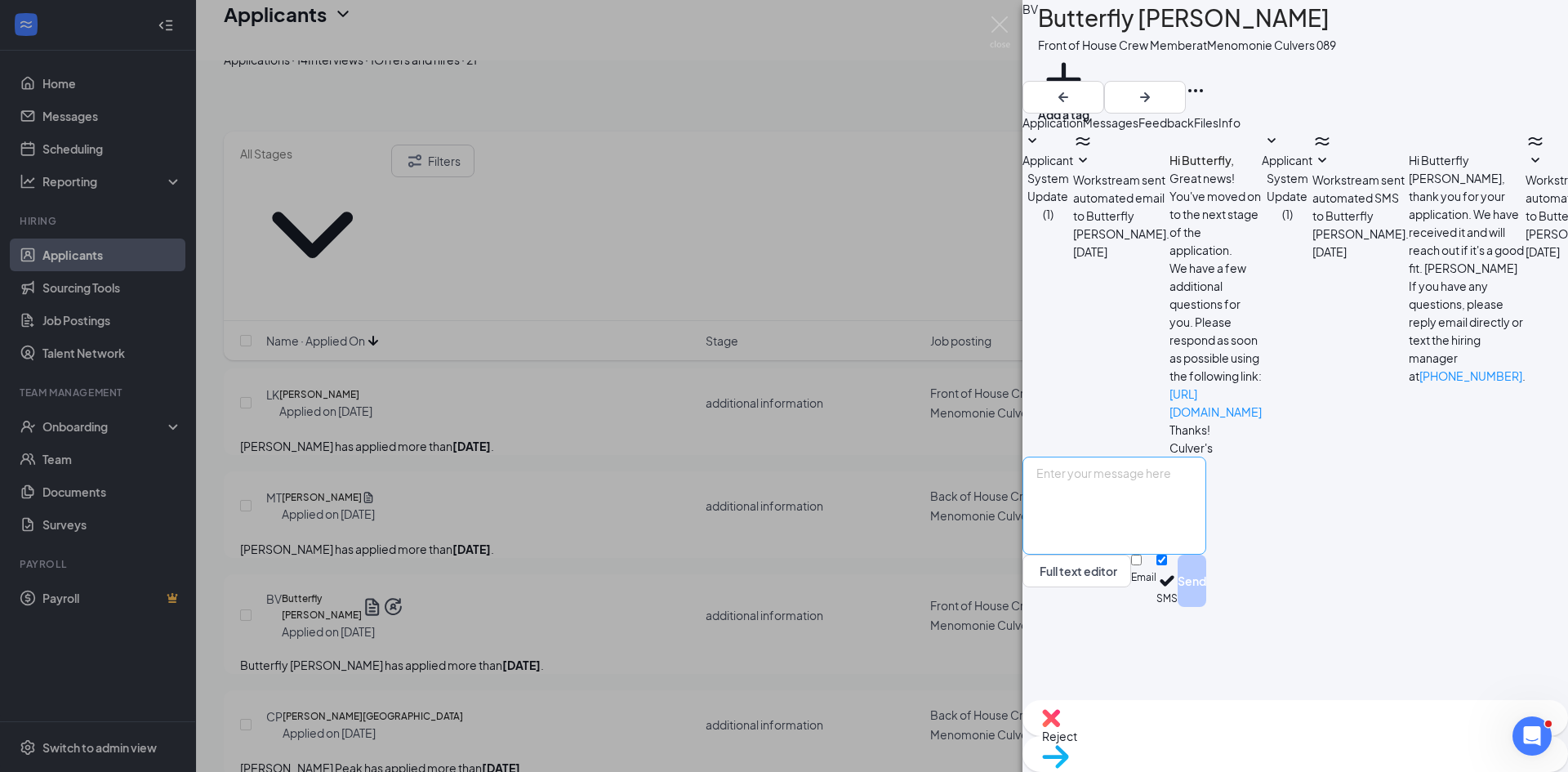
scroll to position [387, 0]
click at [612, 504] on div "BV Butterfly Vang Front of House Crew Member at Menomonie Culvers 089 Add a tag…" at bounding box center [784, 386] width 1568 height 772
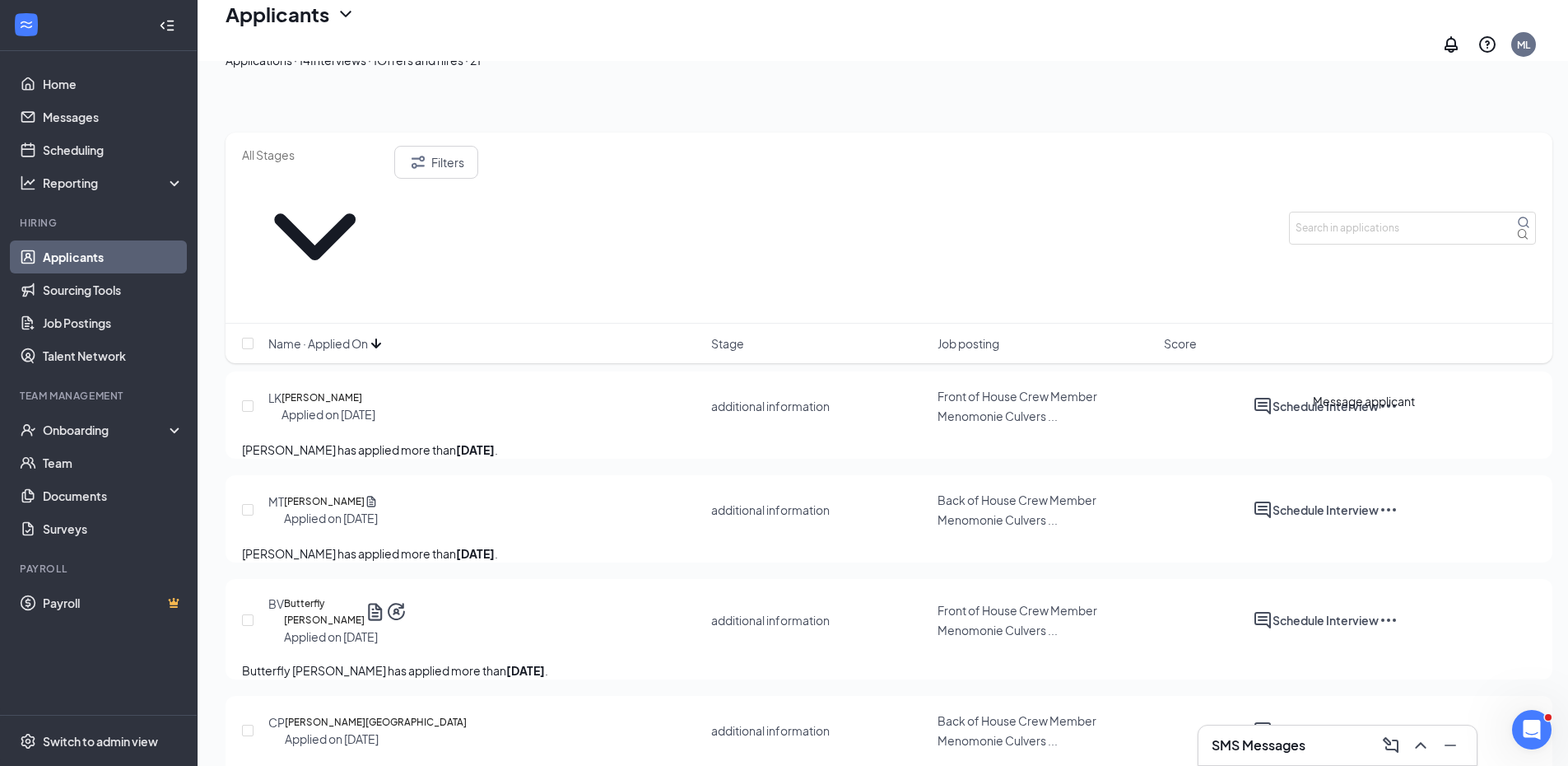
click at [1272, 500] on icon "ActiveChat" at bounding box center [1263, 509] width 20 height 20
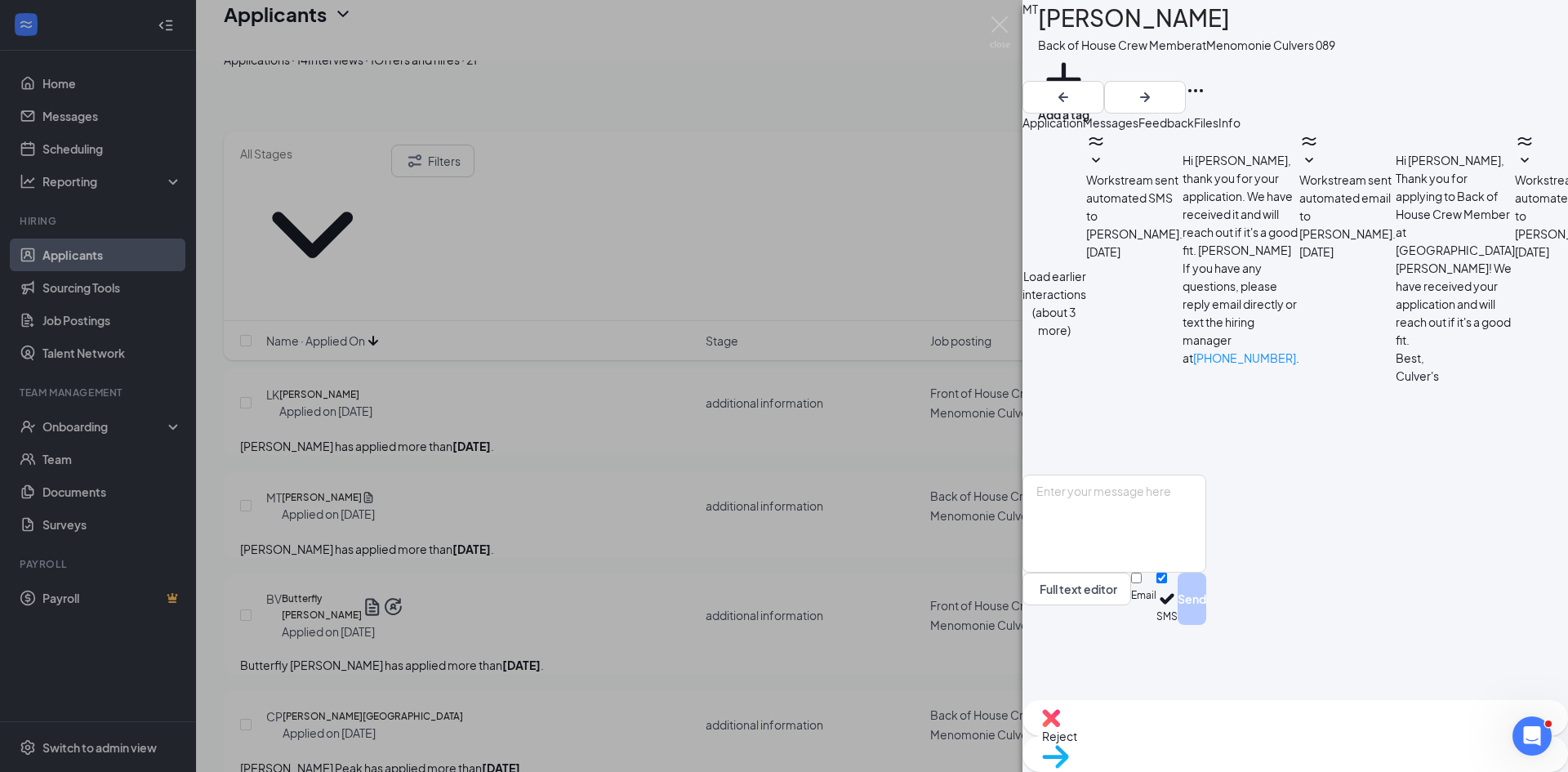
scroll to position [533, 0]
click at [1200, 573] on textarea at bounding box center [1115, 524] width 184 height 98
type textarea "4:15 [DATE]?"
click at [1206, 625] on button "Send" at bounding box center [1192, 599] width 28 height 53
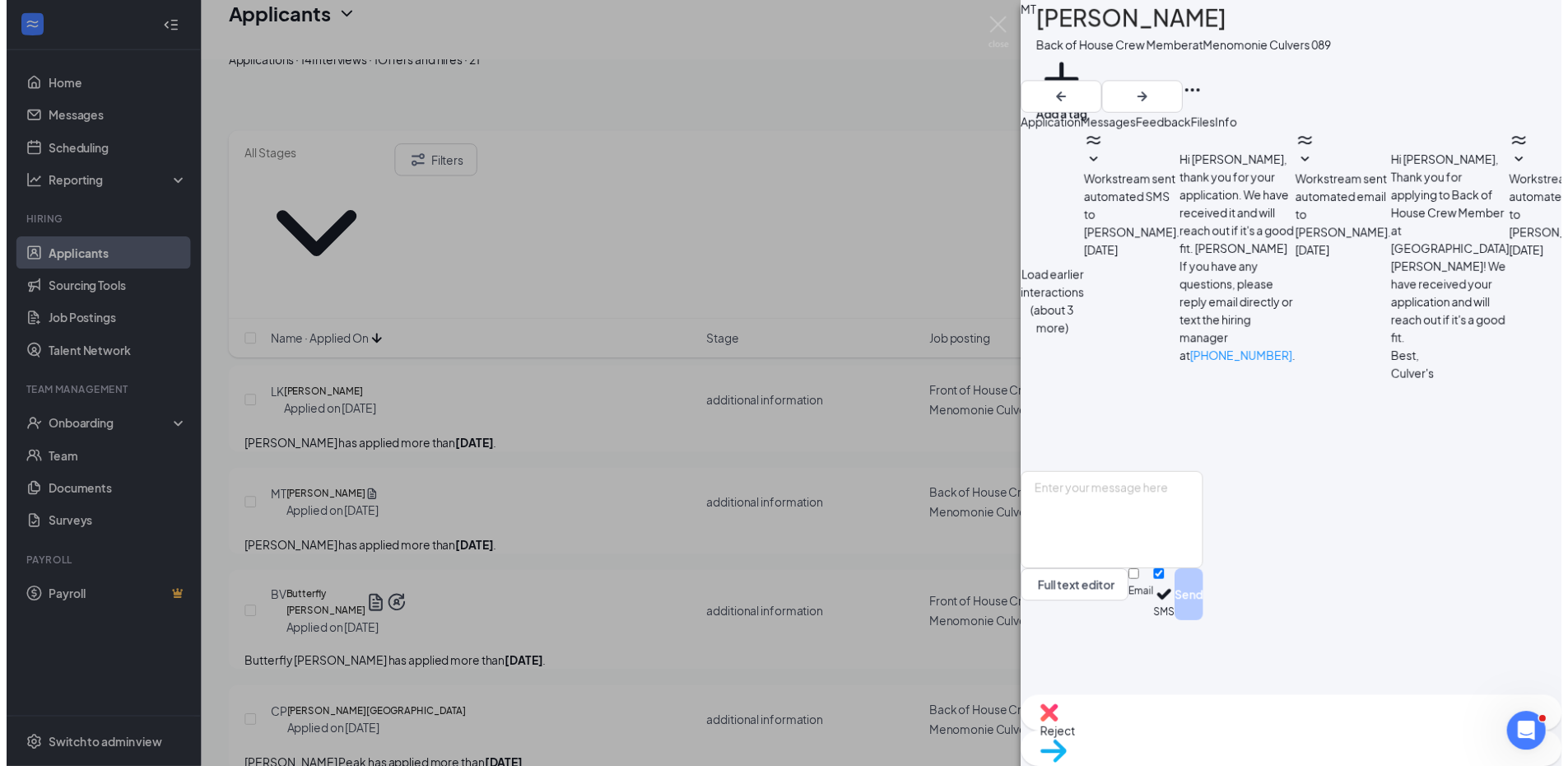
scroll to position [643, 0]
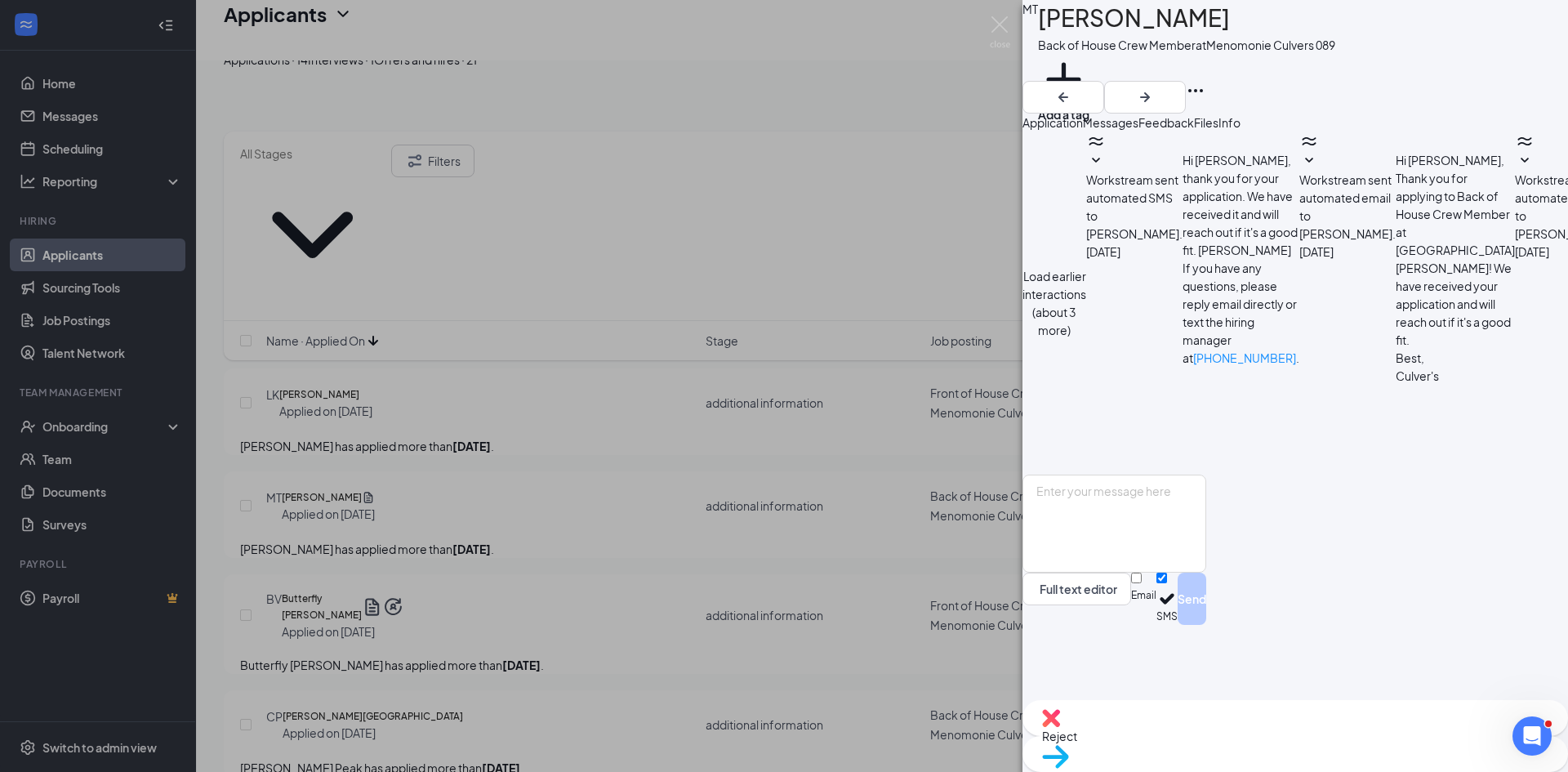
click at [662, 396] on div "MT Marcus Teichmiller Back of House Crew Member at Menomonie Culvers 089 Add a …" at bounding box center [784, 386] width 1568 height 772
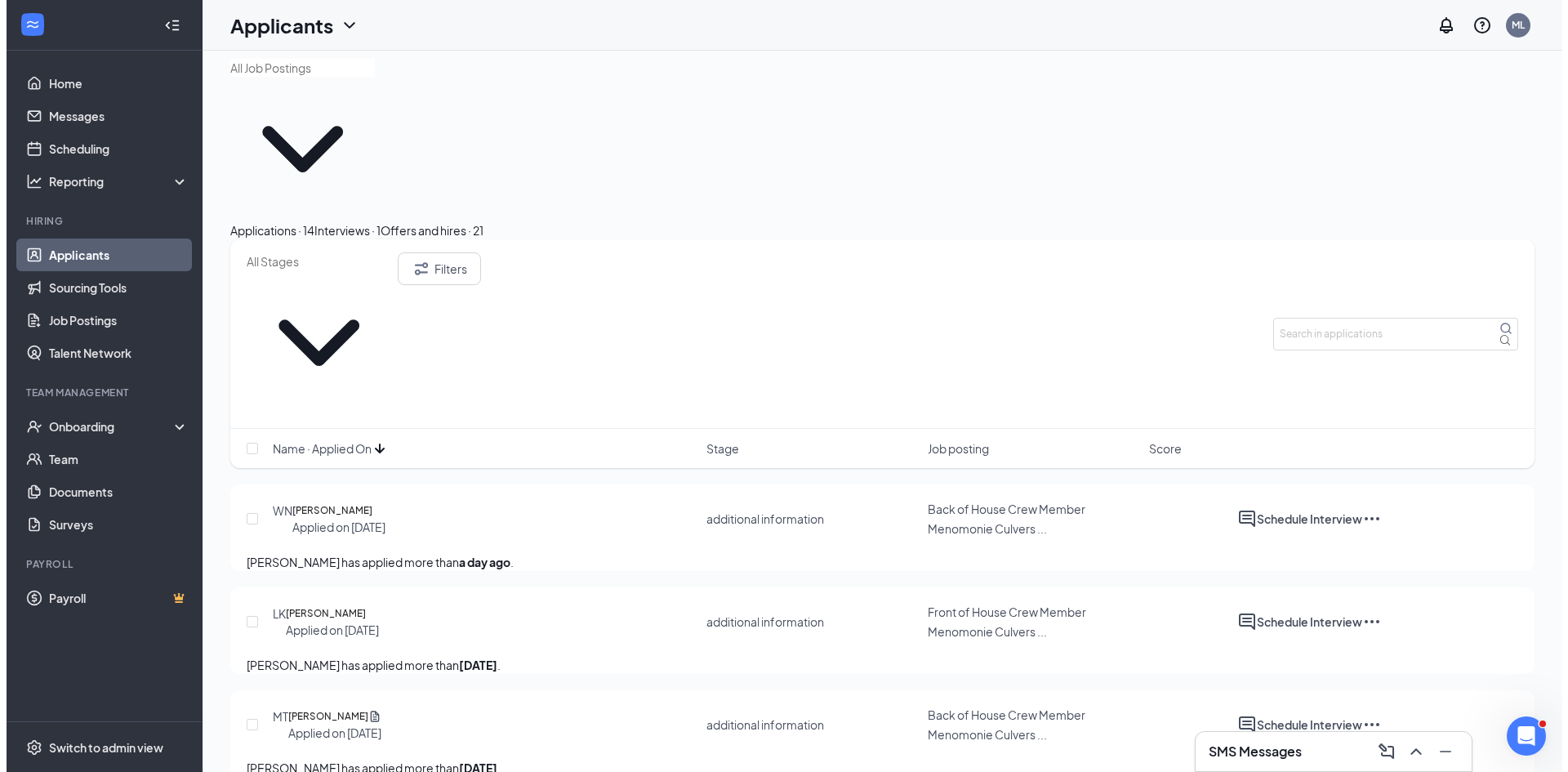
scroll to position [10, 0]
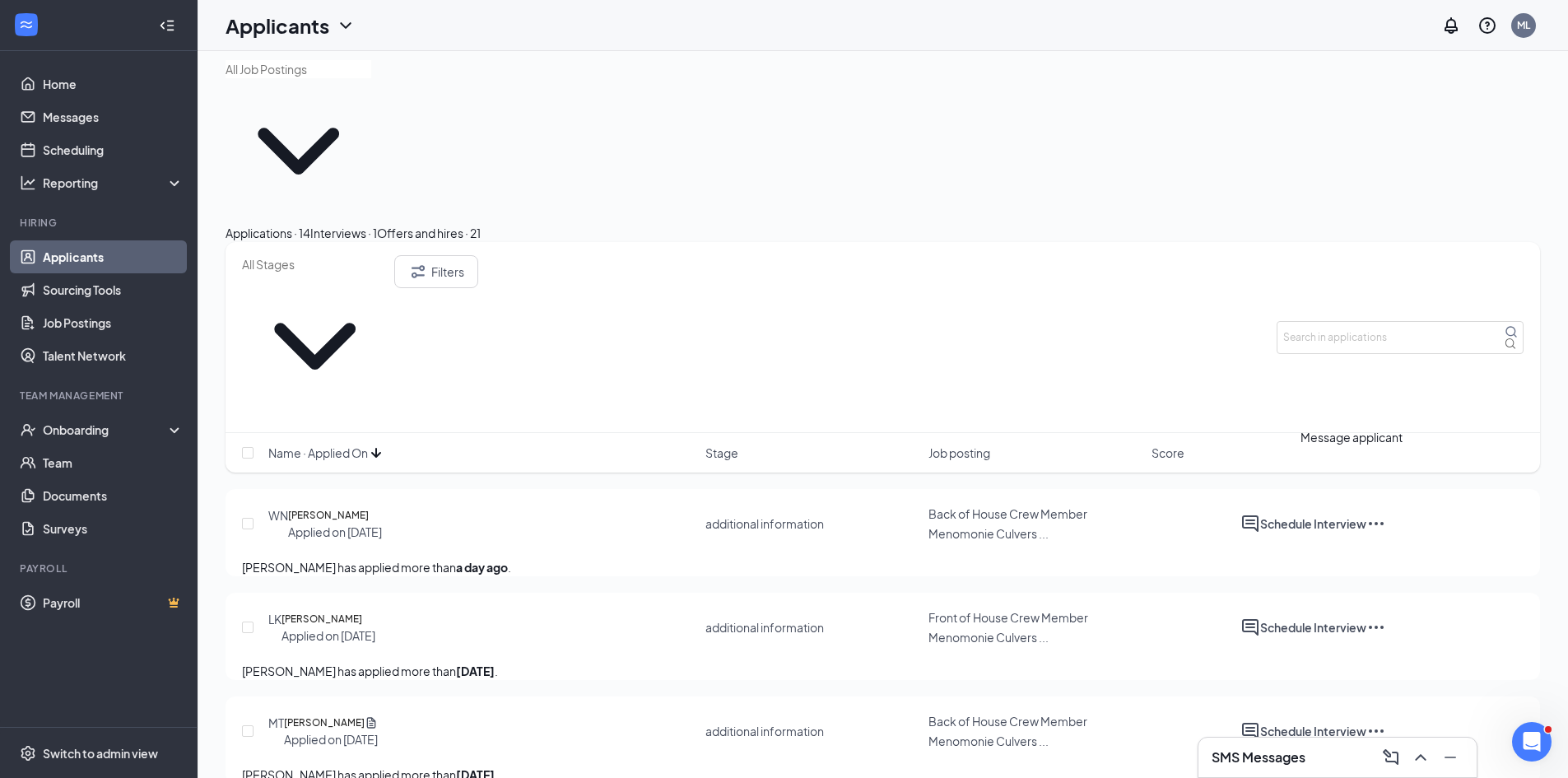
click at [1260, 618] on icon "ActiveChat" at bounding box center [1251, 627] width 20 height 20
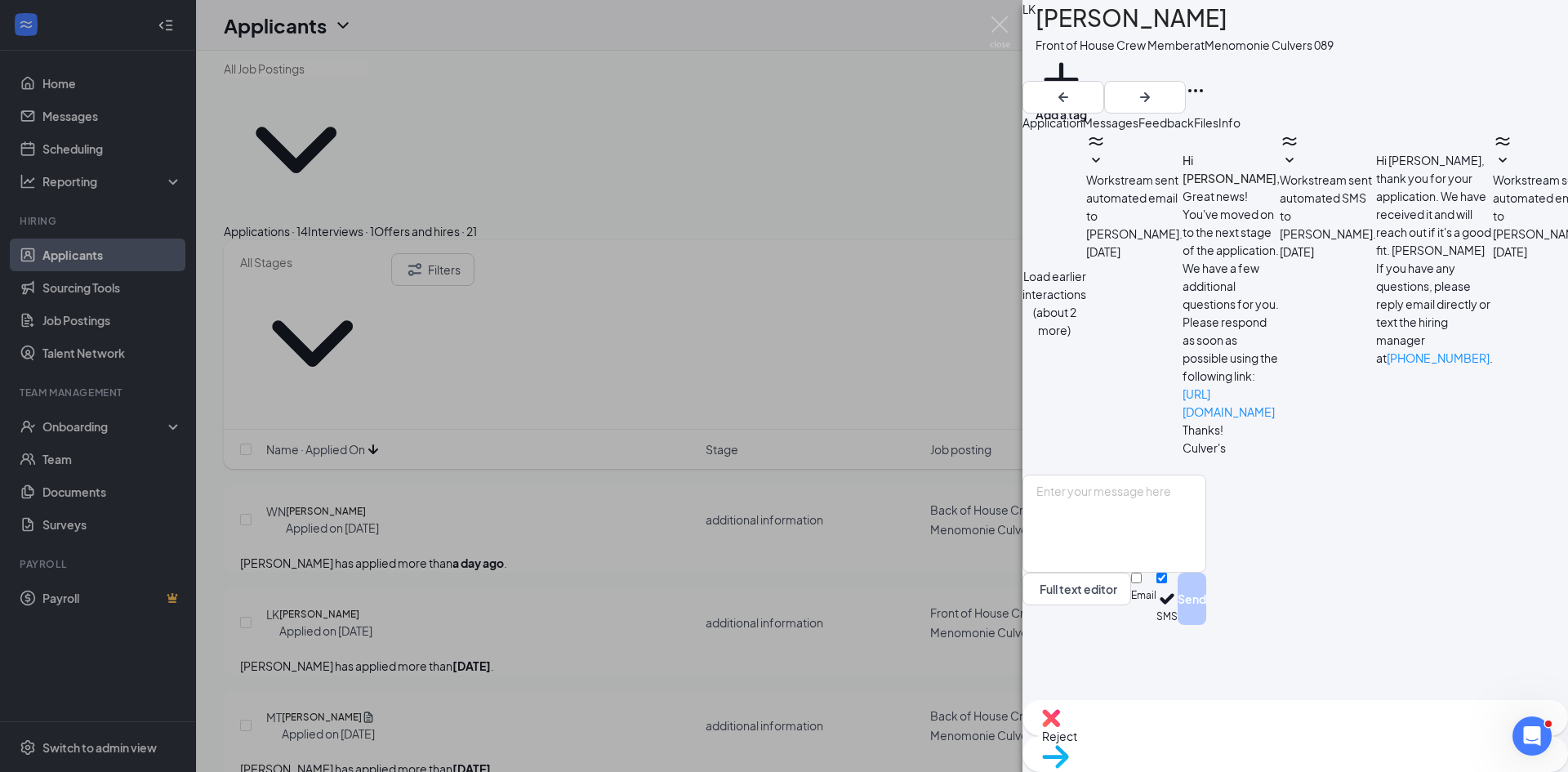
scroll to position [541, 0]
click at [1133, 573] on textarea at bounding box center [1115, 524] width 184 height 98
type textarea "Just let me know!"
click at [1206, 625] on button "Send" at bounding box center [1192, 599] width 28 height 53
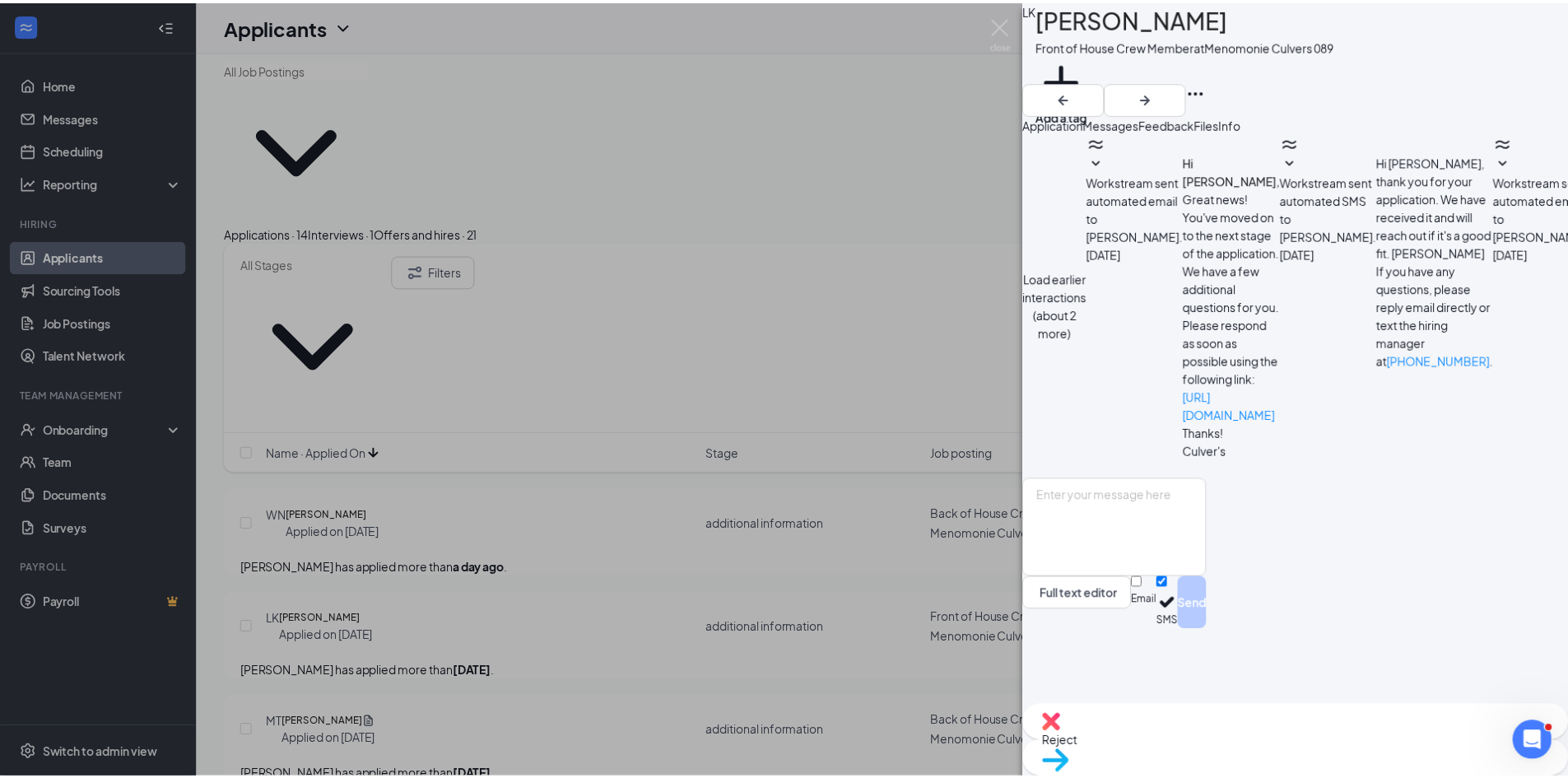
scroll to position [634, 0]
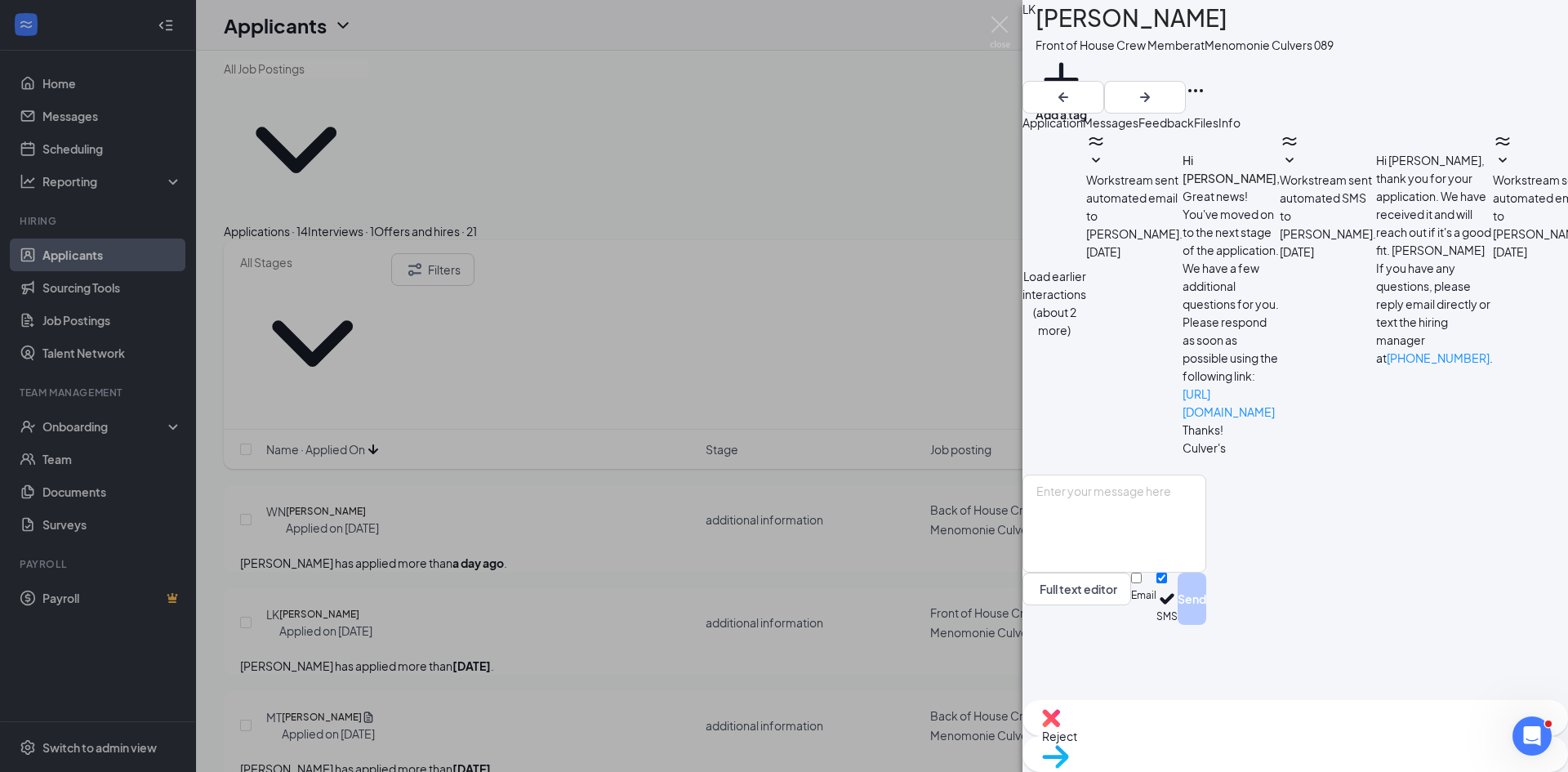
click at [887, 521] on div "LK Logan Krohn Front of House Crew Member at Menomonie Culvers 089 Add a tag Ap…" at bounding box center [784, 386] width 1568 height 772
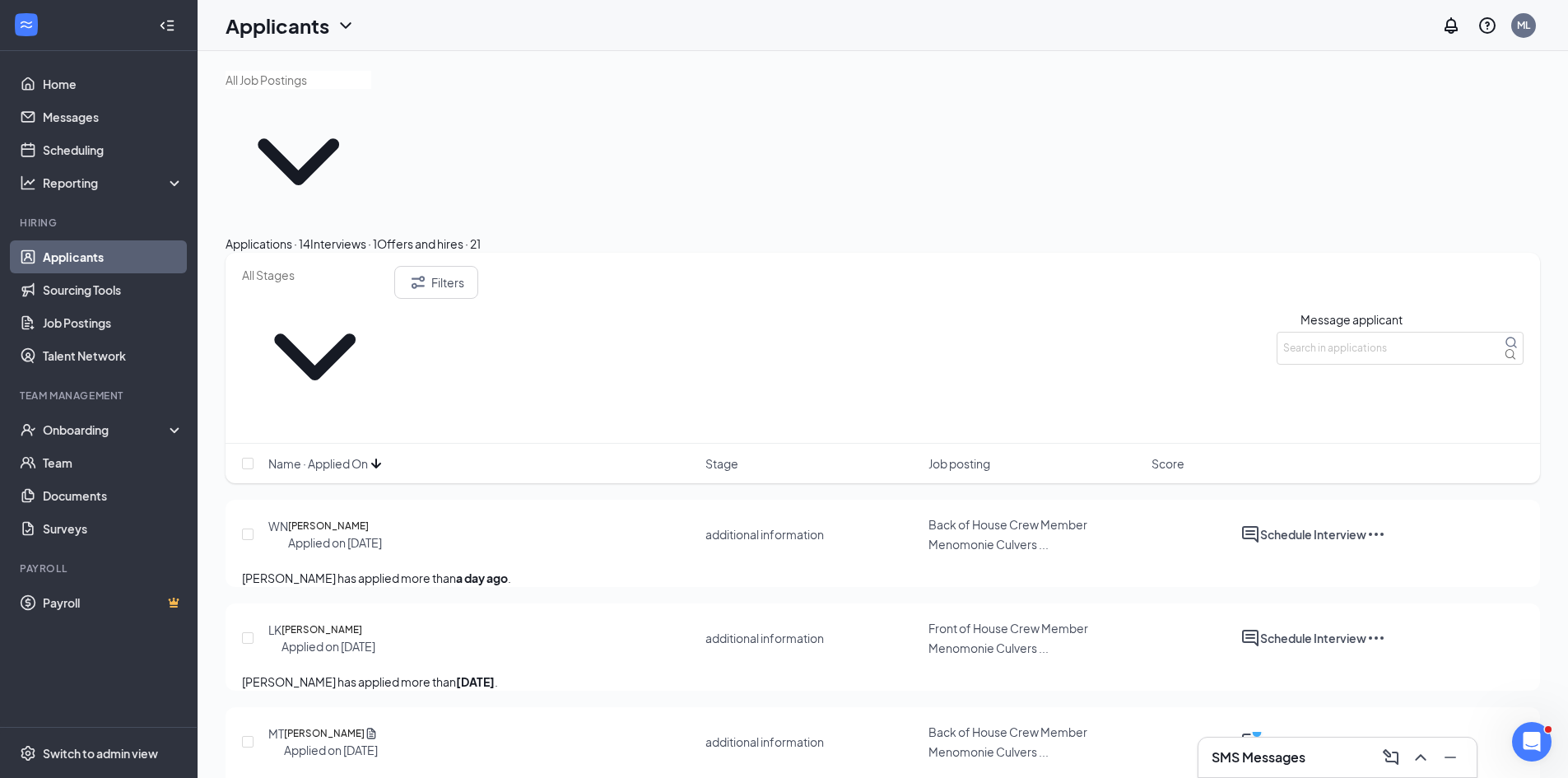
click at [1260, 525] on icon "ActiveChat" at bounding box center [1251, 534] width 20 height 20
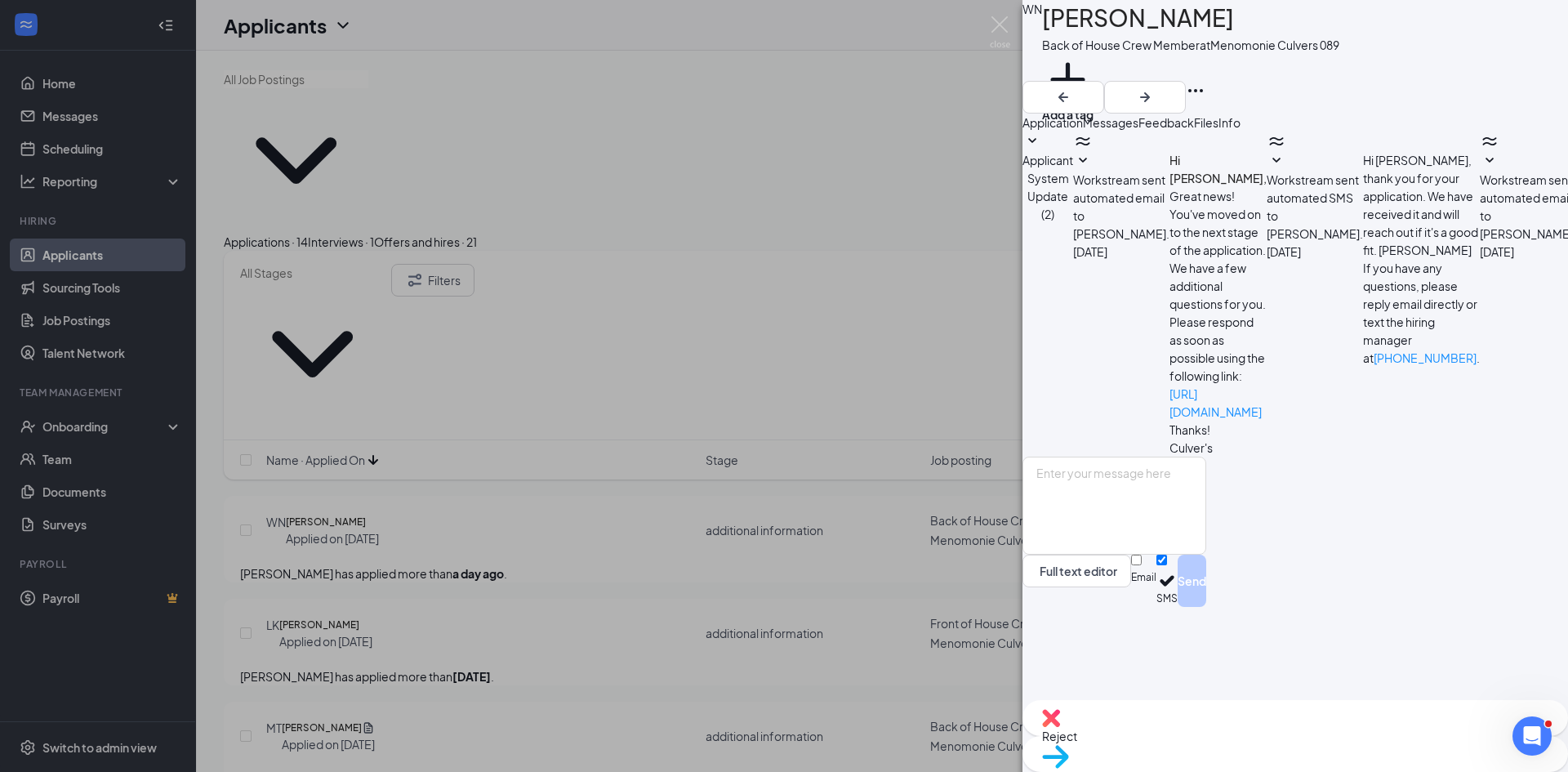
scroll to position [245, 0]
click at [1177, 555] on textarea at bounding box center [1115, 506] width 184 height 98
type textarea "tomorrow 4:45?"
click at [1206, 607] on button "Send" at bounding box center [1192, 581] width 28 height 53
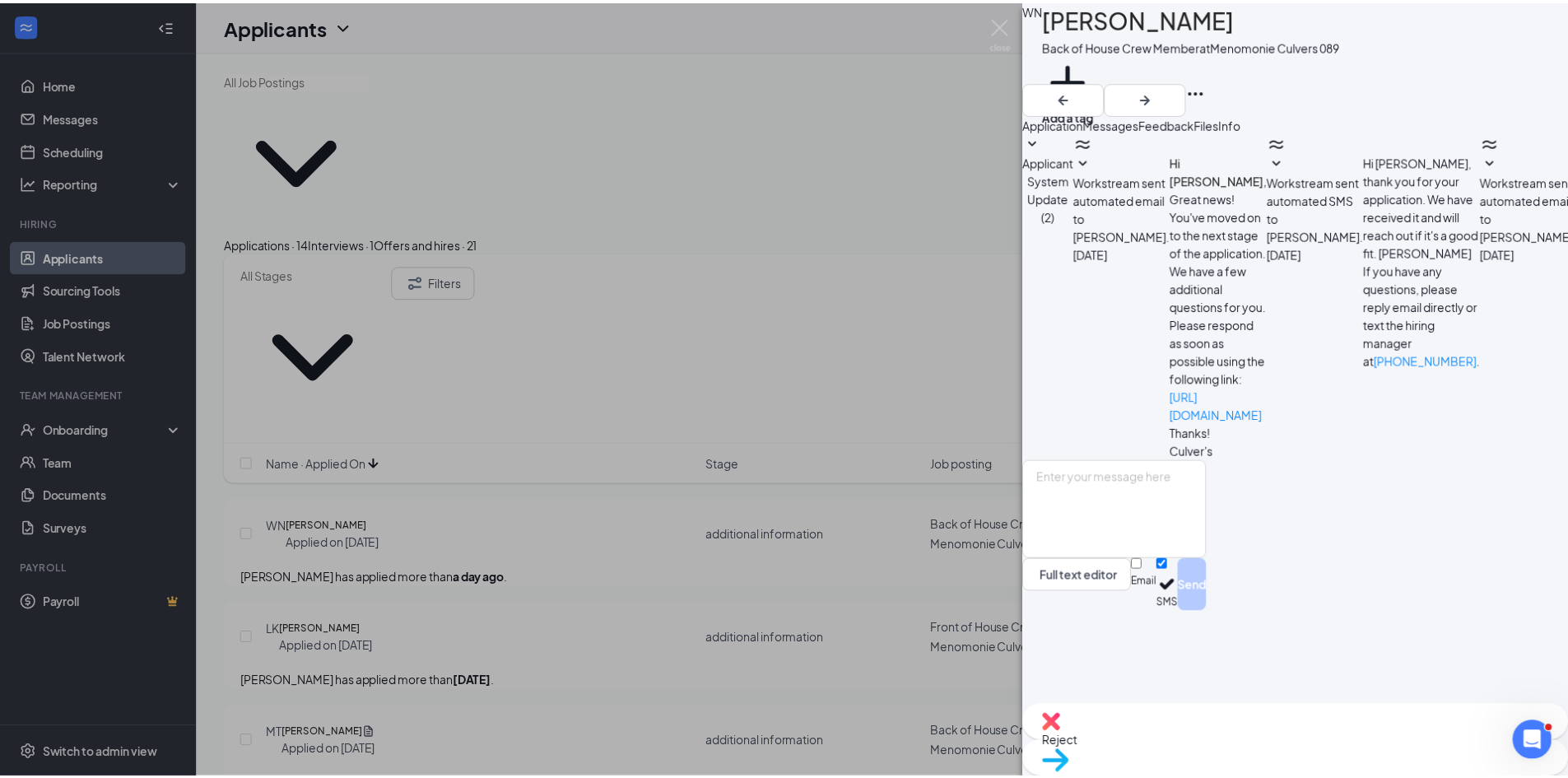
scroll to position [353, 0]
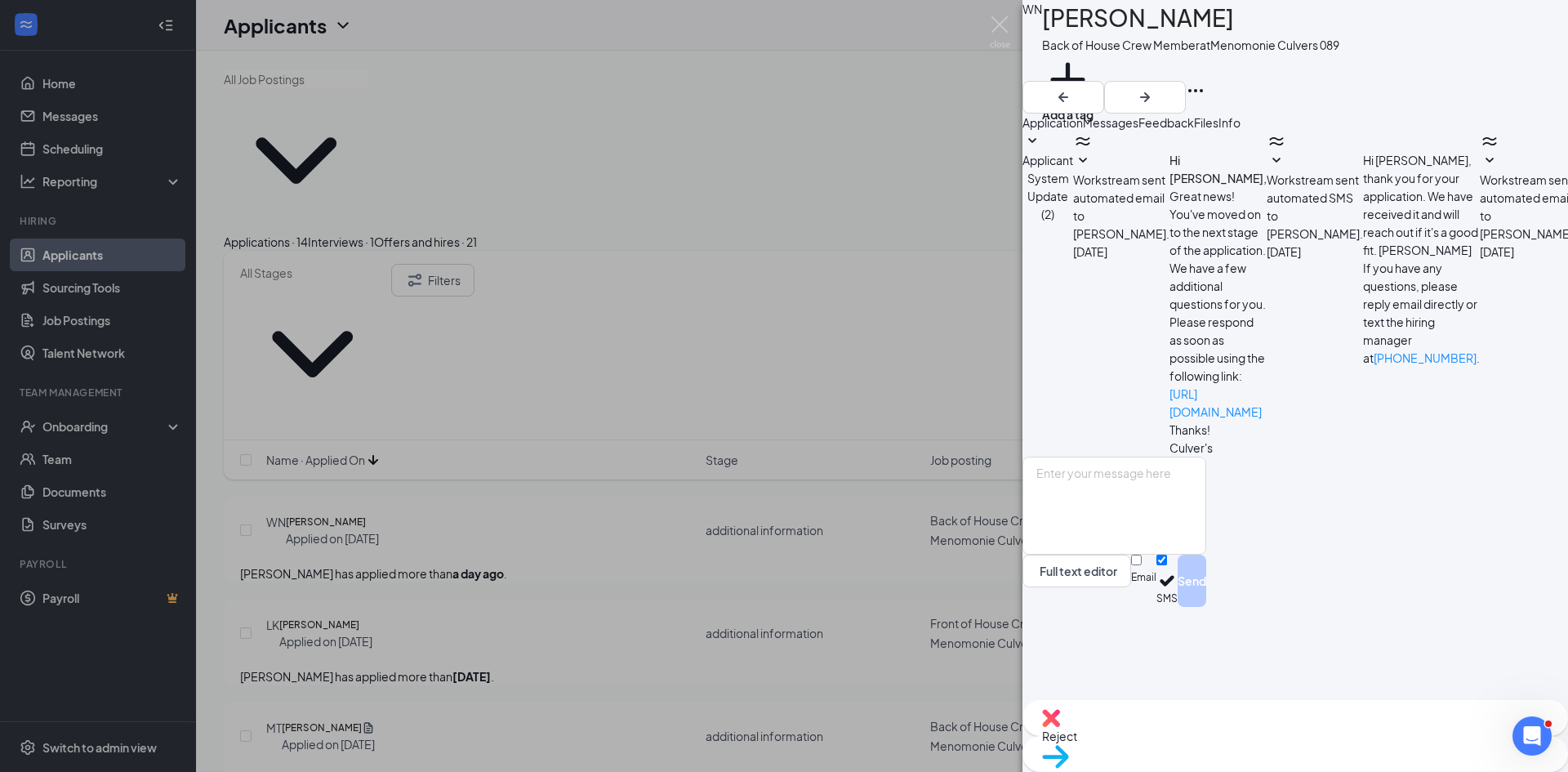
click at [596, 396] on div "WN Willow Nelson Back of House Crew Member at Menomonie Culvers 089 Add a tag A…" at bounding box center [784, 386] width 1568 height 772
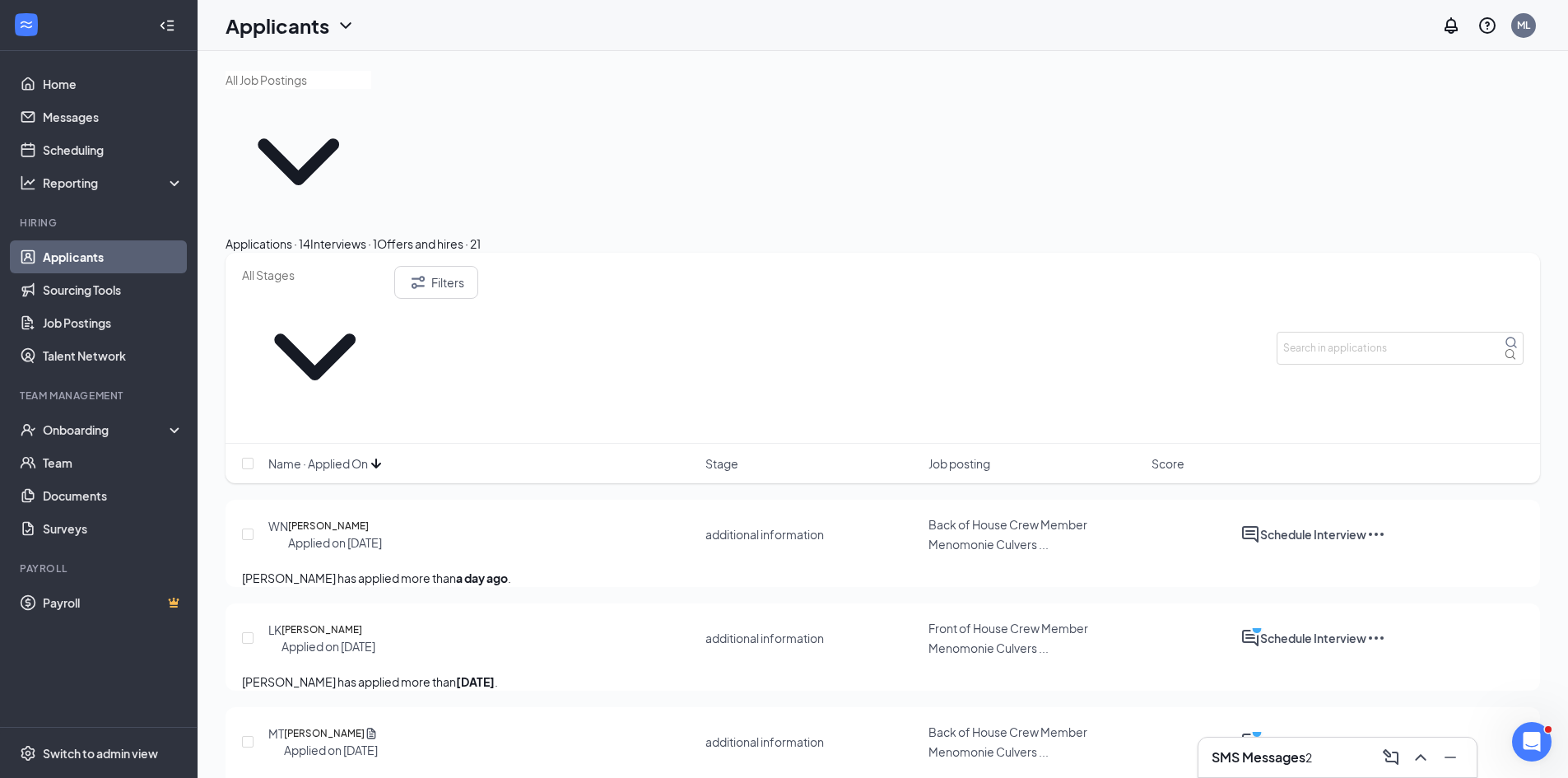
click at [377, 235] on div "Interviews · 1" at bounding box center [344, 244] width 66 height 18
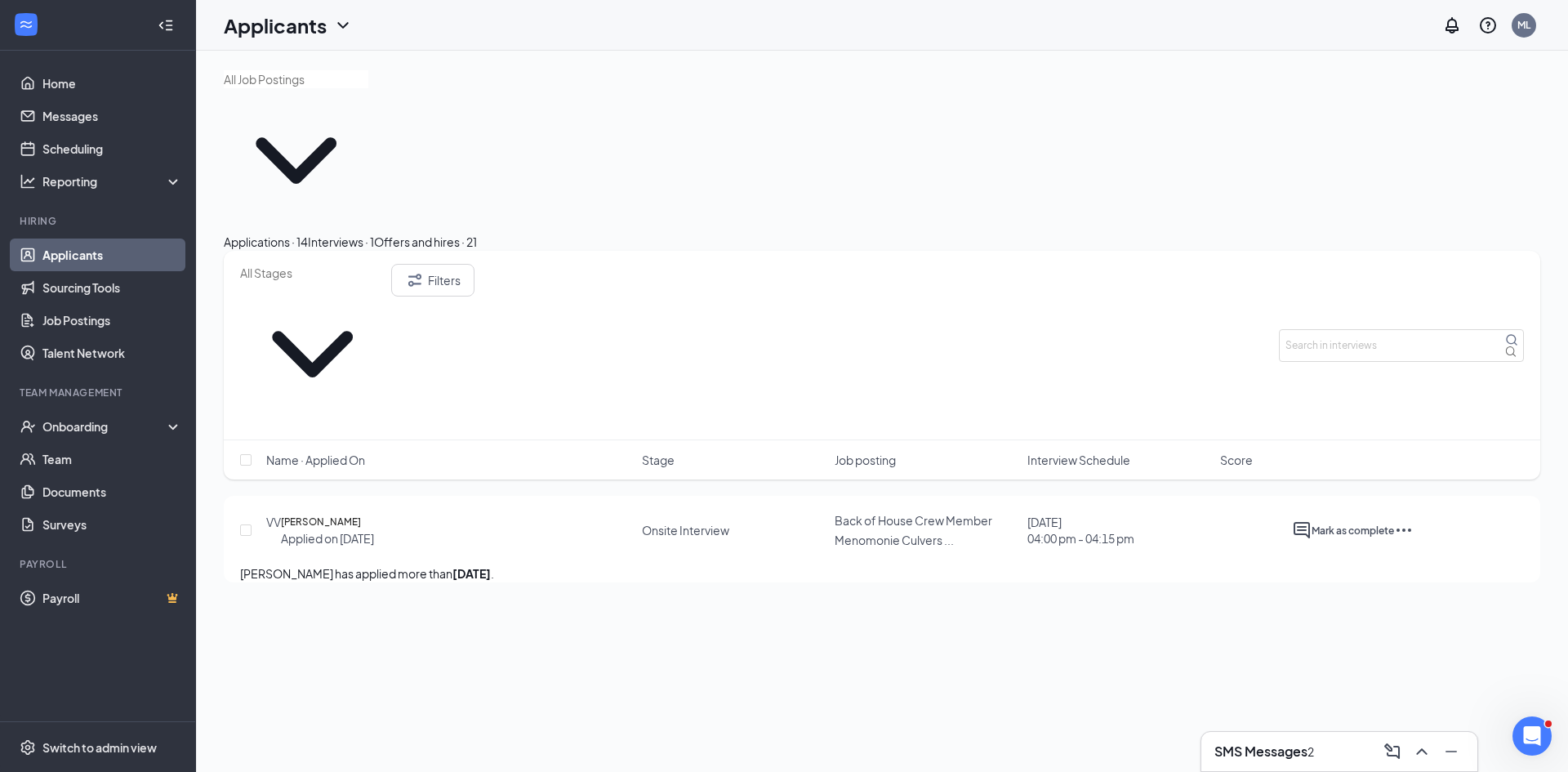
click at [308, 233] on div "Applications · 14" at bounding box center [266, 242] width 85 height 18
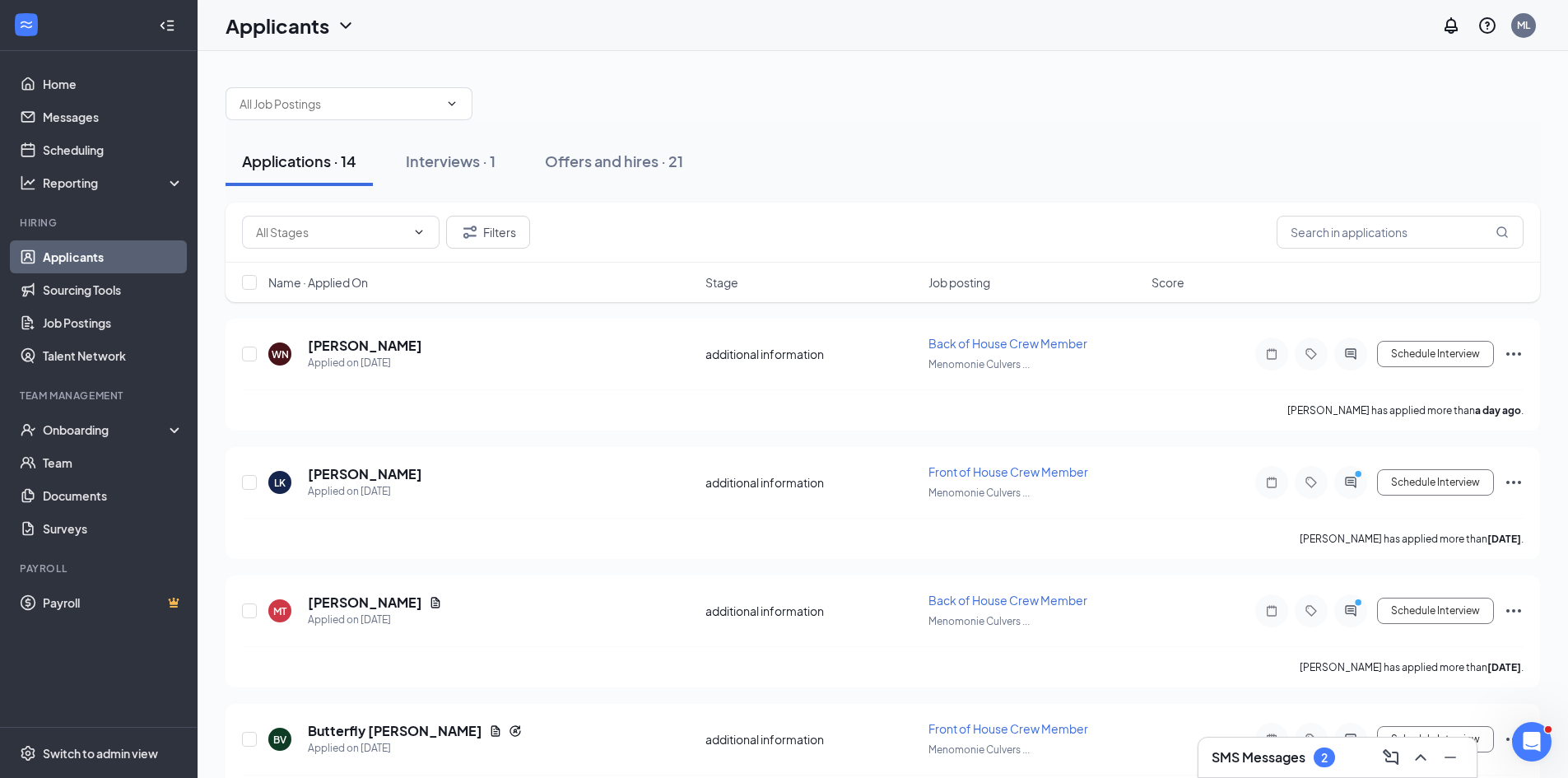
click at [350, 279] on span "Name · Applied On" at bounding box center [317, 281] width 99 height 16
click at [72, 118] on link "Messages" at bounding box center [113, 117] width 141 height 33
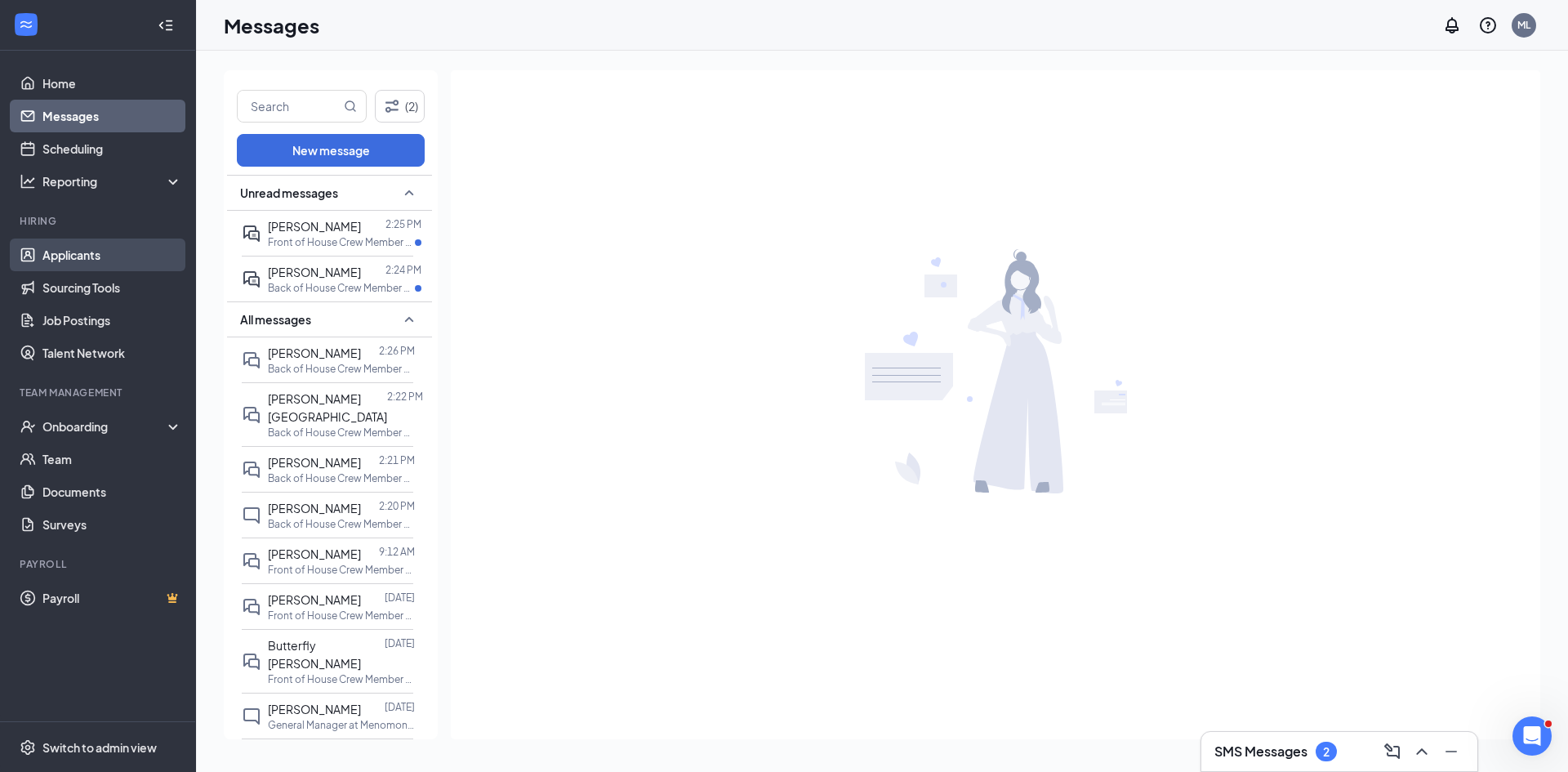
click at [95, 244] on link "Applicants" at bounding box center [112, 255] width 140 height 33
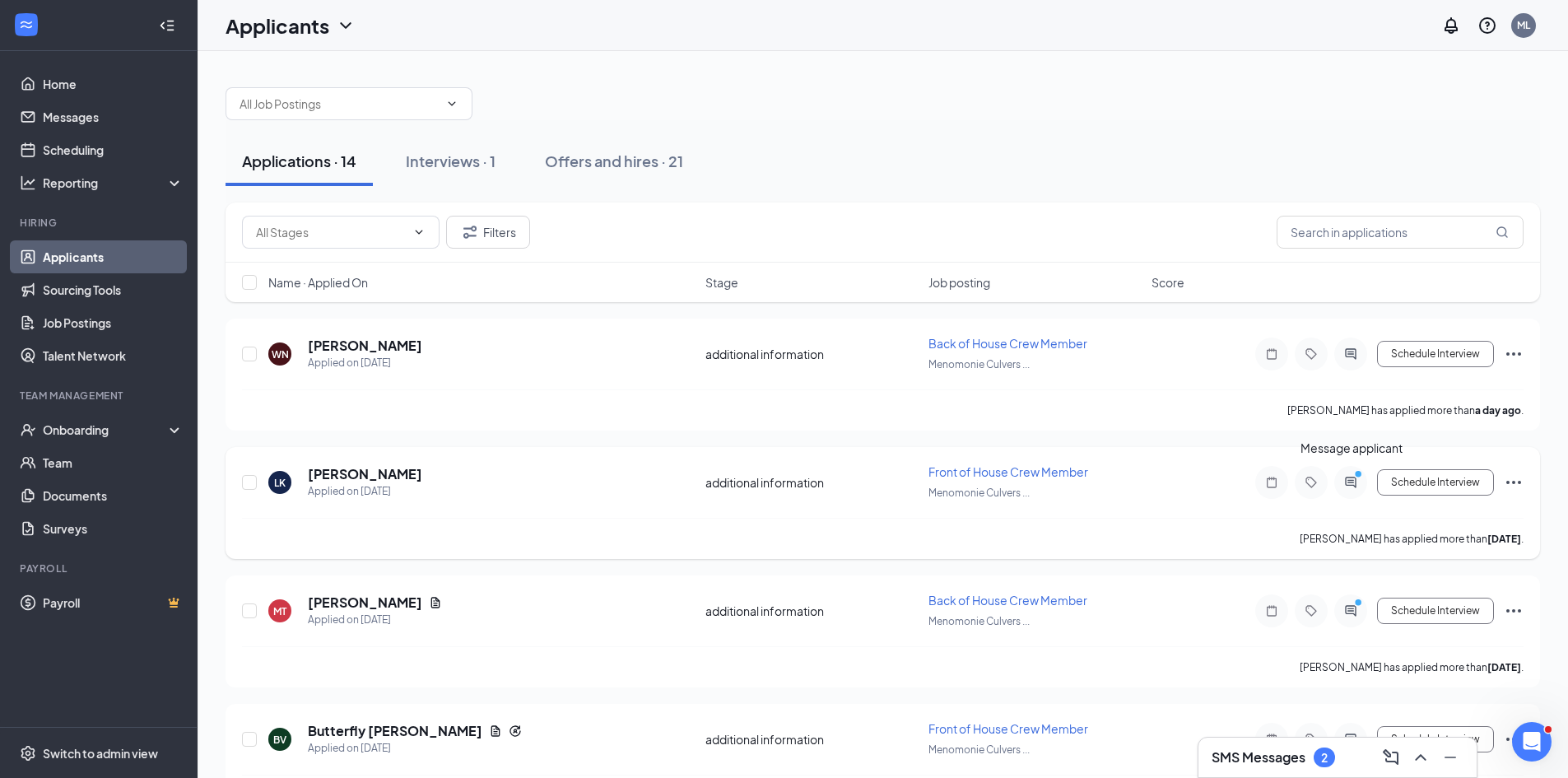
click at [1350, 485] on icon "ActiveChat" at bounding box center [1350, 481] width 10 height 10
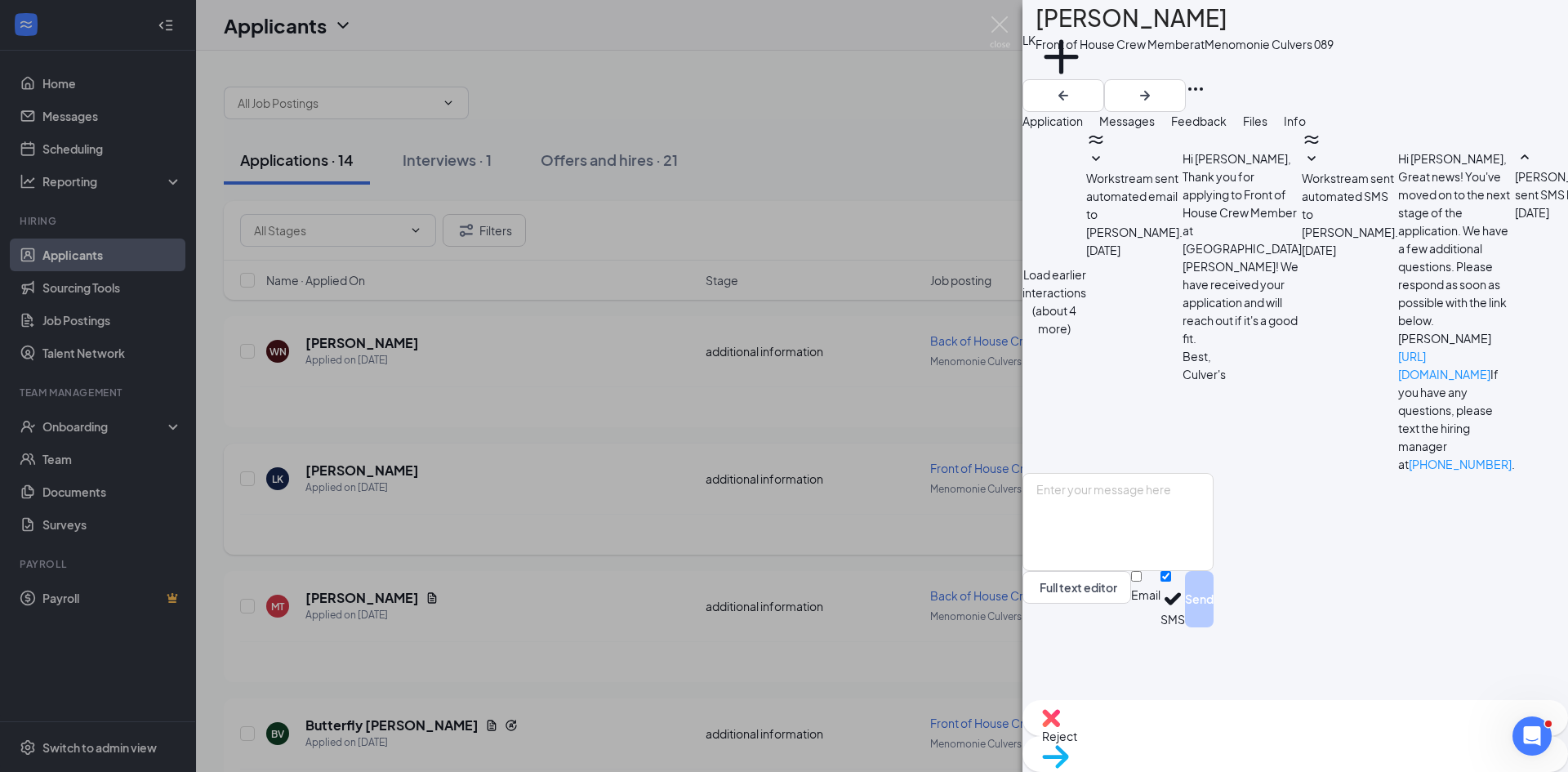
scroll to position [564, 0]
click at [879, 396] on div "[PERSON_NAME] Front of House Crew Member at Menomonie Culvers 089 Add a tag App…" at bounding box center [784, 386] width 1568 height 772
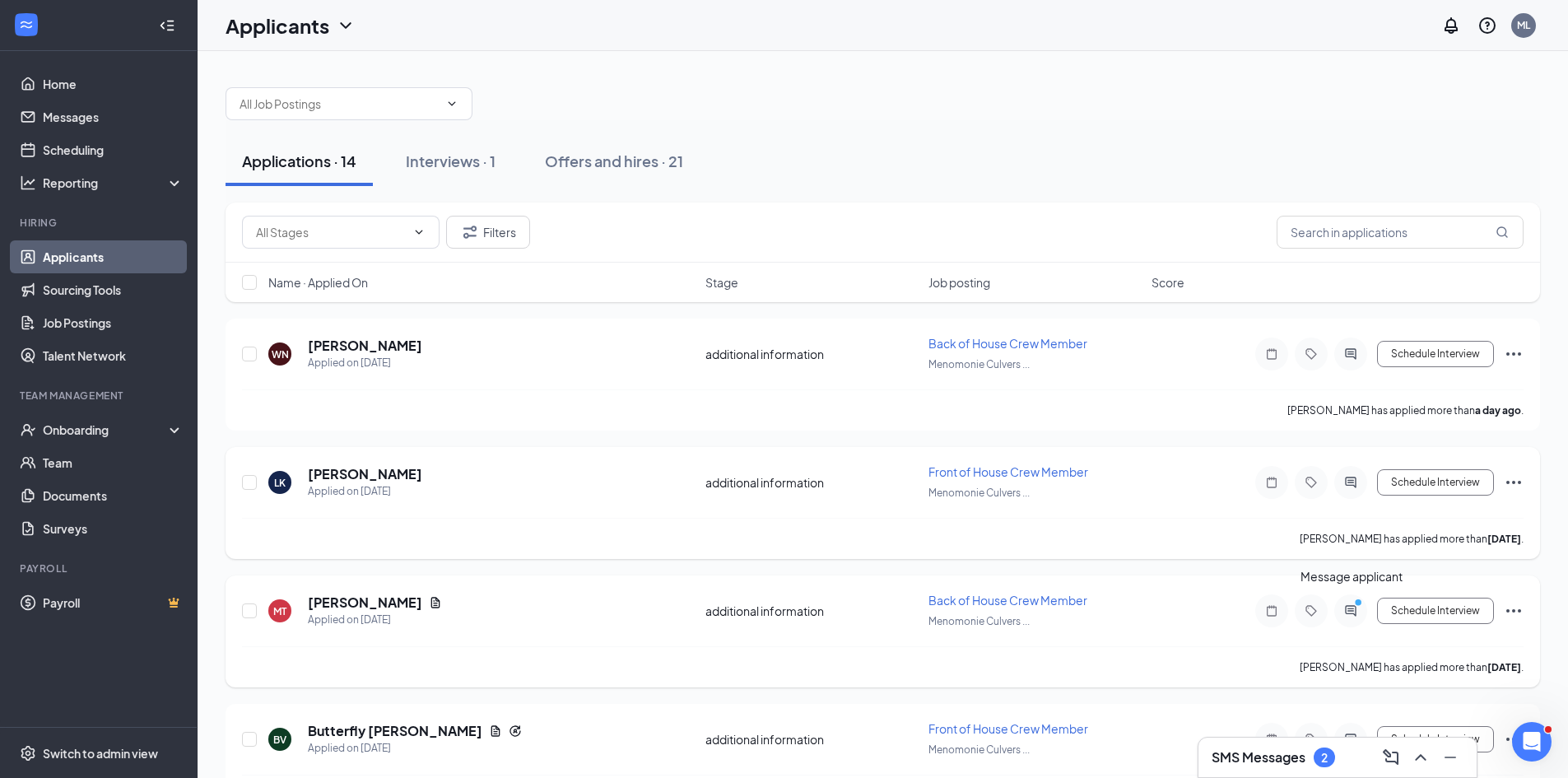
click at [1354, 612] on icon "ActiveChat" at bounding box center [1351, 611] width 20 height 13
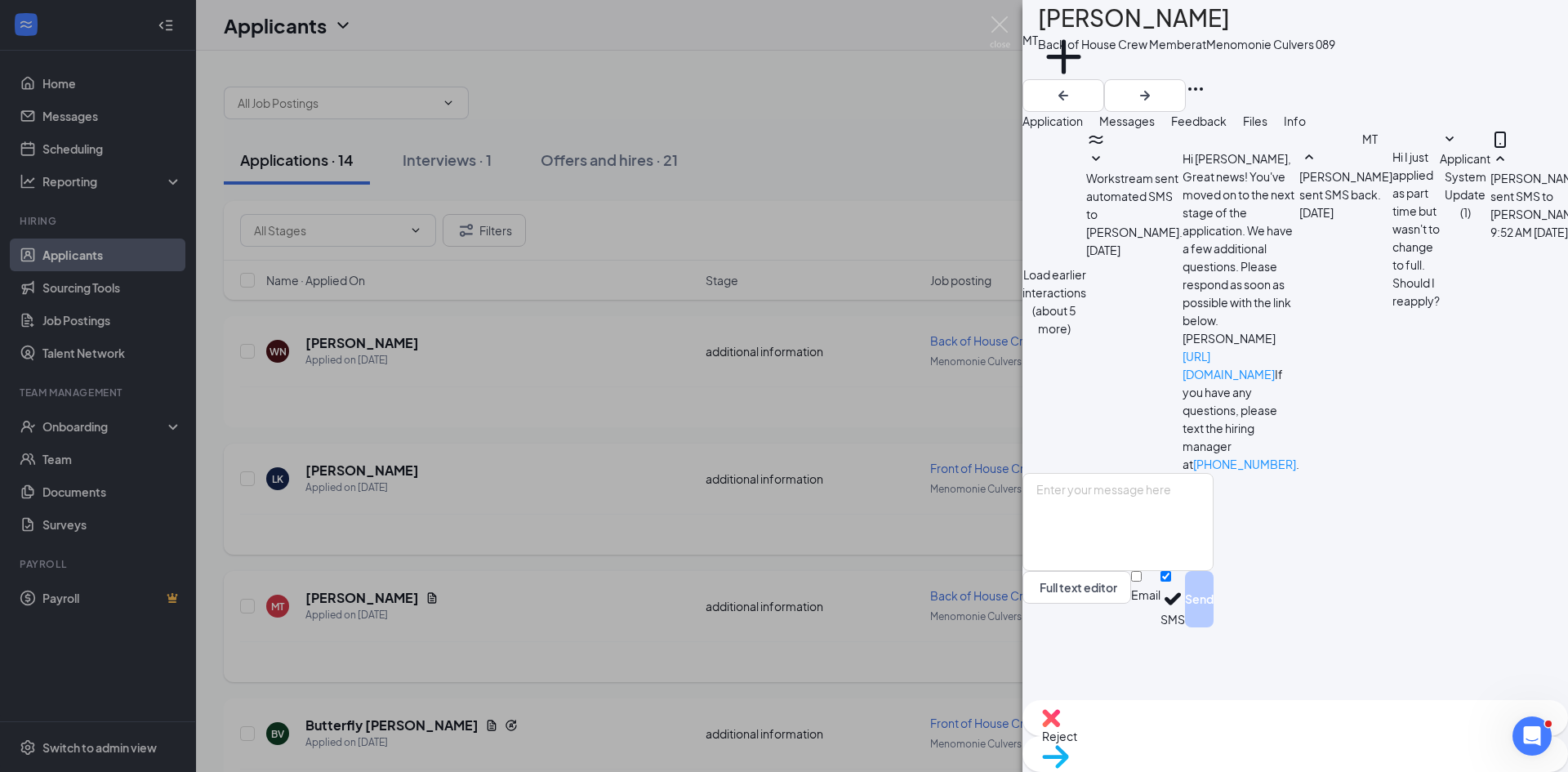
scroll to position [572, 0]
click at [1119, 770] on span "Move to stage" at bounding box center [1080, 778] width 76 height 15
type input "Onsite Interview"
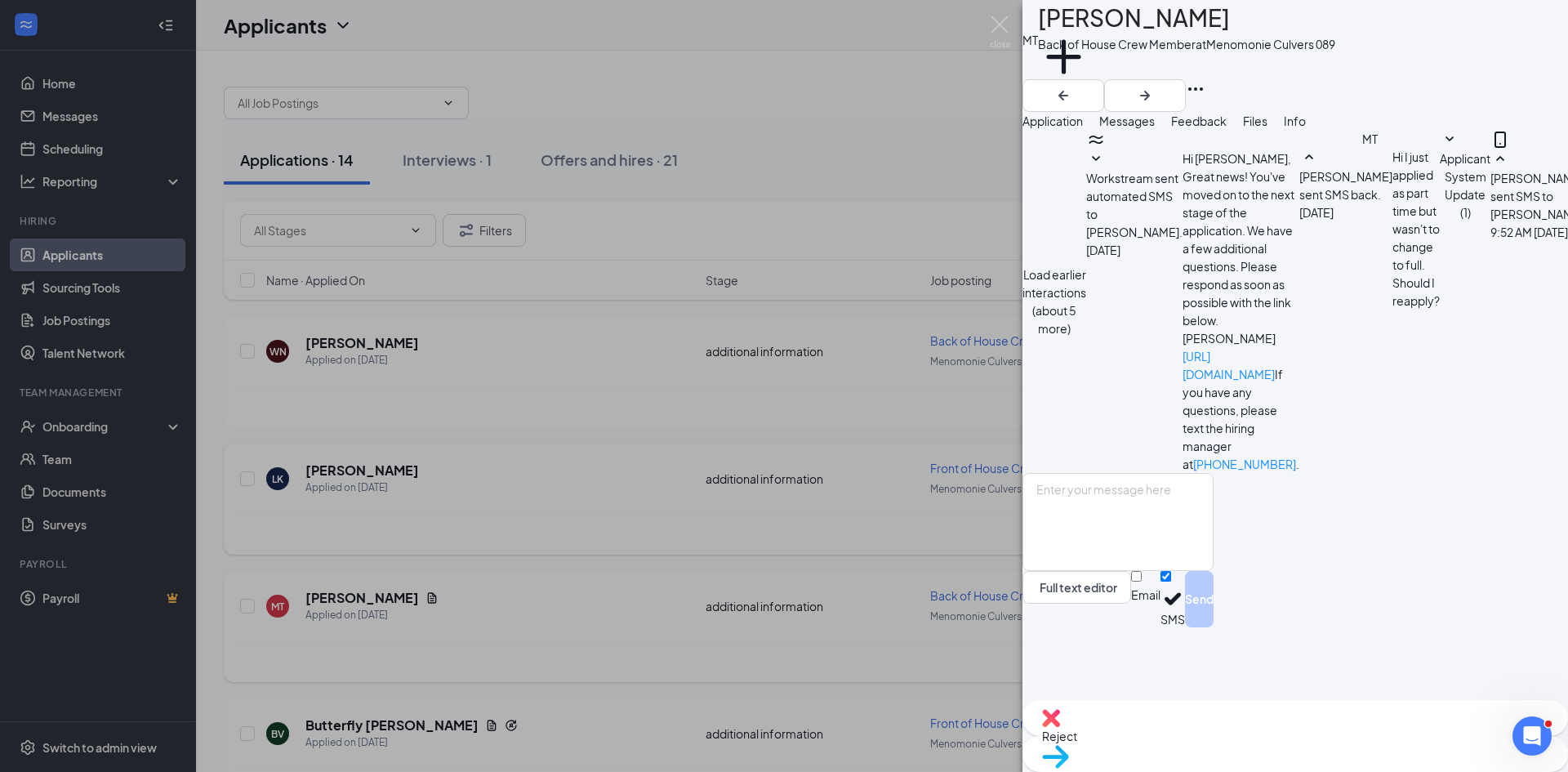
radio input "true"
radio input "false"
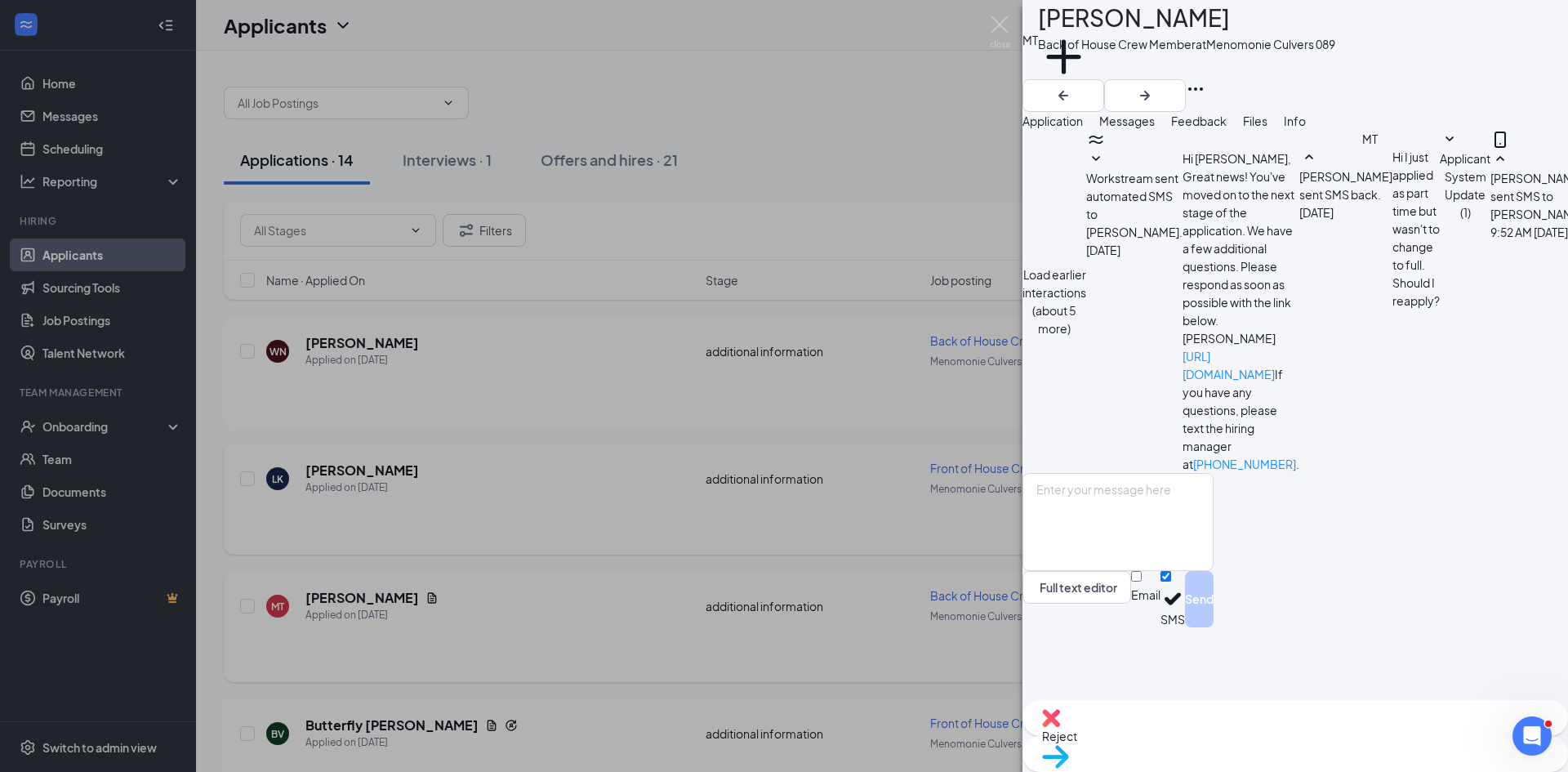
type input "04:15 PM"
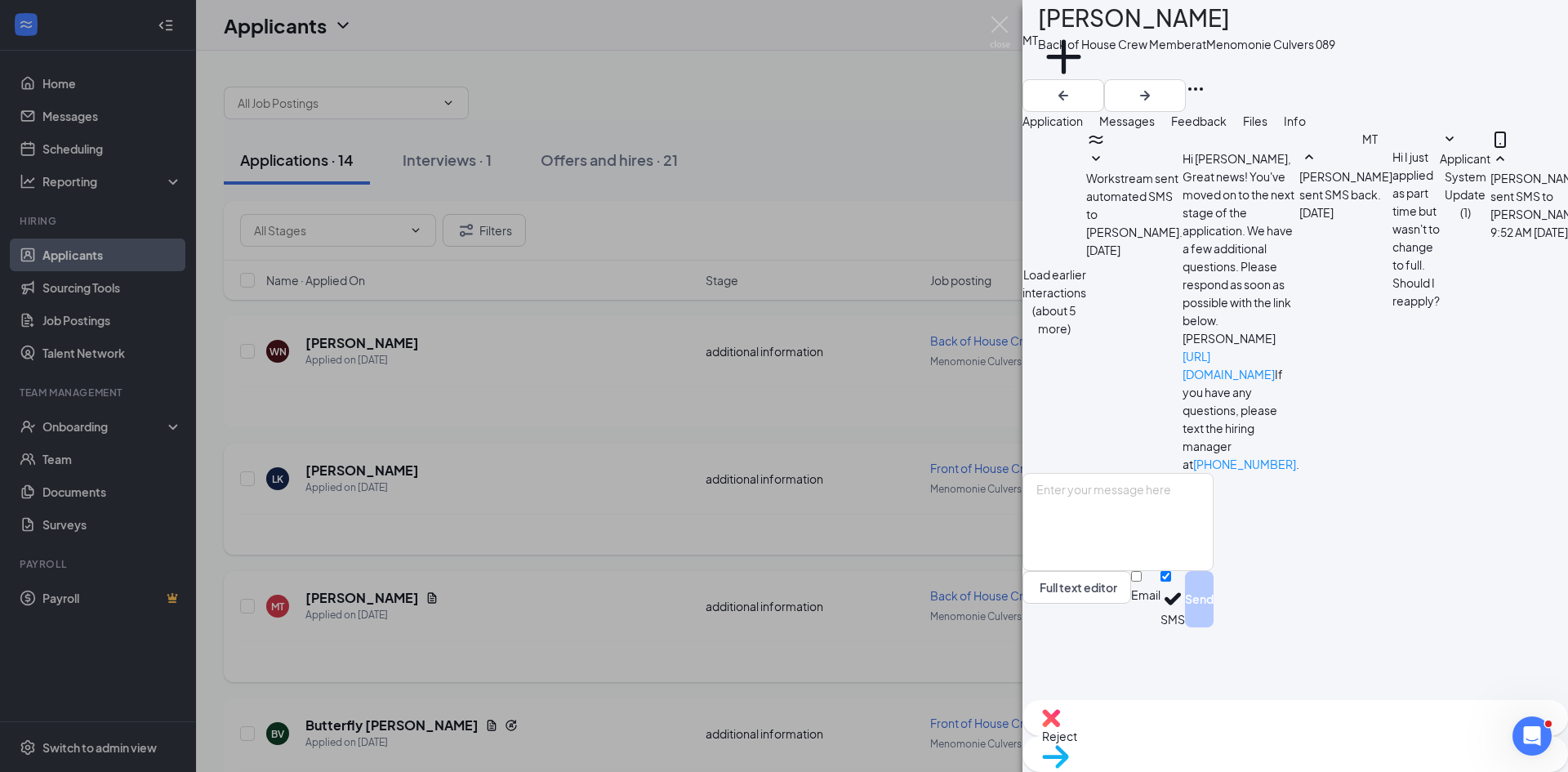
type input "04:30 PM"
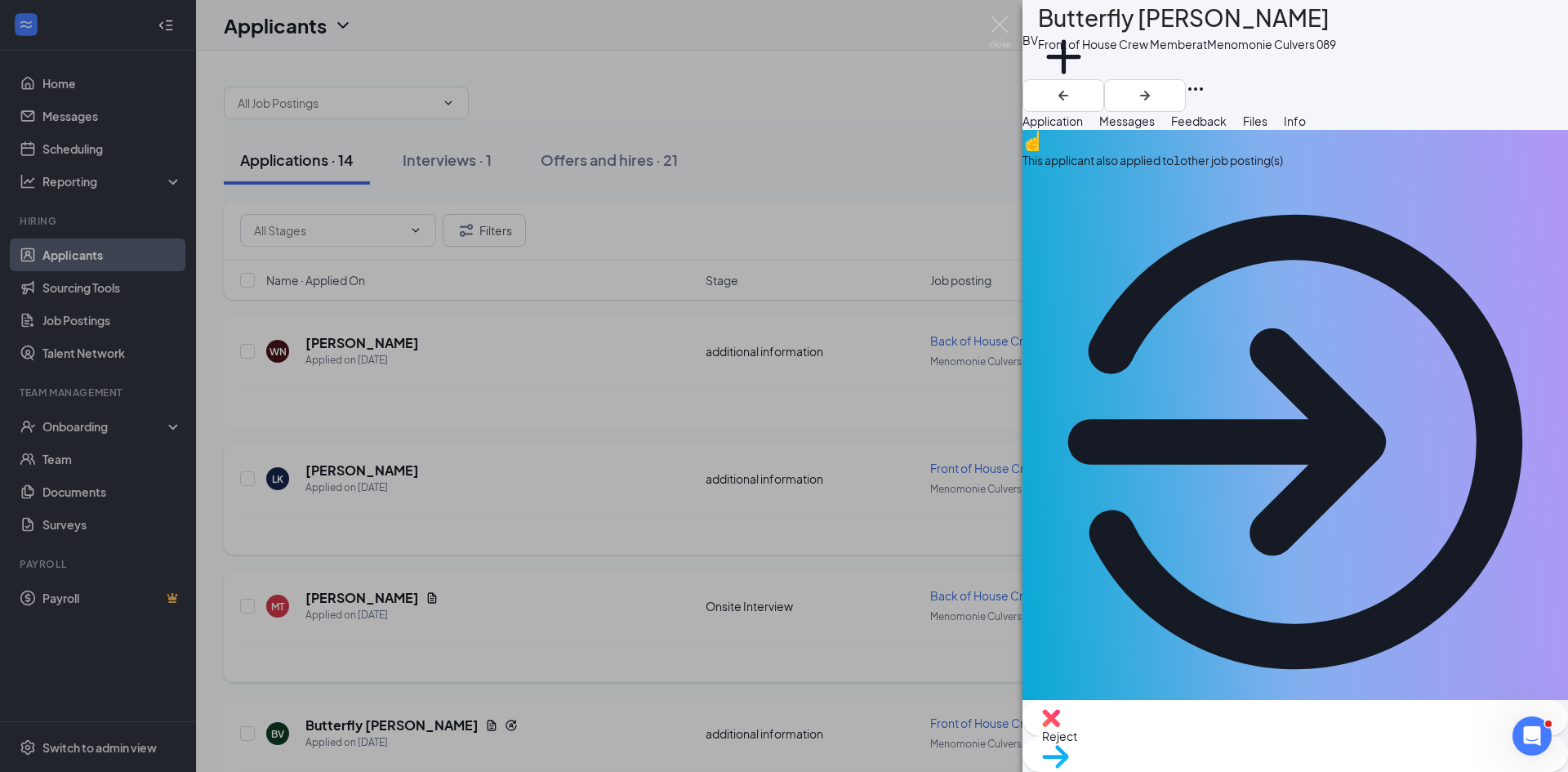
click at [699, 363] on div "BV Butterfly [PERSON_NAME] Front of House Crew Member at Menomonie Culvers 089 …" at bounding box center [784, 386] width 1568 height 772
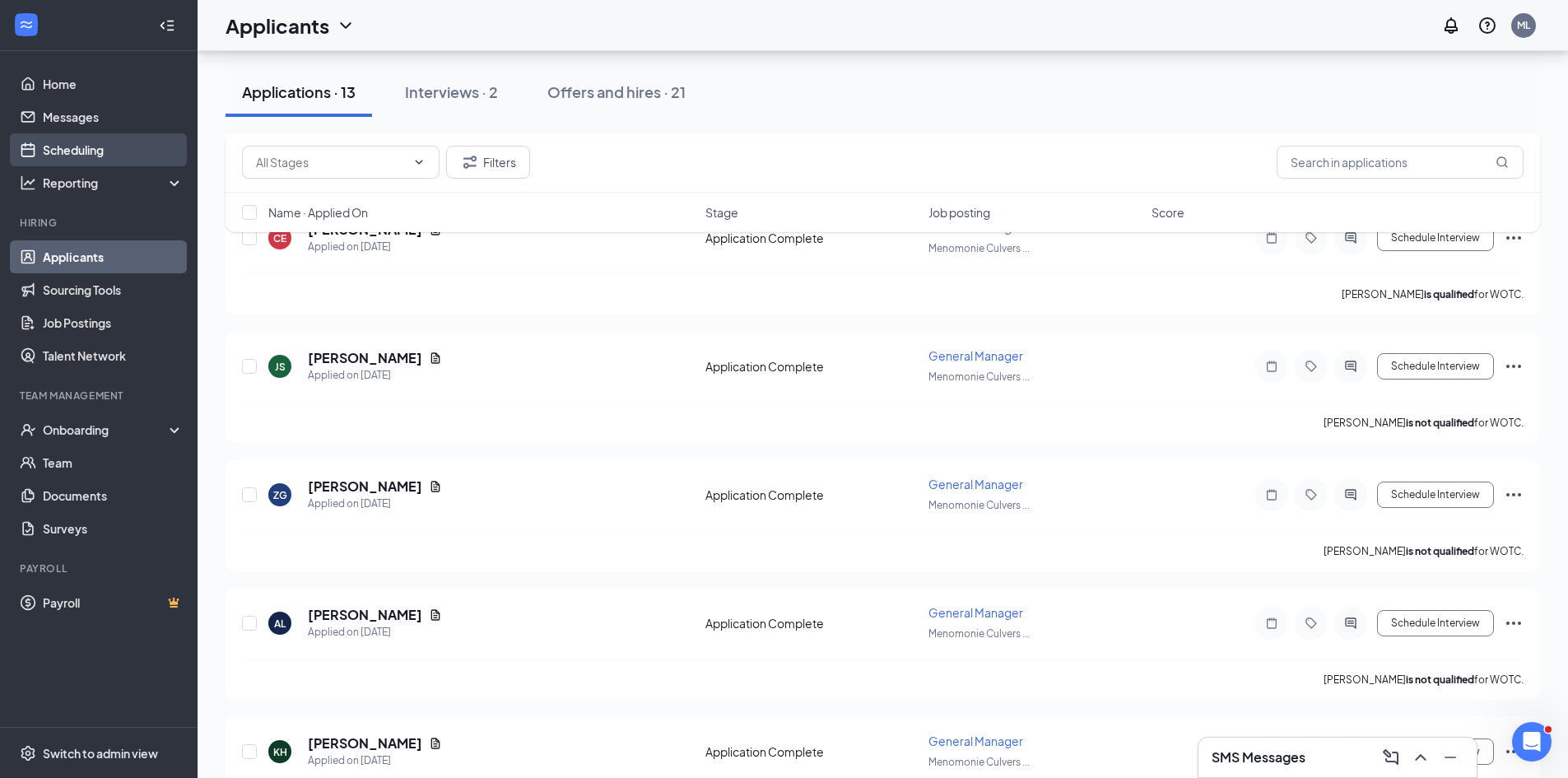
scroll to position [884, 0]
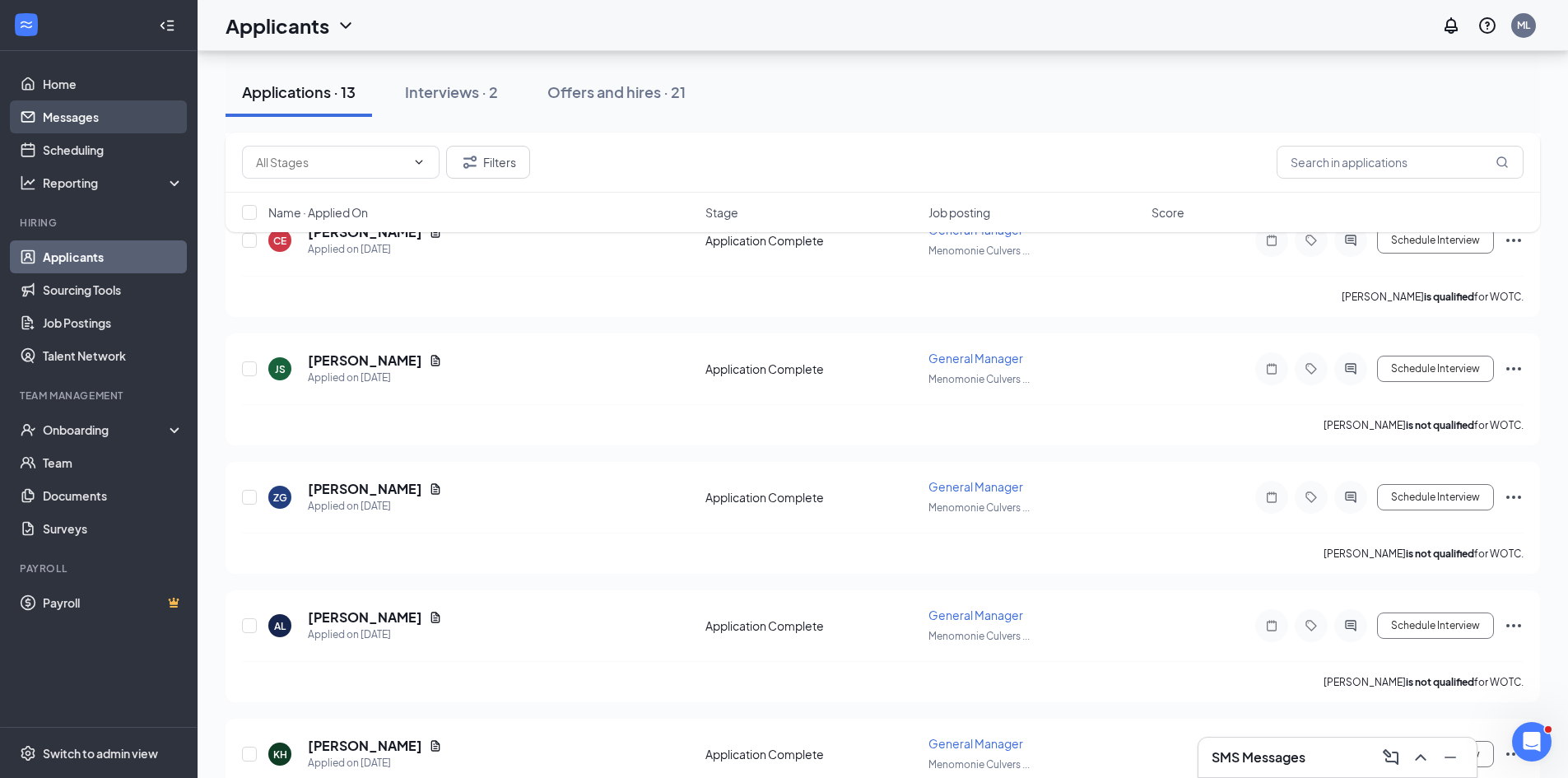
click at [118, 118] on link "Messages" at bounding box center [113, 117] width 141 height 33
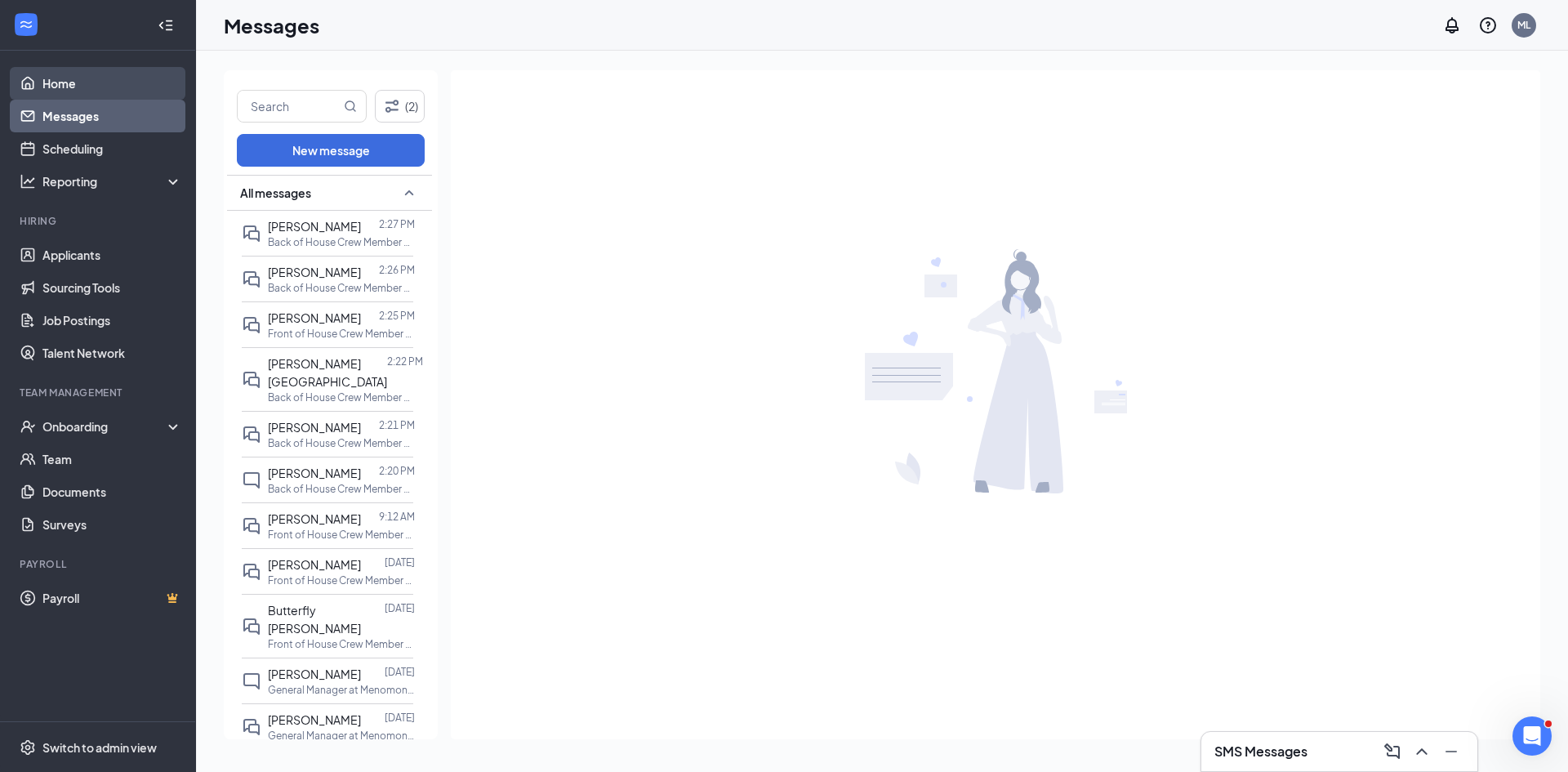
click at [124, 94] on link "Home" at bounding box center [112, 83] width 140 height 33
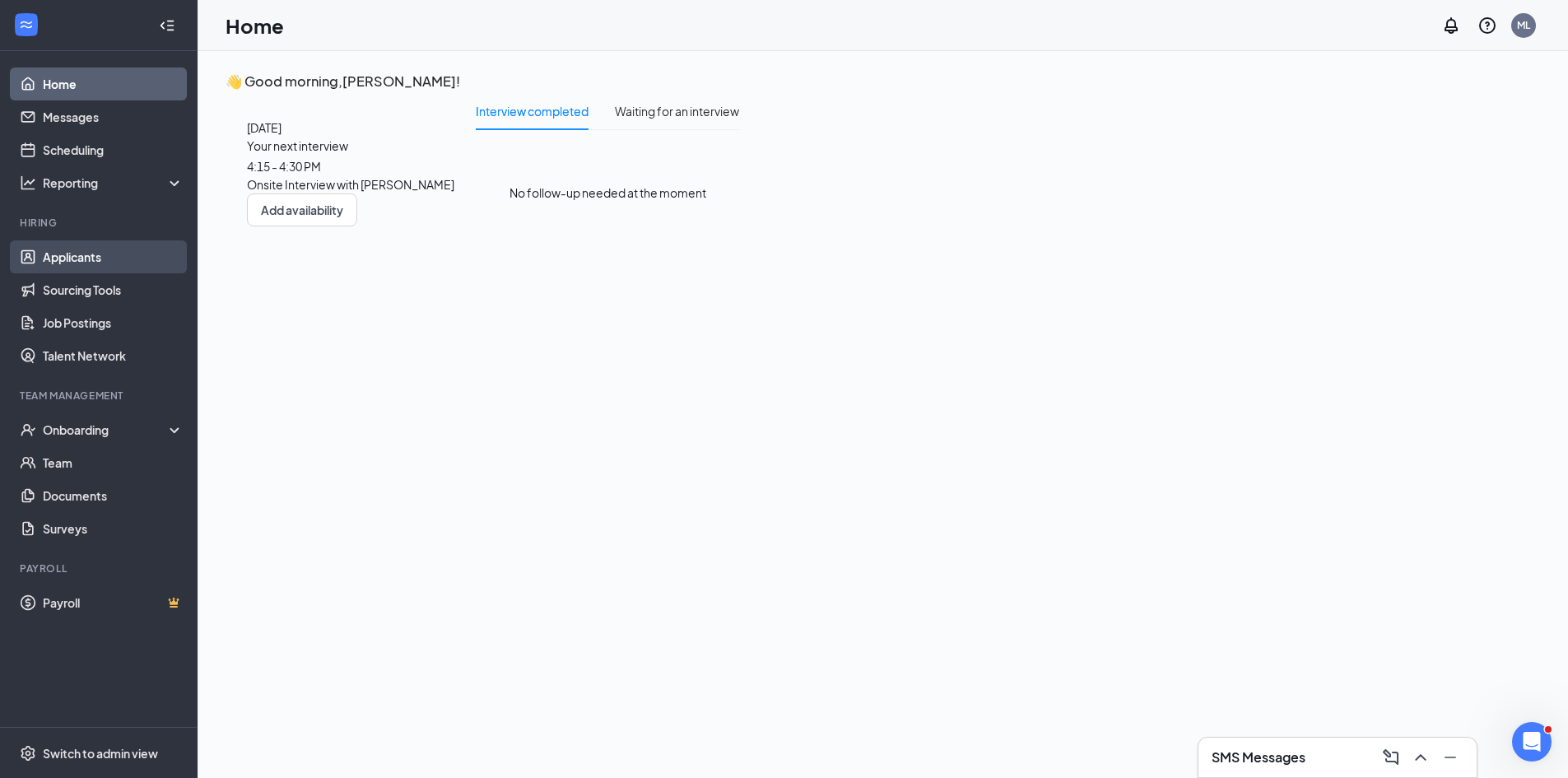
click at [91, 255] on link "Applicants" at bounding box center [113, 257] width 141 height 33
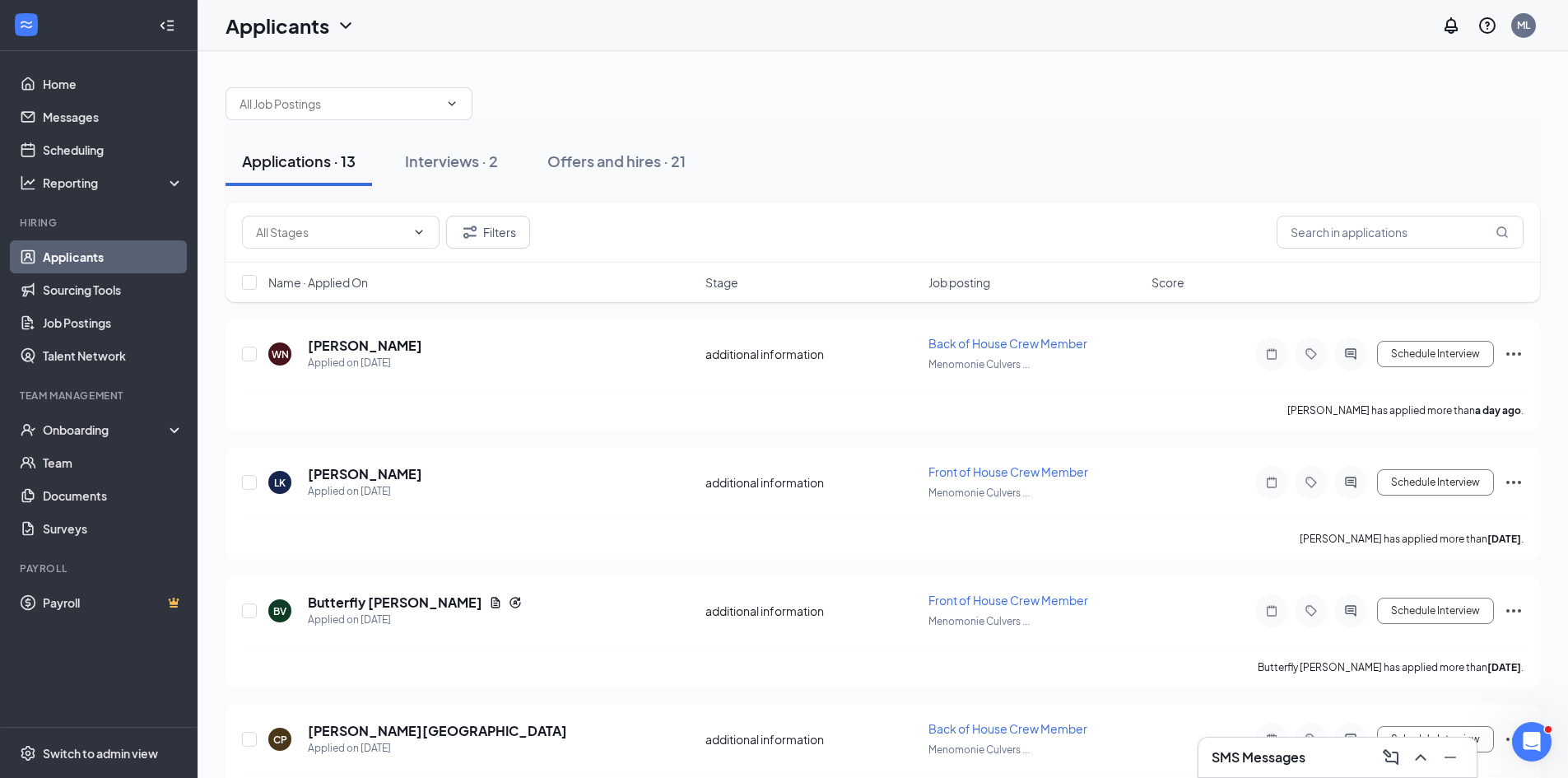
click at [339, 286] on span "Name · Applied On" at bounding box center [317, 281] width 99 height 16
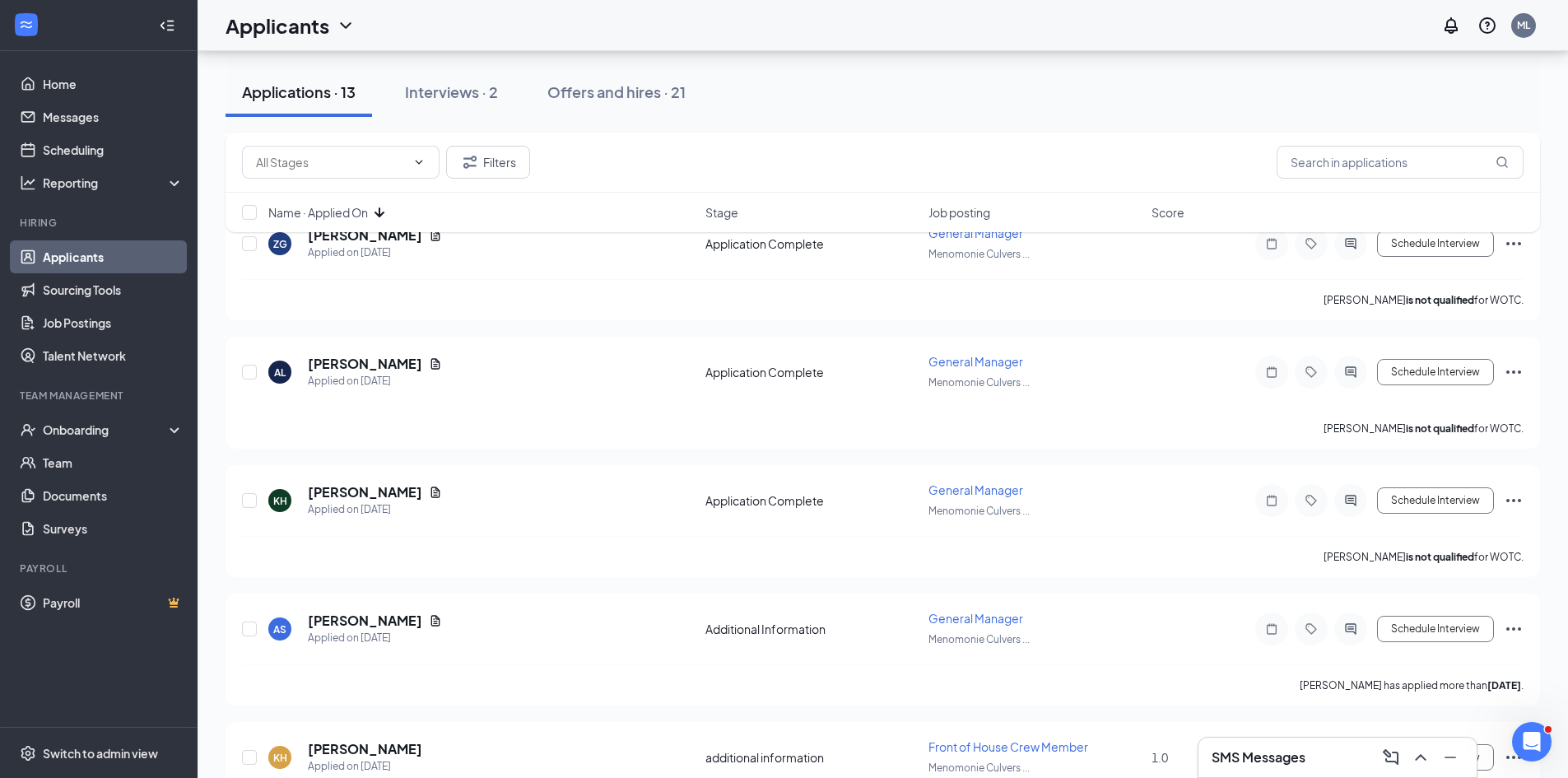
scroll to position [1214, 0]
